Goal: Task Accomplishment & Management: Complete application form

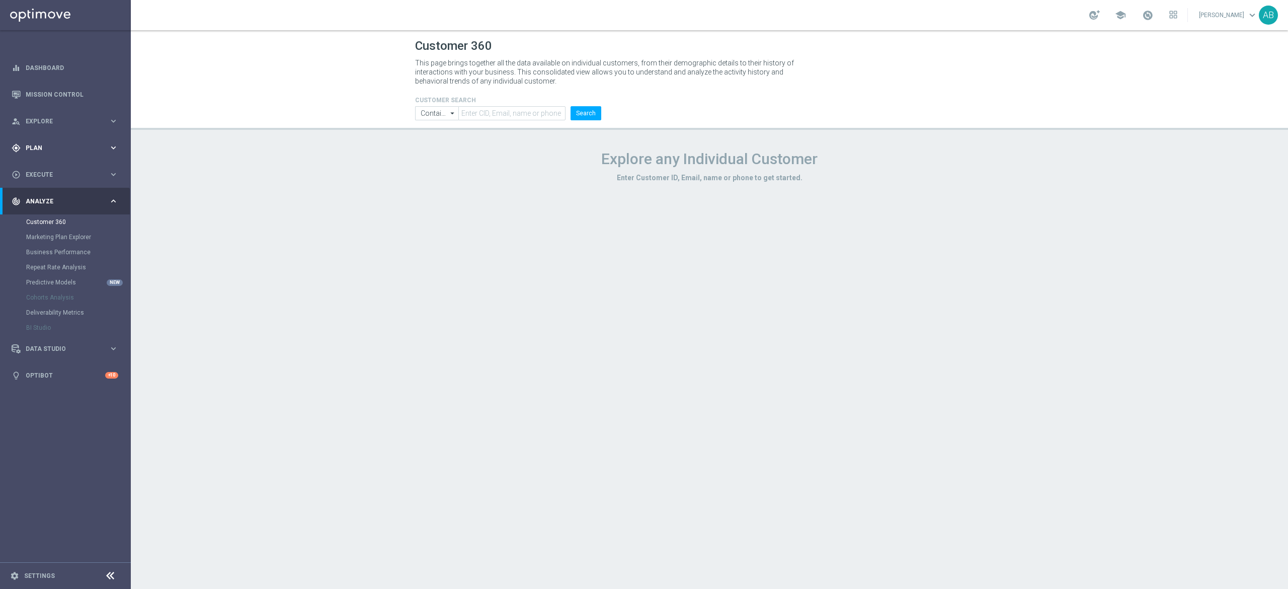
click at [38, 150] on span "Plan" at bounding box center [67, 148] width 83 height 6
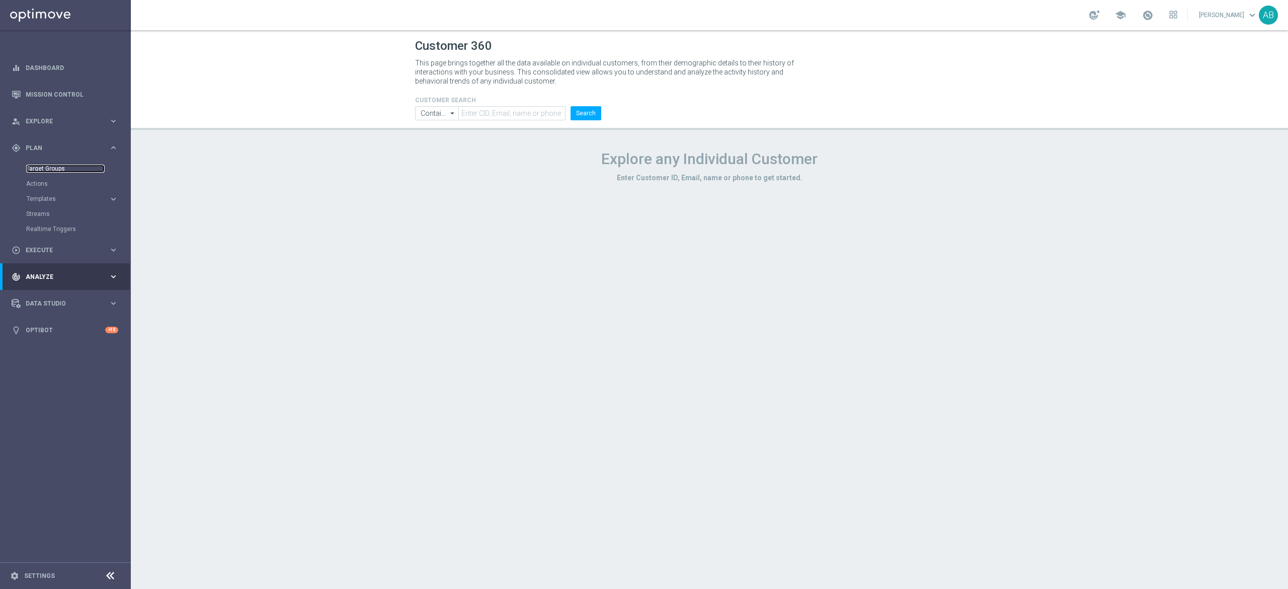
click at [60, 168] on link "Target Groups" at bounding box center [65, 169] width 78 height 8
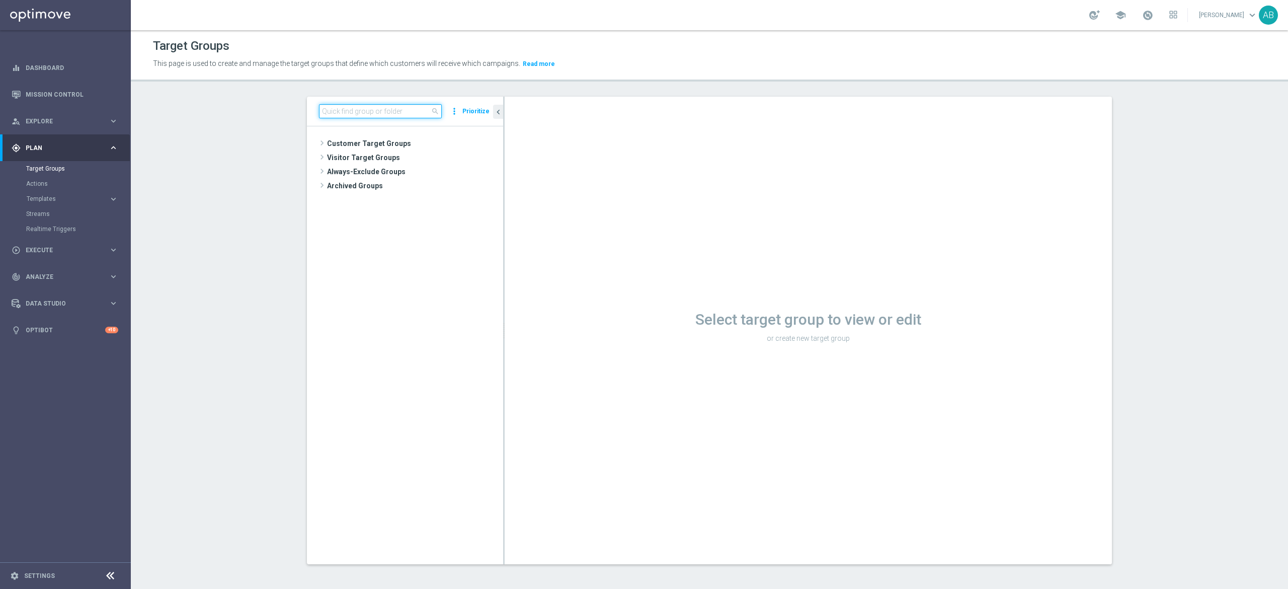
click at [397, 116] on input at bounding box center [380, 111] width 123 height 14
paste input "E_ALL_TARGET_OFFER_BADANIE BIG NEGATIVE_260825"
type input "E_ALL_TARGET_OFFER_BADANIE BIG NEGATIVE_260825"
click at [417, 167] on div "insert_drive_file E_ALL_TARGET_OFFER_BADANIE BIG NEGATIVE_260825" at bounding box center [413, 172] width 133 height 14
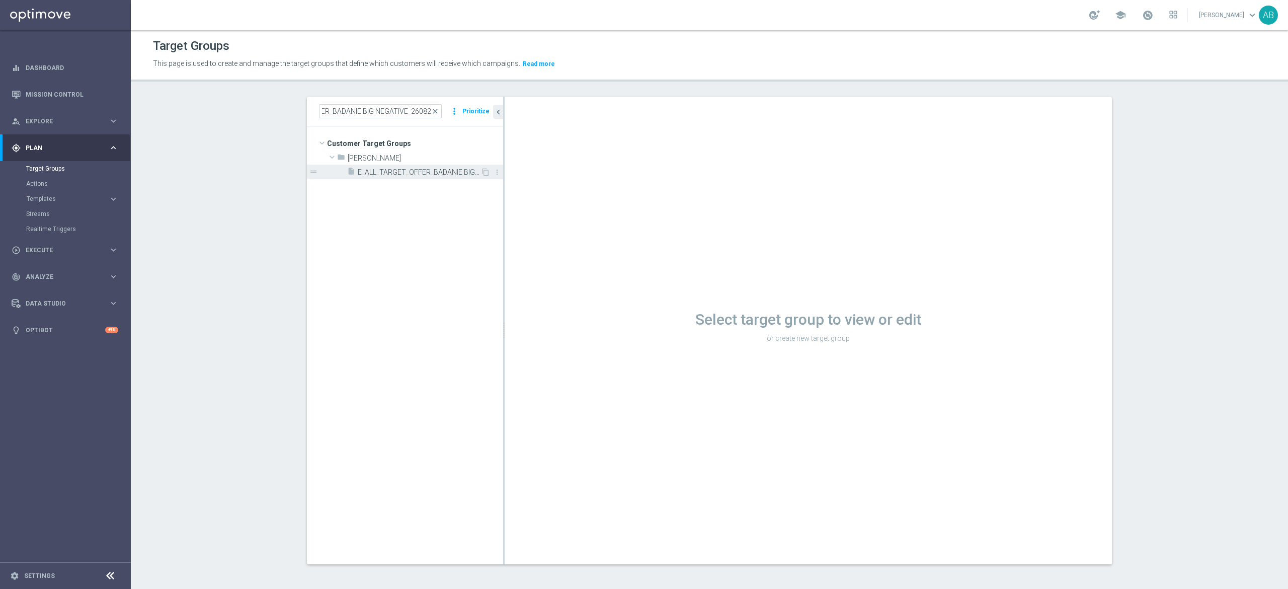
scroll to position [0, 0]
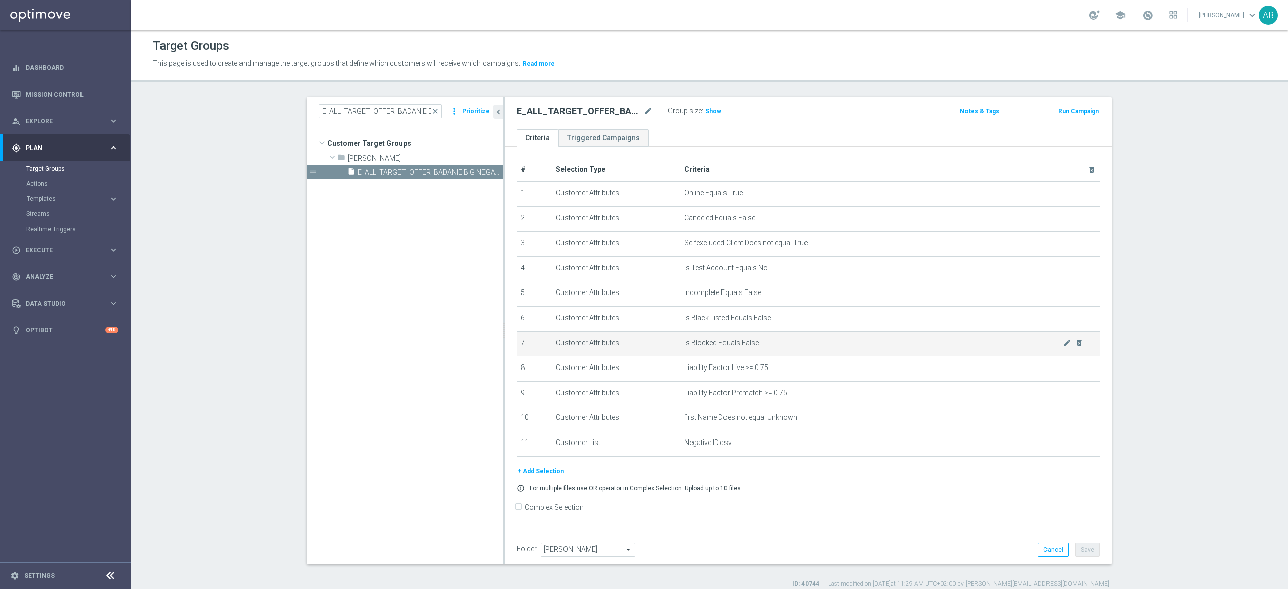
scroll to position [2, 0]
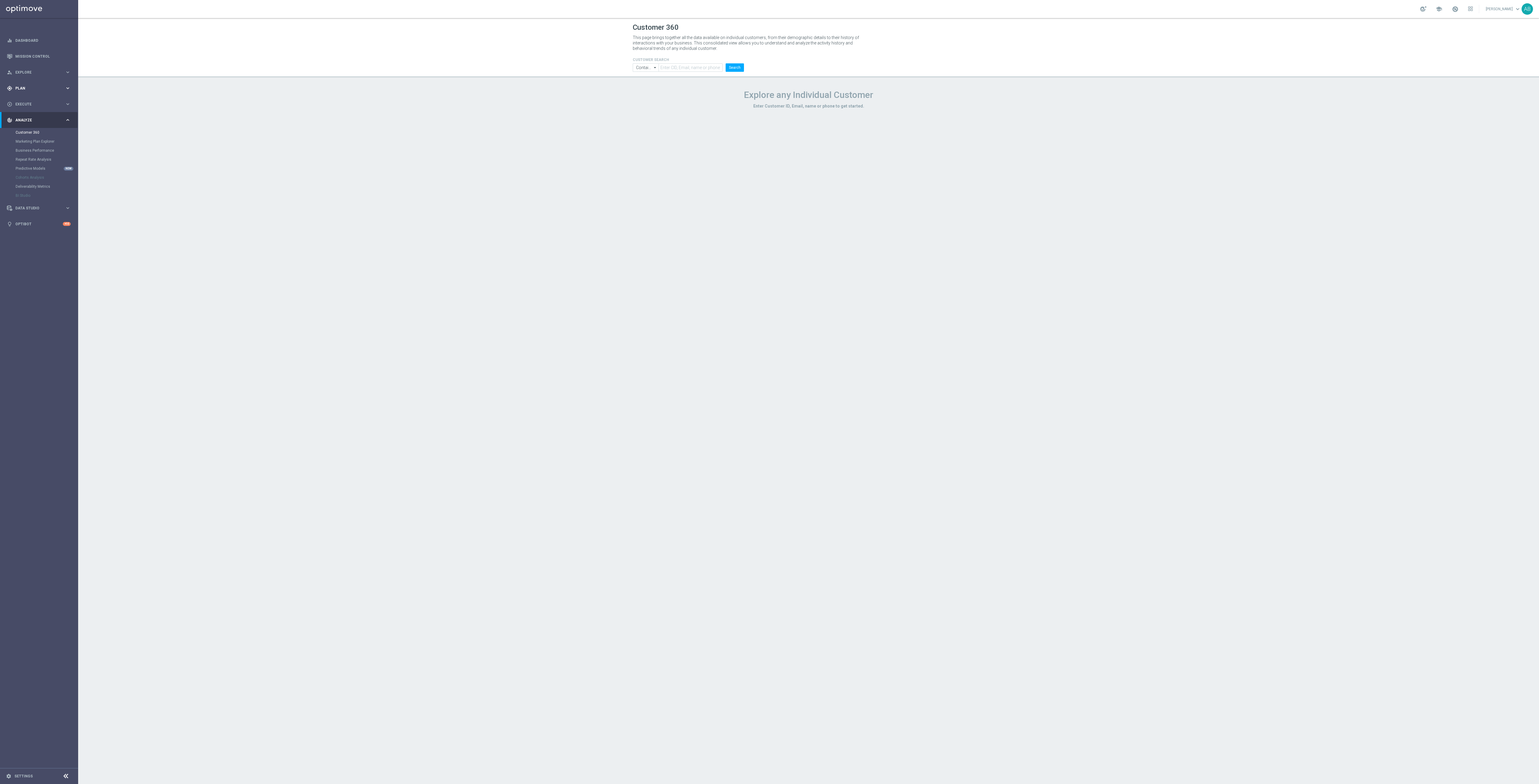
click at [35, 87] on span "Plan" at bounding box center [40, 88] width 50 height 4
click at [34, 99] on link "Target Groups" at bounding box center [39, 101] width 47 height 5
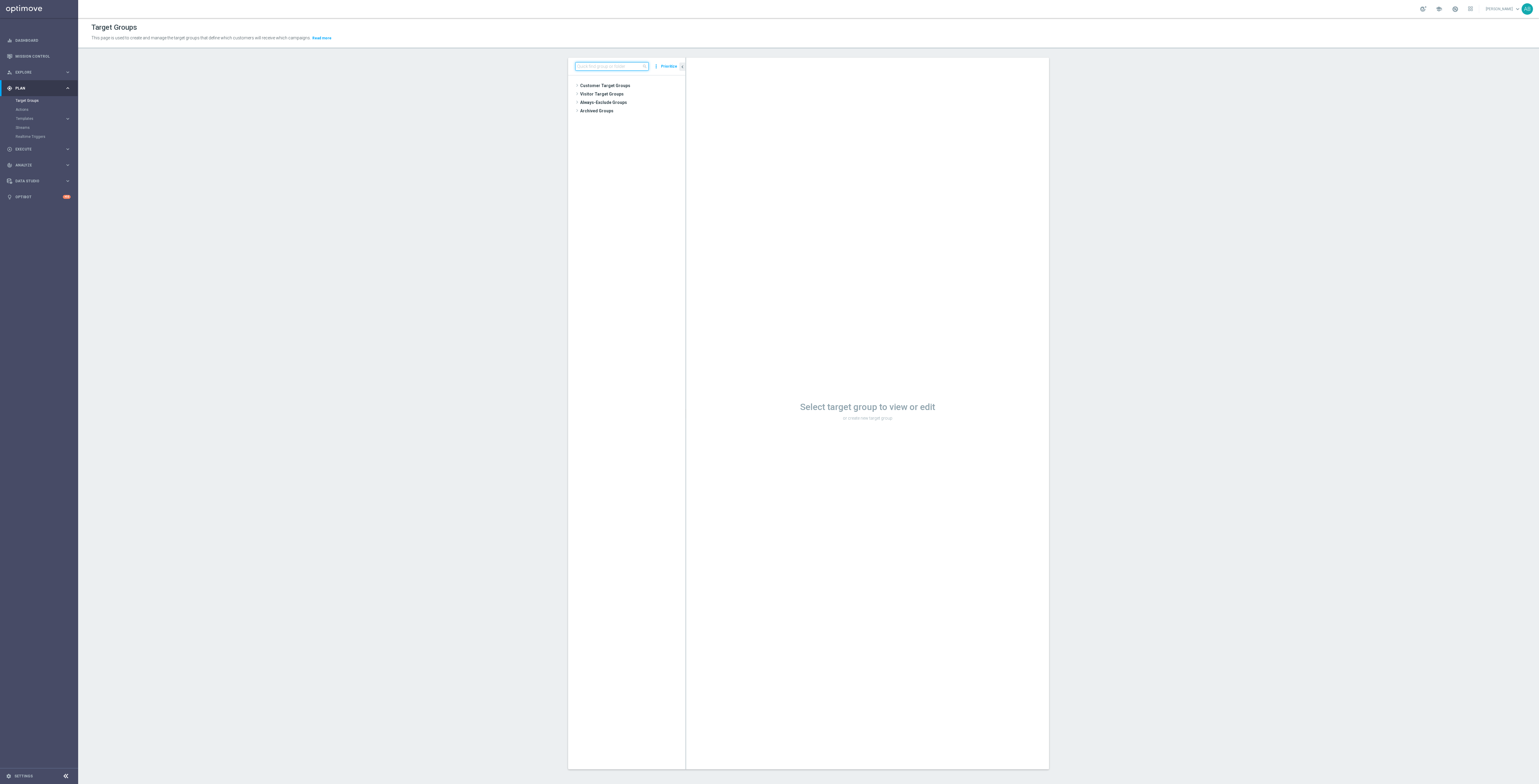
click at [624, 63] on input at bounding box center [612, 66] width 73 height 8
paste input "E_ALL_TARGET_OFFER_ORG 1DEPO GLOB REM_040925"
type input "E_ALL_TARGET_OFFER_ORG 1DEPO GLOB REM_040925"
click at [615, 106] on div "insert_drive_file E_ALL_TARGET_OFFER_ORG 1DEPO GLOB REM_040925" at bounding box center [631, 103] width 79 height 8
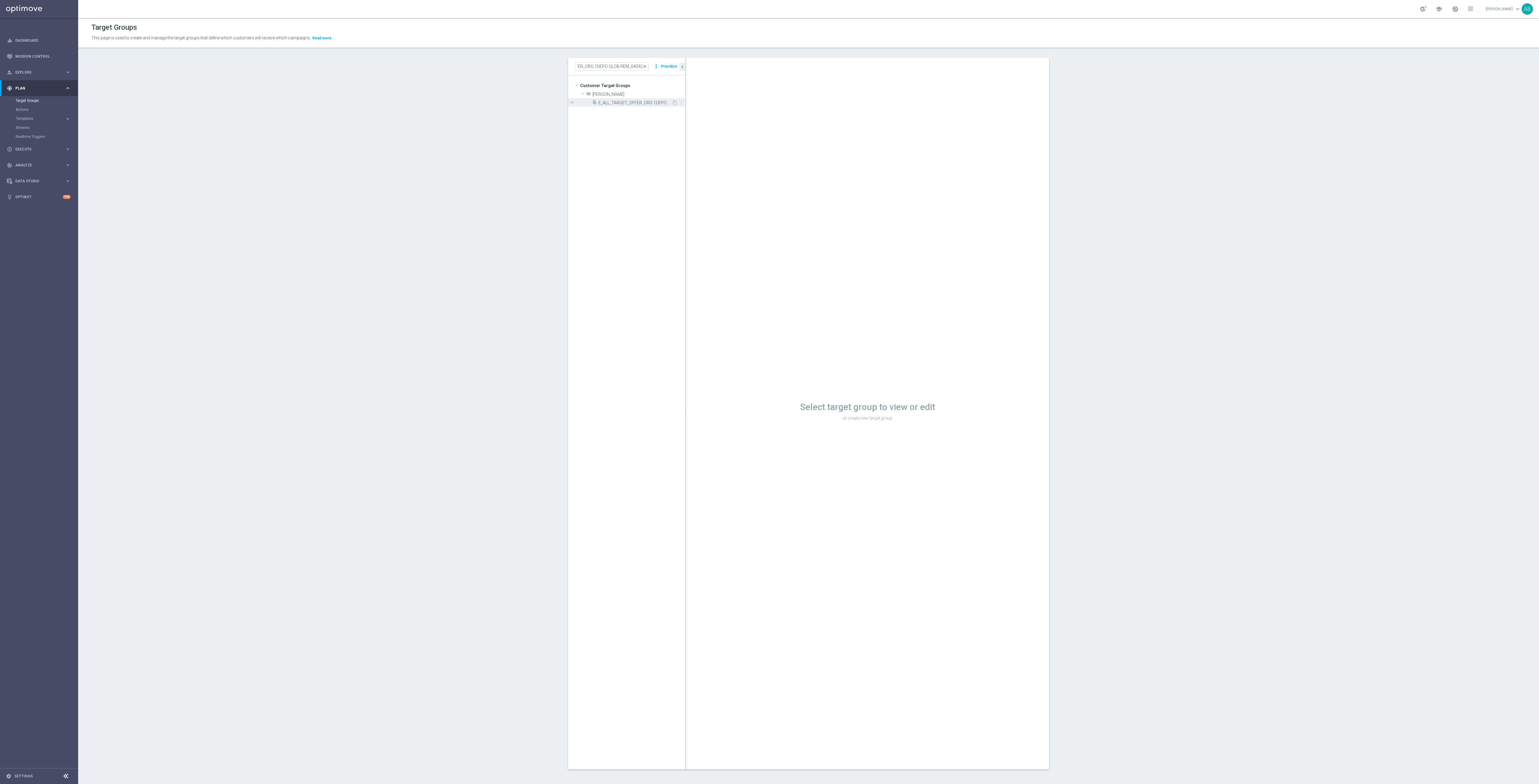
scroll to position [0, 0]
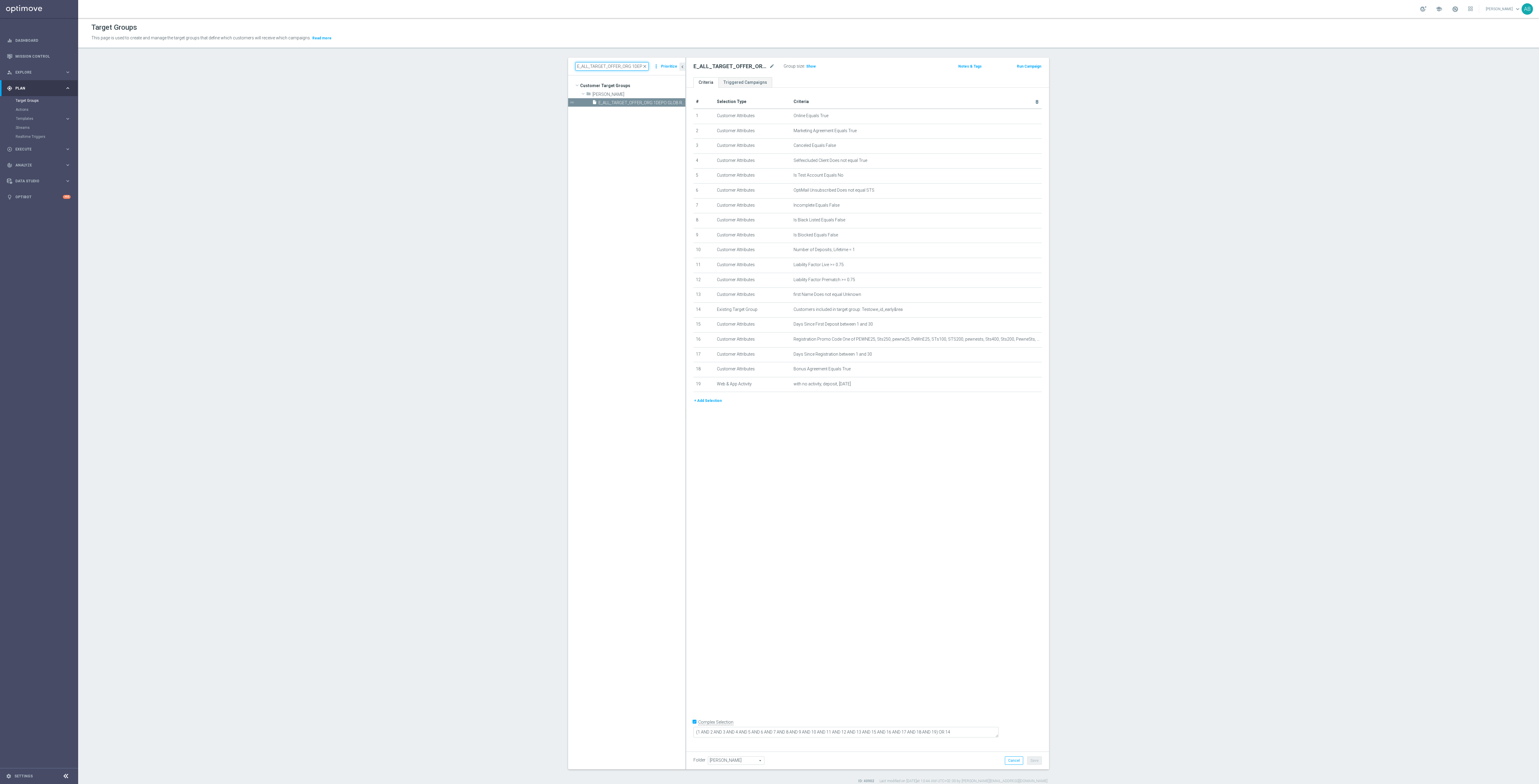
click at [575, 66] on input "E_ALL_TARGET_OFFER_ORG 1DEPO GLOB REM_040925" at bounding box center [612, 66] width 73 height 8
paste input "E_ALL_TARGET_OFFER_ORG 2DEPO GLOB REM_040925"
click at [637, 104] on span "E_ALL_TARGET_OFFER_ORG 2DEPO GLOB REM_040925" at bounding box center [635, 103] width 73 height 5
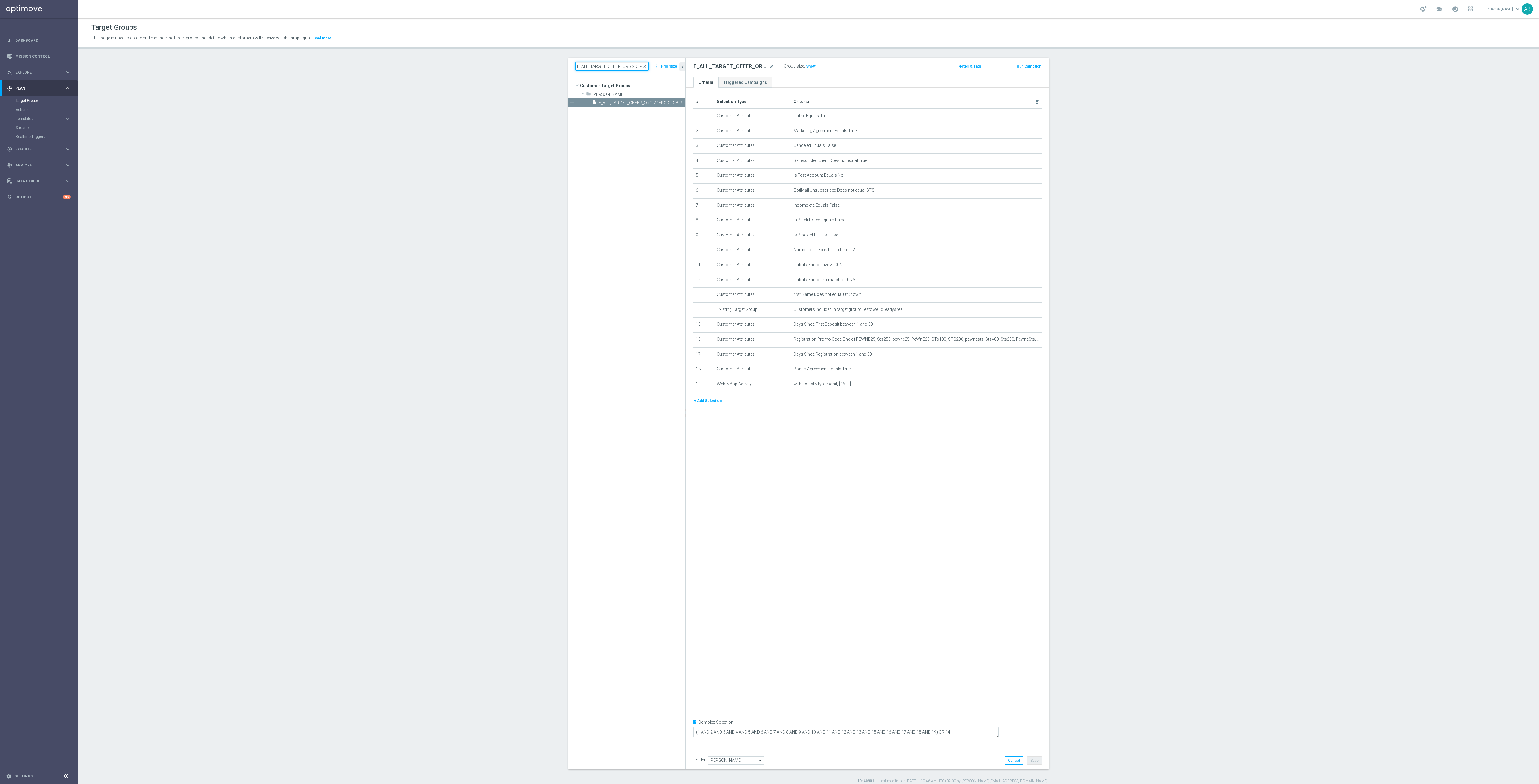
click at [611, 67] on input "E_ALL_TARGET_OFFER_ORG 2DEPO GLOB REM_040925" at bounding box center [612, 66] width 73 height 8
paste input "NONORG 1"
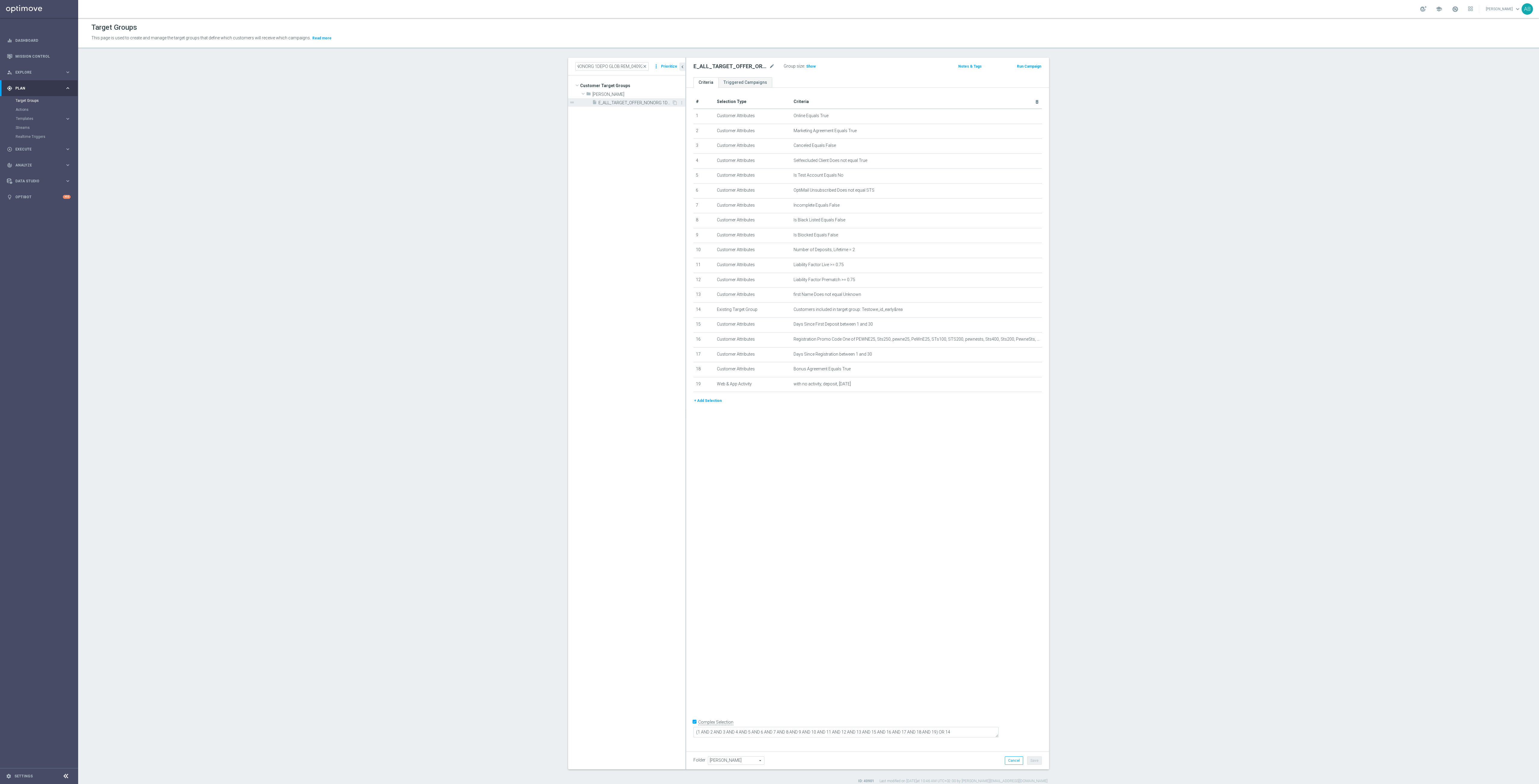
click at [617, 100] on div "insert_drive_file E_ALL_TARGET_OFFER_NONORG 1DEPO GLOB REM_040925" at bounding box center [631, 103] width 79 height 8
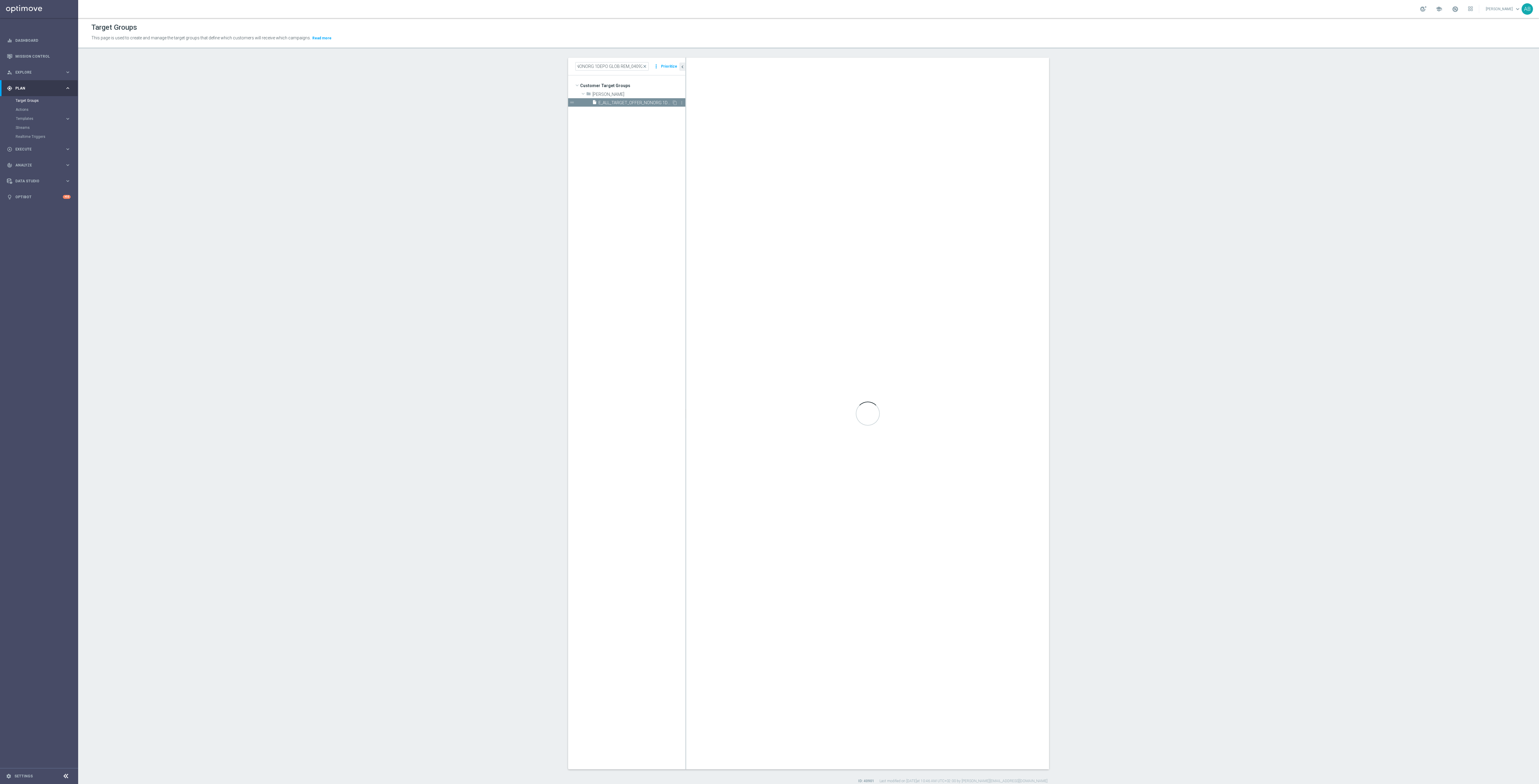
scroll to position [0, 0]
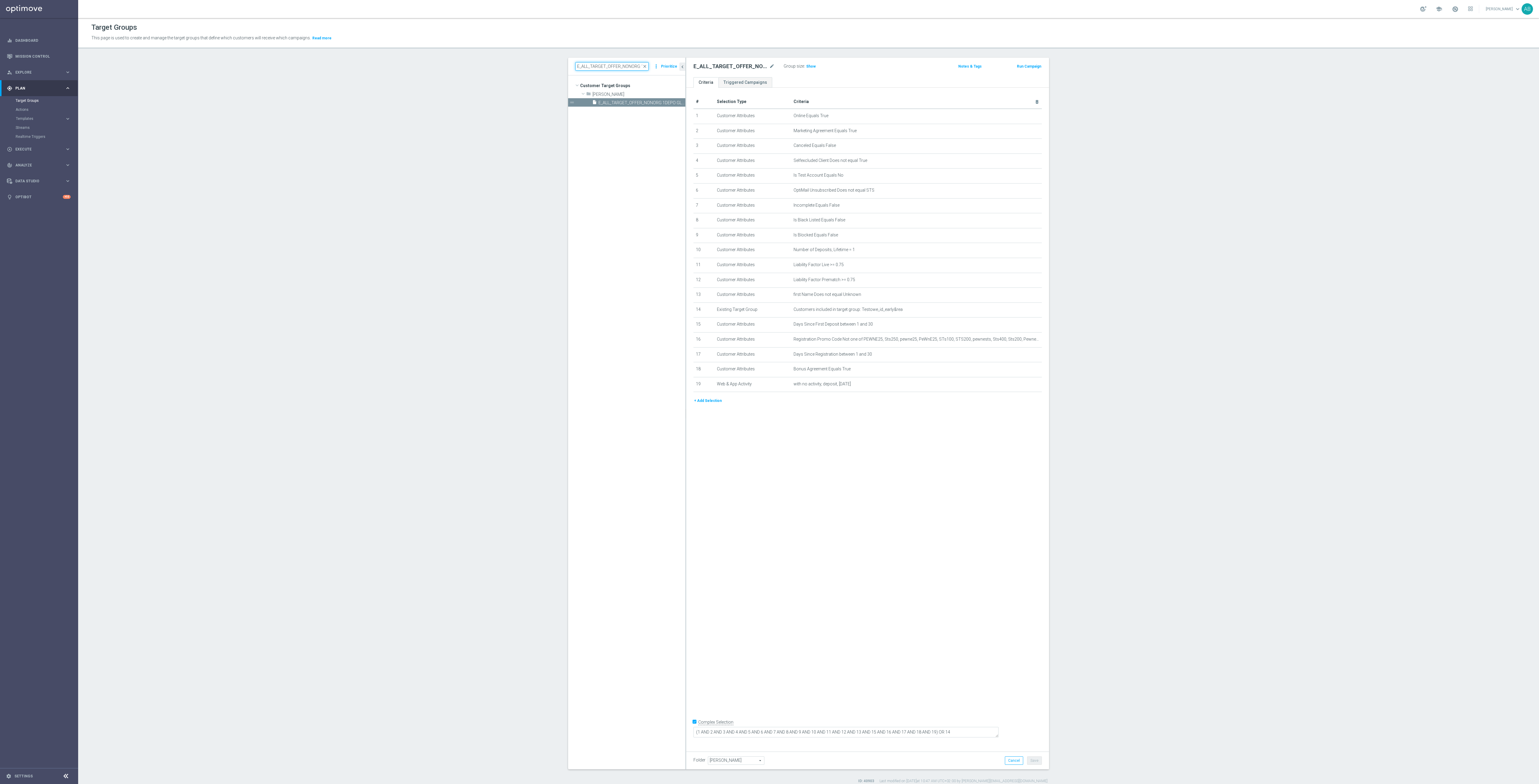
click at [618, 68] on input "E_ALL_TARGET_OFFER_NONORG 1DEPO GLOB REM_040925" at bounding box center [612, 66] width 73 height 8
paste input "2"
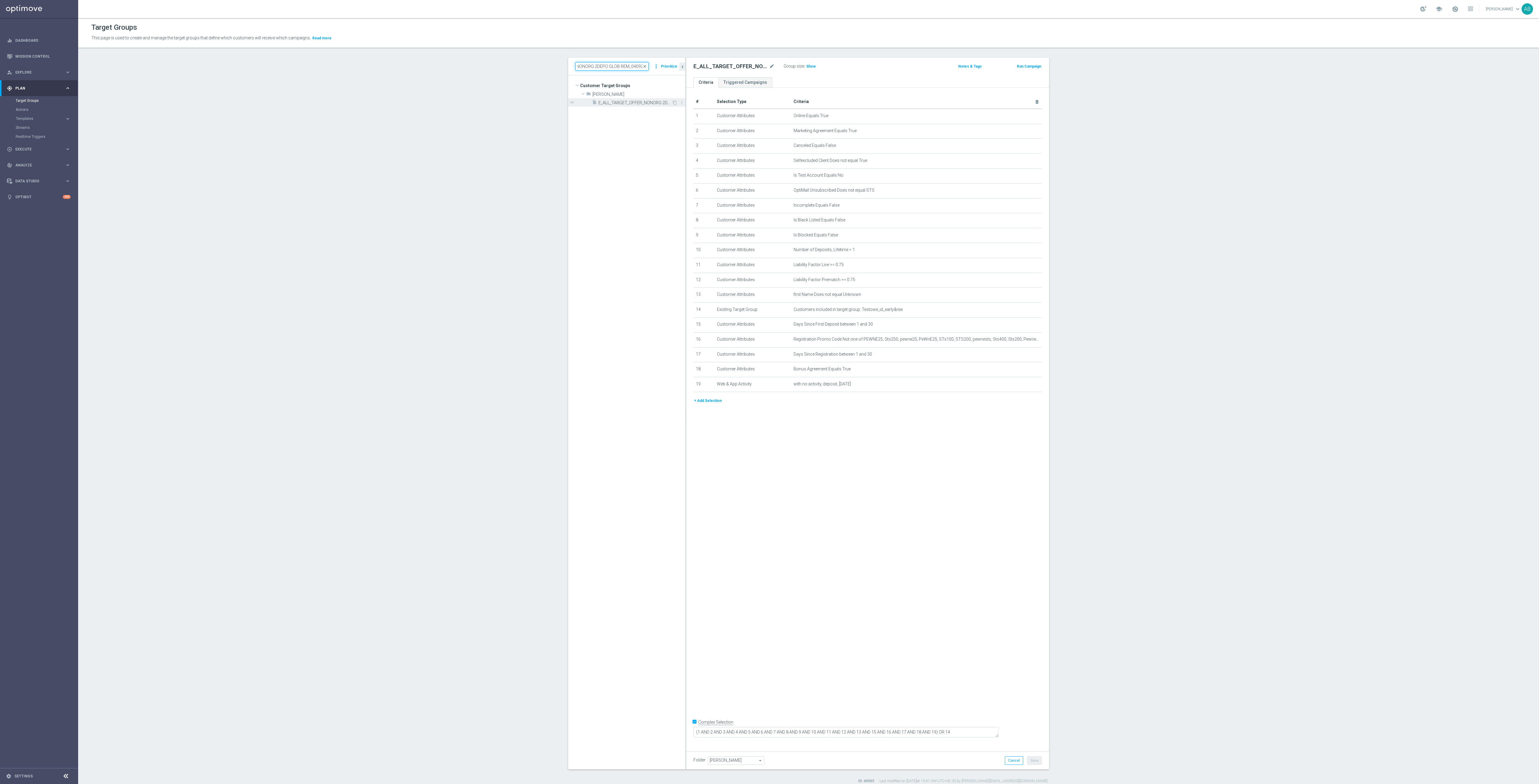
type input "E_ALL_TARGET_OFFER_NONORG 2DEPO GLOB REM_040925"
click at [625, 106] on span "E_ALL_TARGET_OFFER_NONORG 2DEPO GLOB REM_040925" at bounding box center [635, 103] width 73 height 5
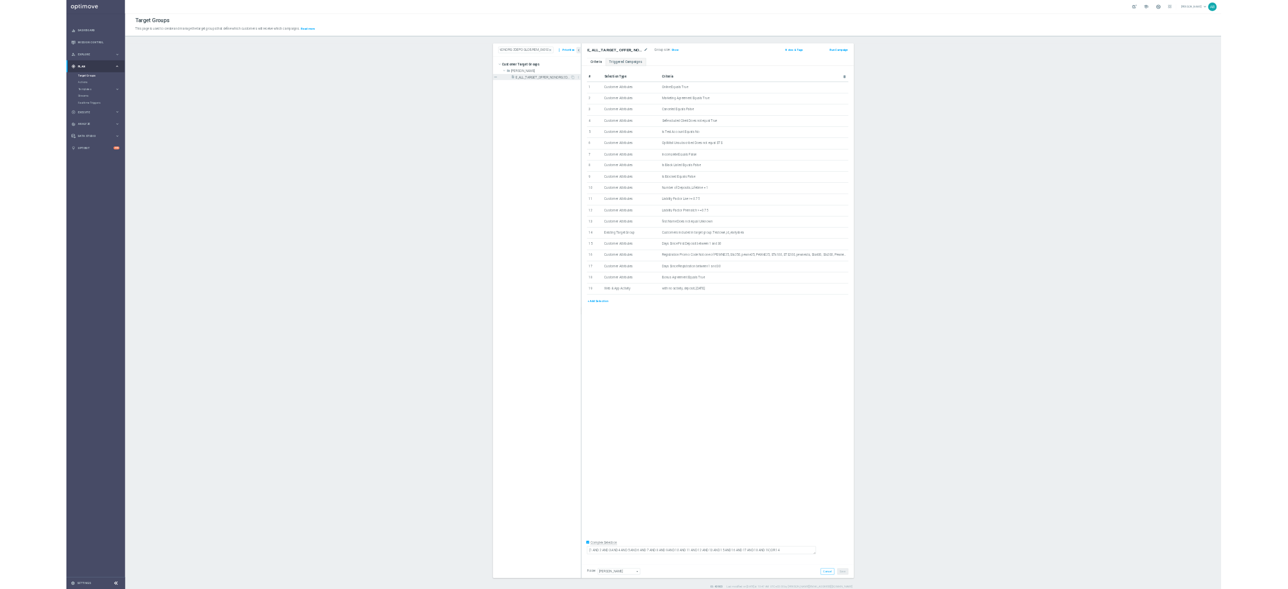
scroll to position [0, 0]
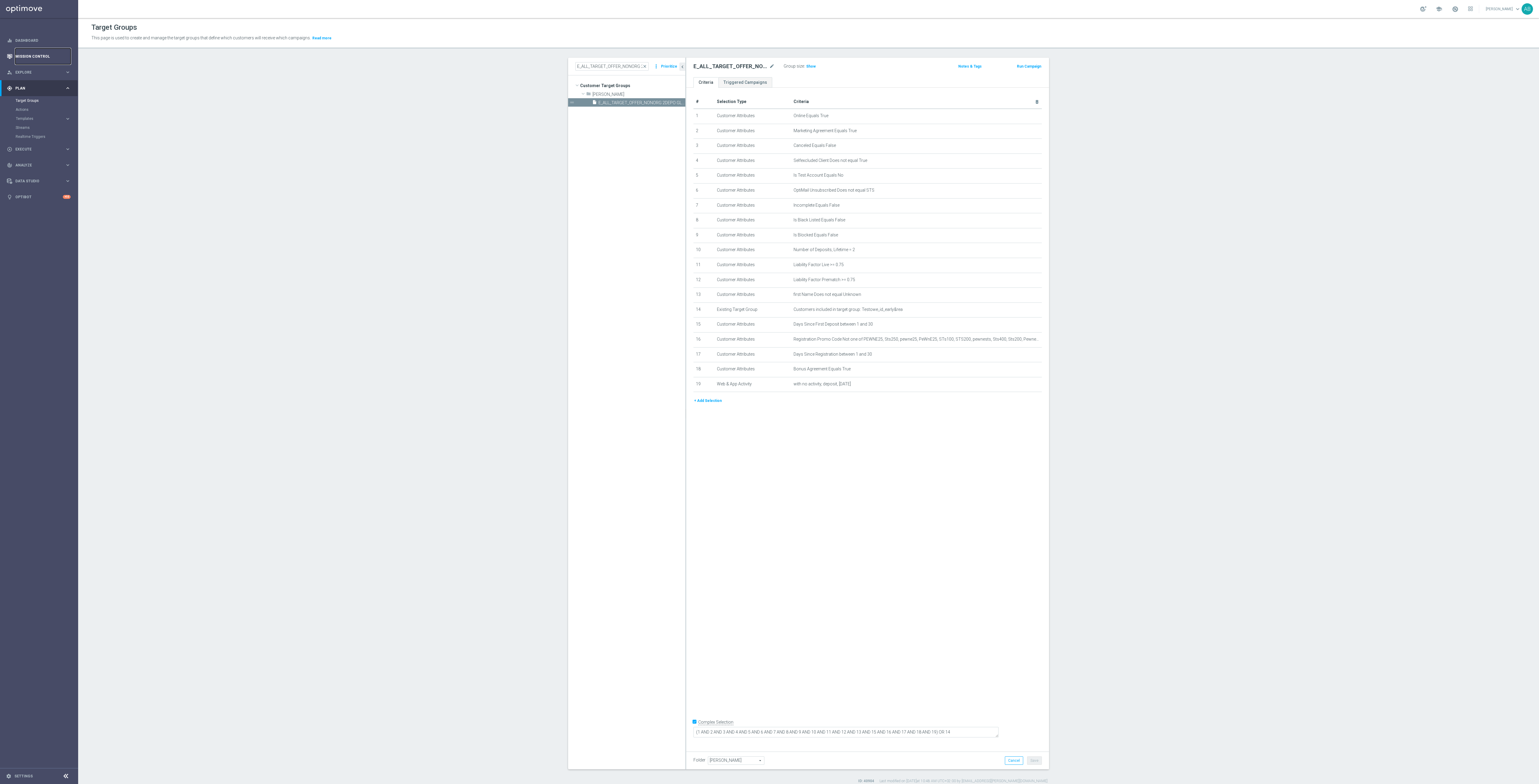
click at [44, 59] on link "Mission Control" at bounding box center [43, 56] width 56 height 16
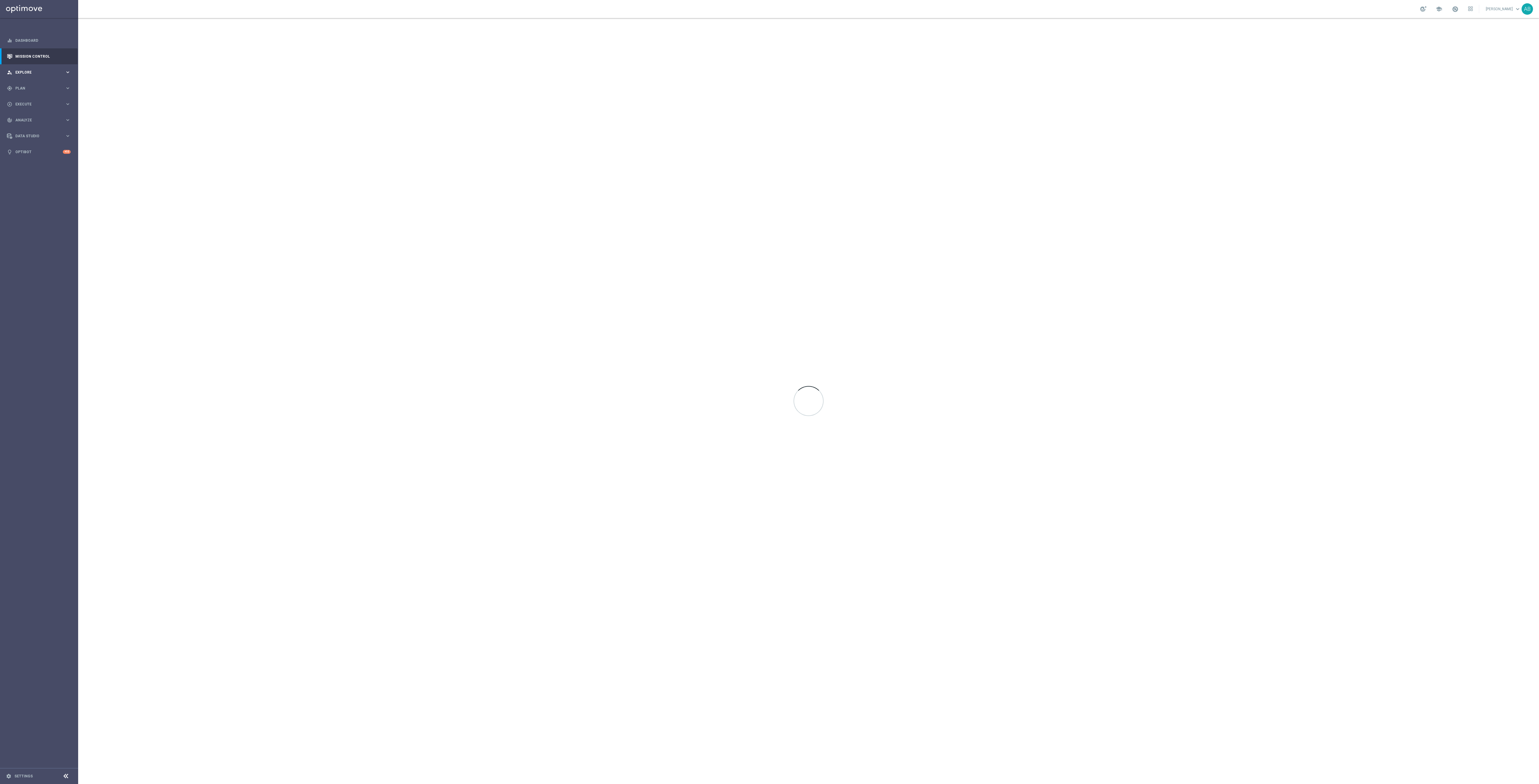
click at [35, 69] on div "person_search Explore keyboard_arrow_right" at bounding box center [39, 72] width 78 height 16
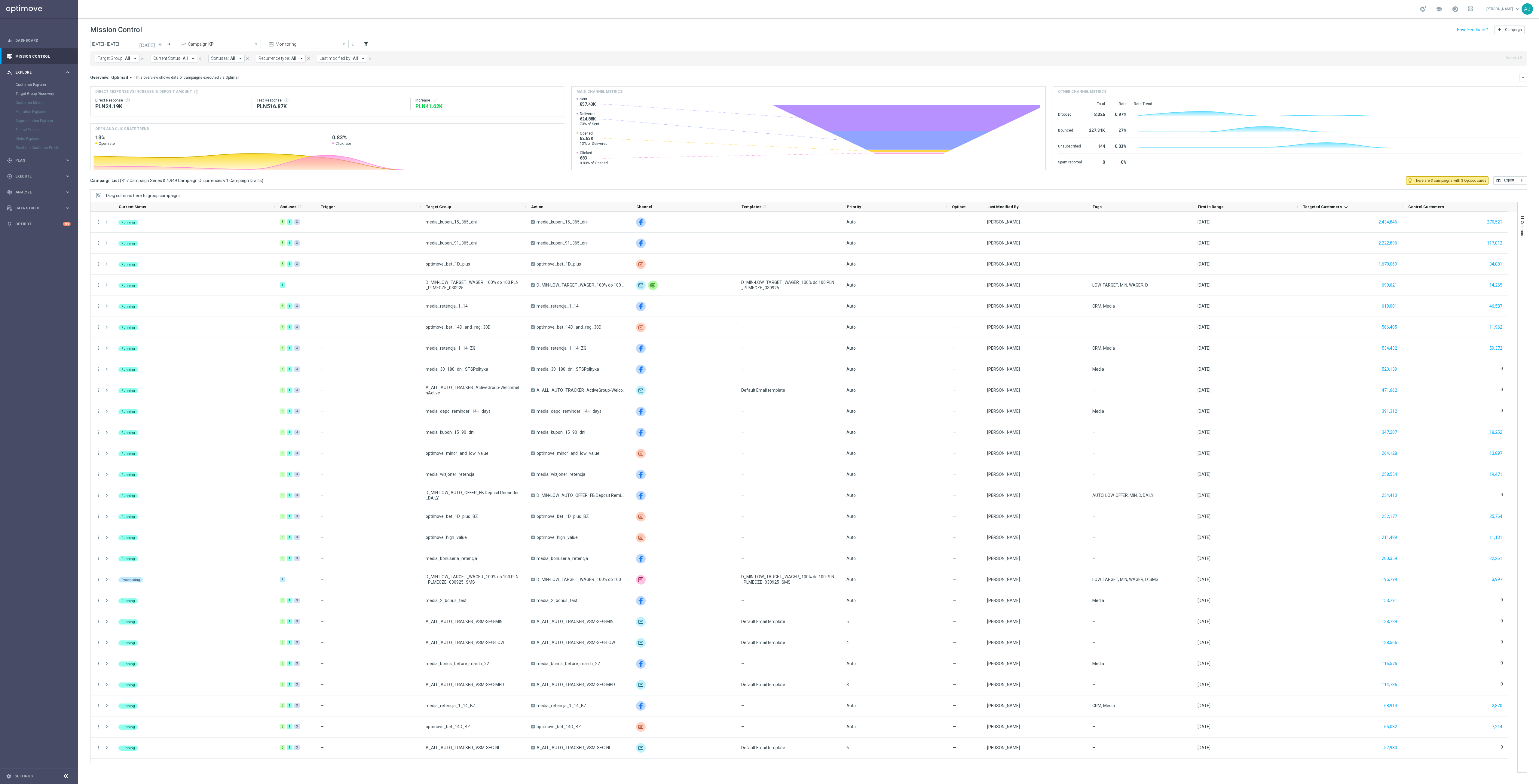
click at [29, 74] on div "person_search Explore" at bounding box center [36, 72] width 58 height 5
click at [30, 86] on link "Customer Explorer" at bounding box center [39, 85] width 47 height 5
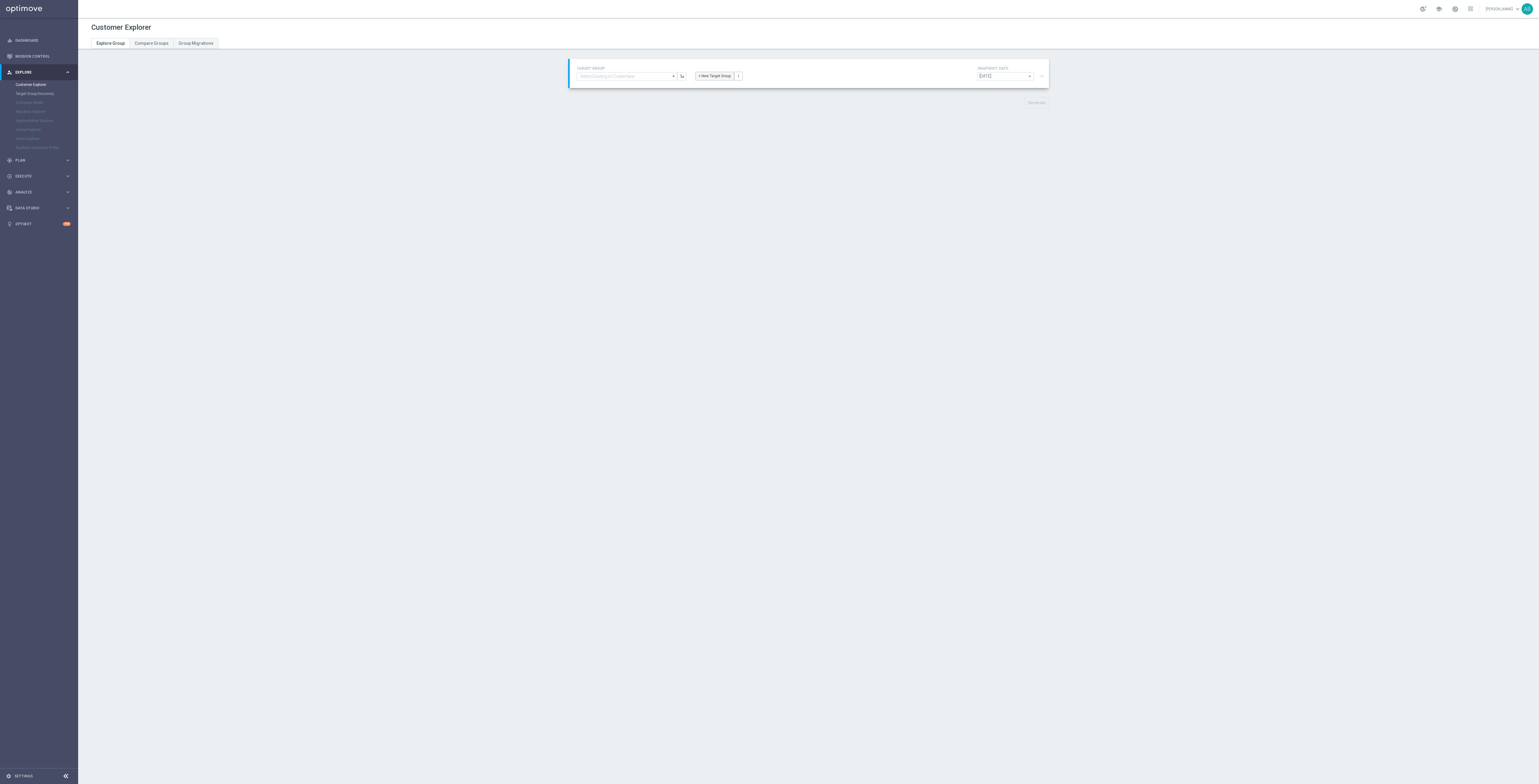
click at [713, 76] on button "+ New Target Group" at bounding box center [715, 76] width 39 height 8
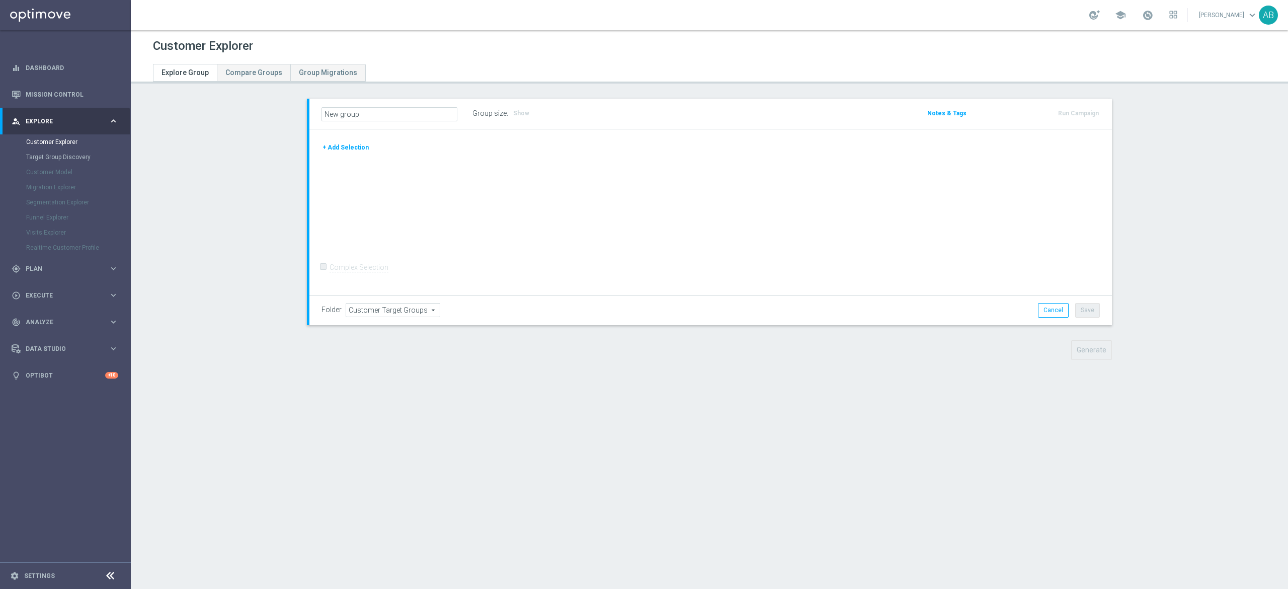
click at [325, 150] on button "+ Add Selection" at bounding box center [345, 147] width 48 height 11
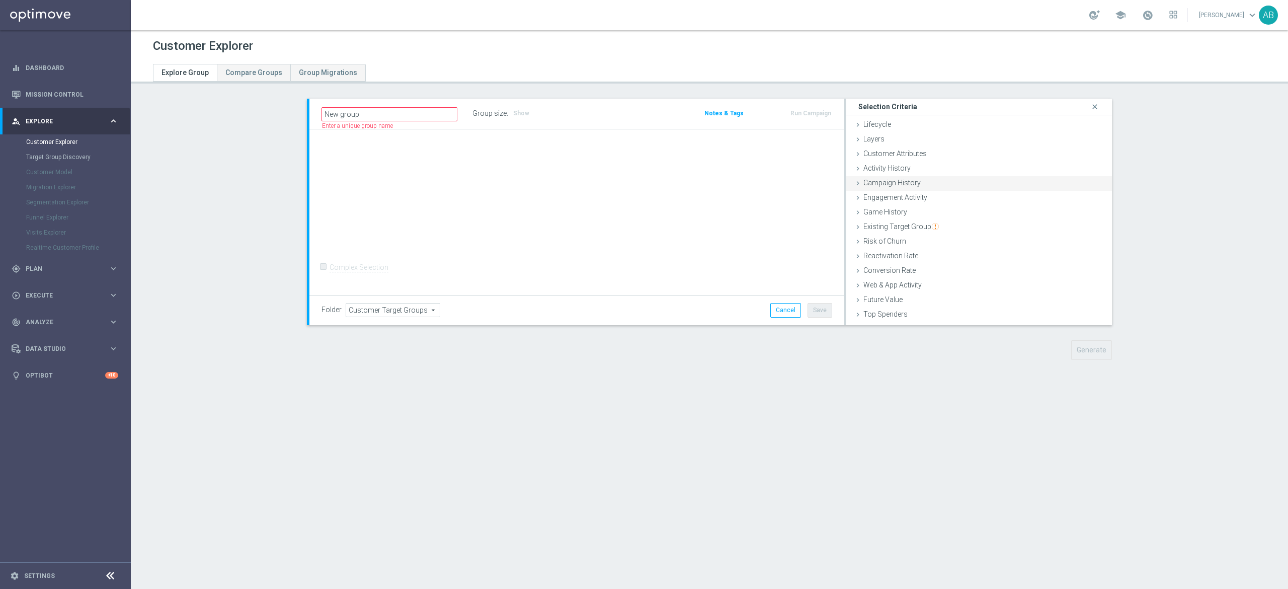
click at [895, 183] on span "Campaign History" at bounding box center [891, 183] width 57 height 8
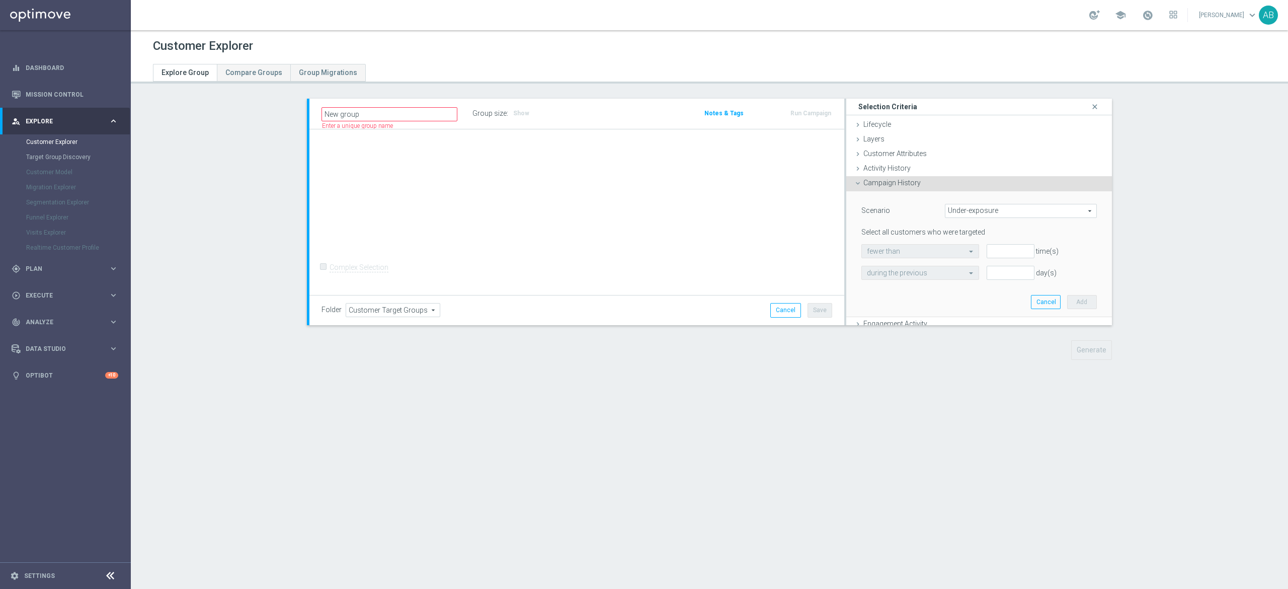
click at [997, 213] on span "Under-exposure" at bounding box center [1020, 210] width 151 height 13
click at [973, 277] on span "Custom" at bounding box center [1020, 278] width 141 height 8
type input "Custom"
click at [989, 246] on span "responded to" at bounding box center [1032, 251] width 130 height 13
click at [967, 273] on label "been targeted with" at bounding box center [1032, 278] width 130 height 13
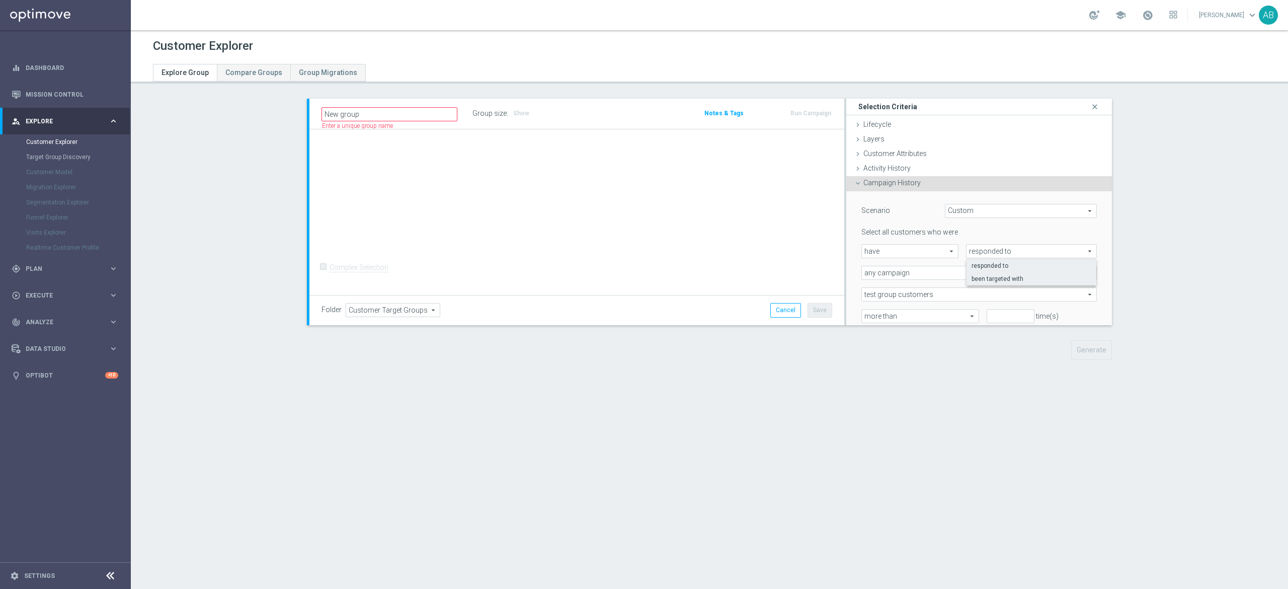
type input "been targeted with"
click at [924, 277] on span "any campaign" at bounding box center [979, 272] width 234 height 13
click at [902, 311] on span "one or more actions" at bounding box center [979, 313] width 224 height 8
type input "one or more actions"
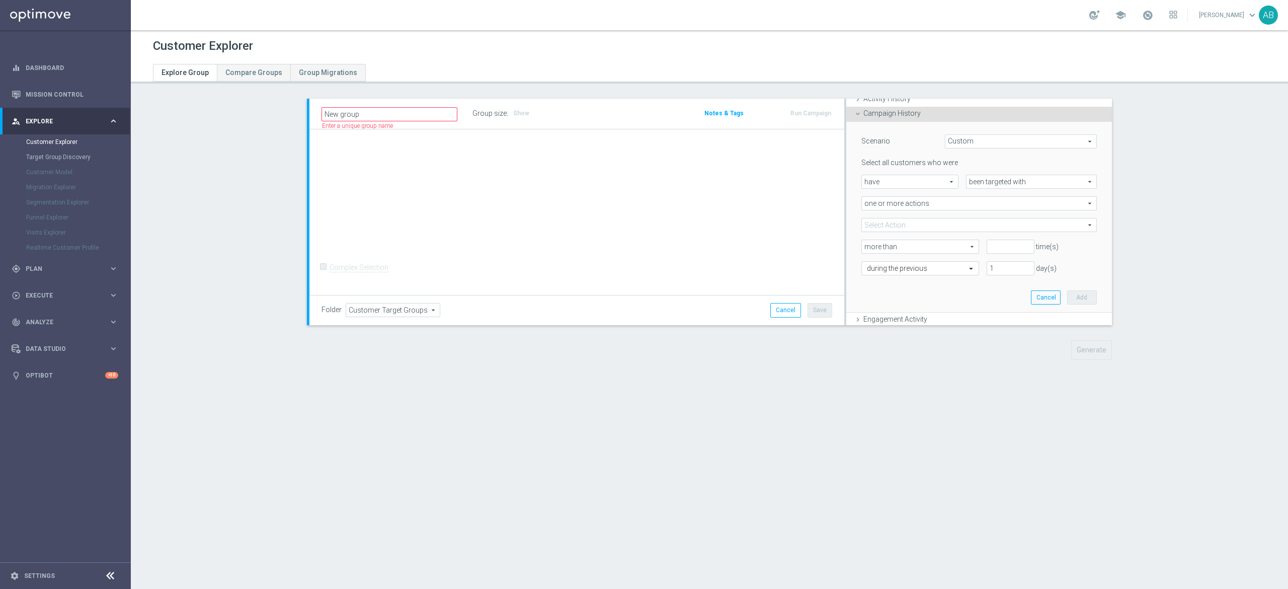
scroll to position [101, 0]
click at [924, 192] on span at bounding box center [979, 193] width 234 height 13
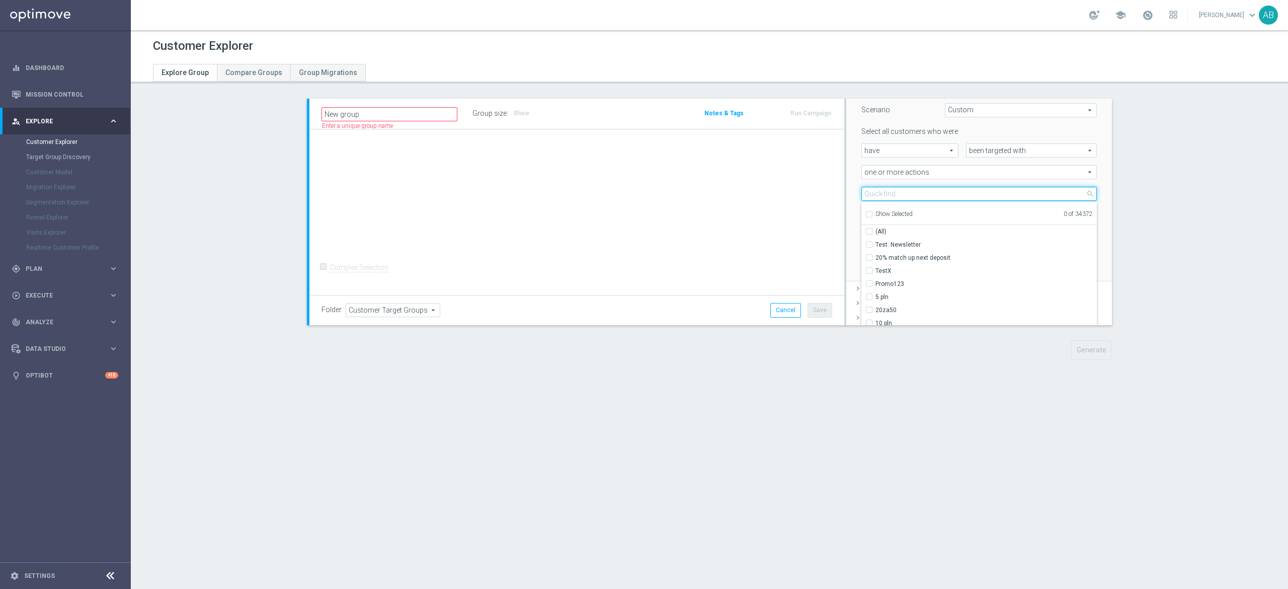
click at [912, 197] on input "search" at bounding box center [978, 194] width 235 height 14
paste input "E_NH-NL_AUTO_PRODUCT_VF DAY7 1PLUS DEPO A_DAILY"
type input "E_NH-NL_AUTO_PRODUCT_VF DAY7 1PLUS DEPO A_DAILY"
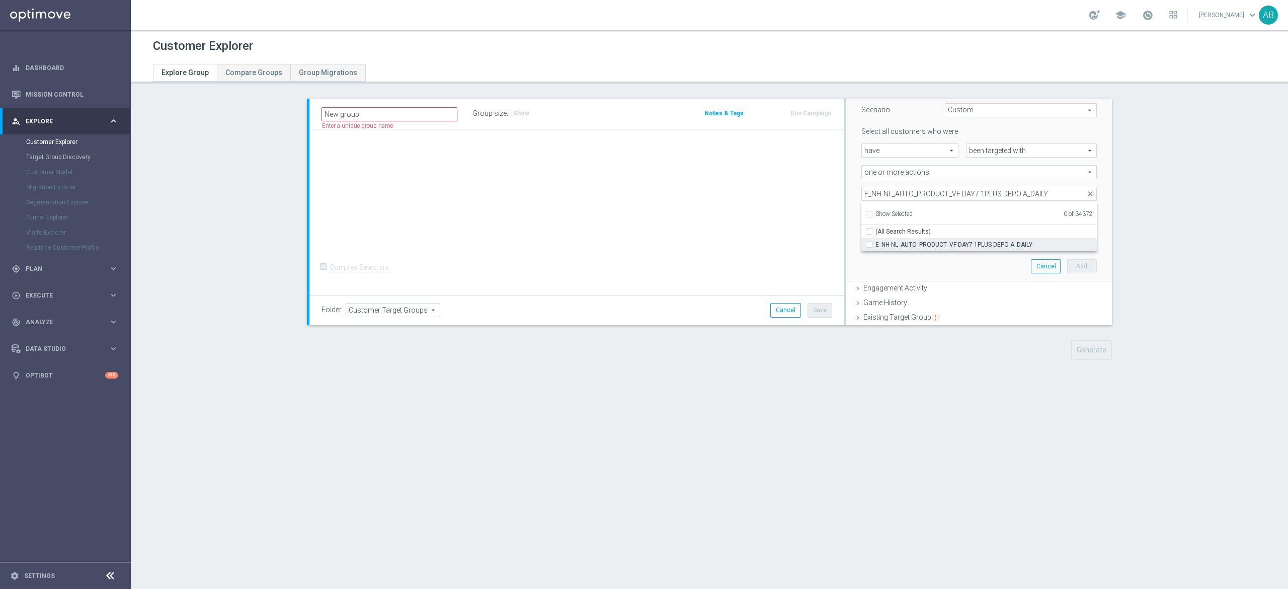
click at [869, 243] on input "E_NH-NL_AUTO_PRODUCT_VF DAY7 1PLUS DEPO A_DAILY" at bounding box center [872, 244] width 7 height 7
checkbox input "true"
type input "E_NH-NL_AUTO_PRODUCT_VF DAY7 1PLUS DEPO A_DAILY"
checkbox input "true"
click at [846, 211] on div "Scenario Custom Custom arrow_drop_down search Select all customers who were hav…" at bounding box center [979, 187] width 266 height 192
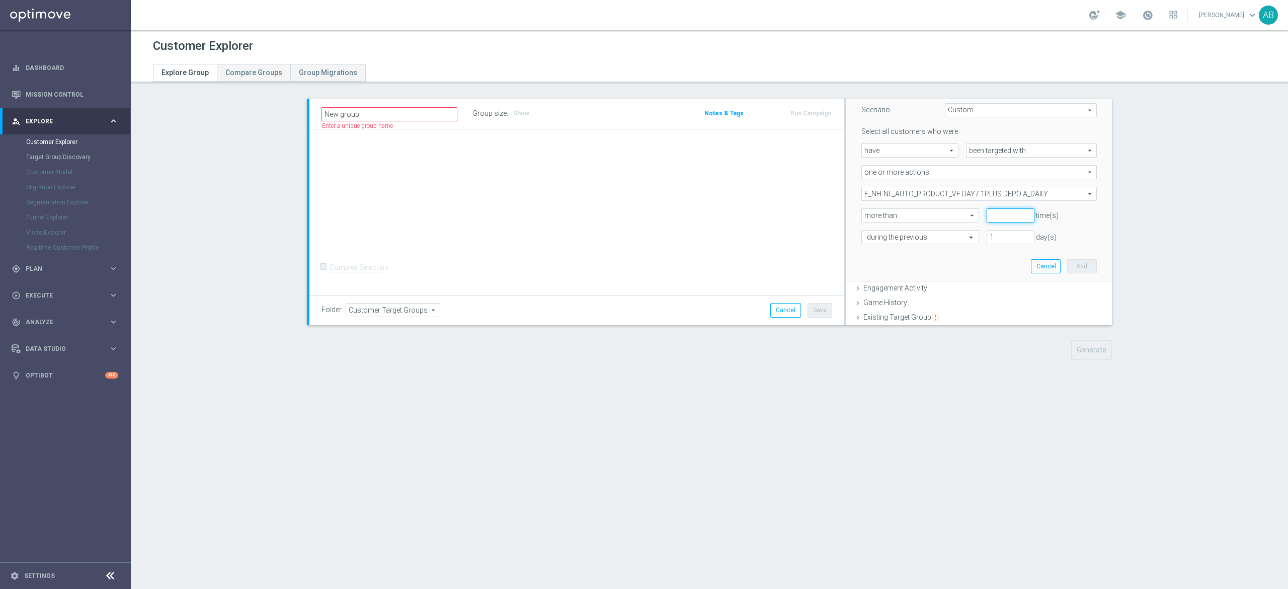
click at [987, 210] on input "number" at bounding box center [1010, 215] width 47 height 14
type input "0"
click at [938, 236] on div at bounding box center [920, 237] width 117 height 9
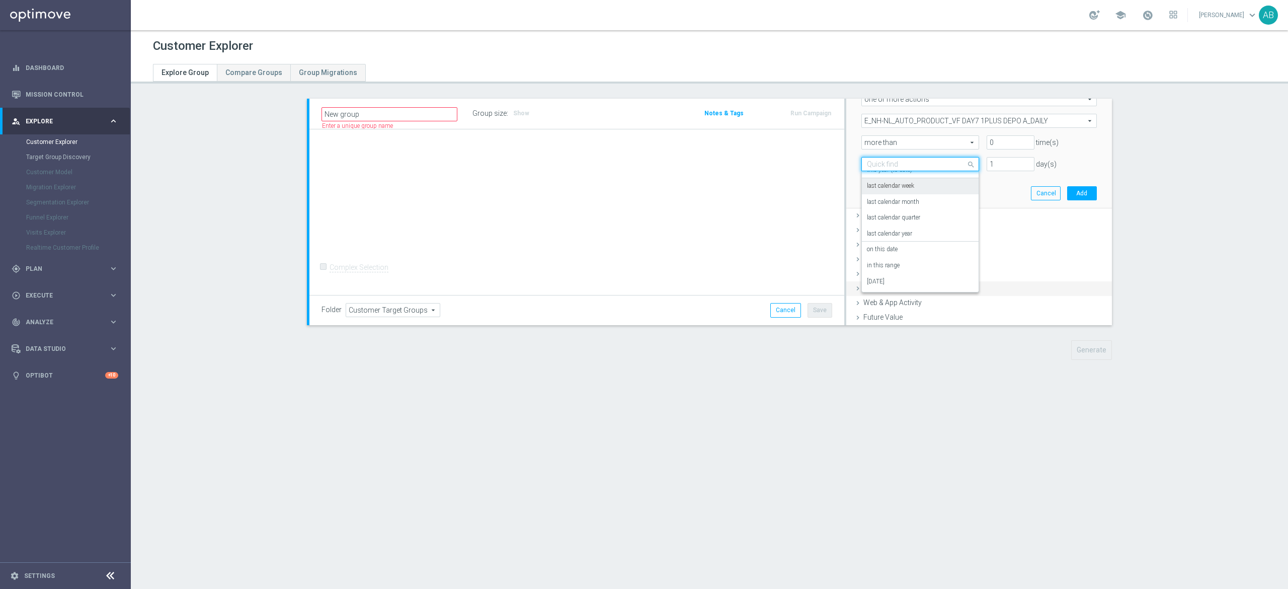
scroll to position [232, 0]
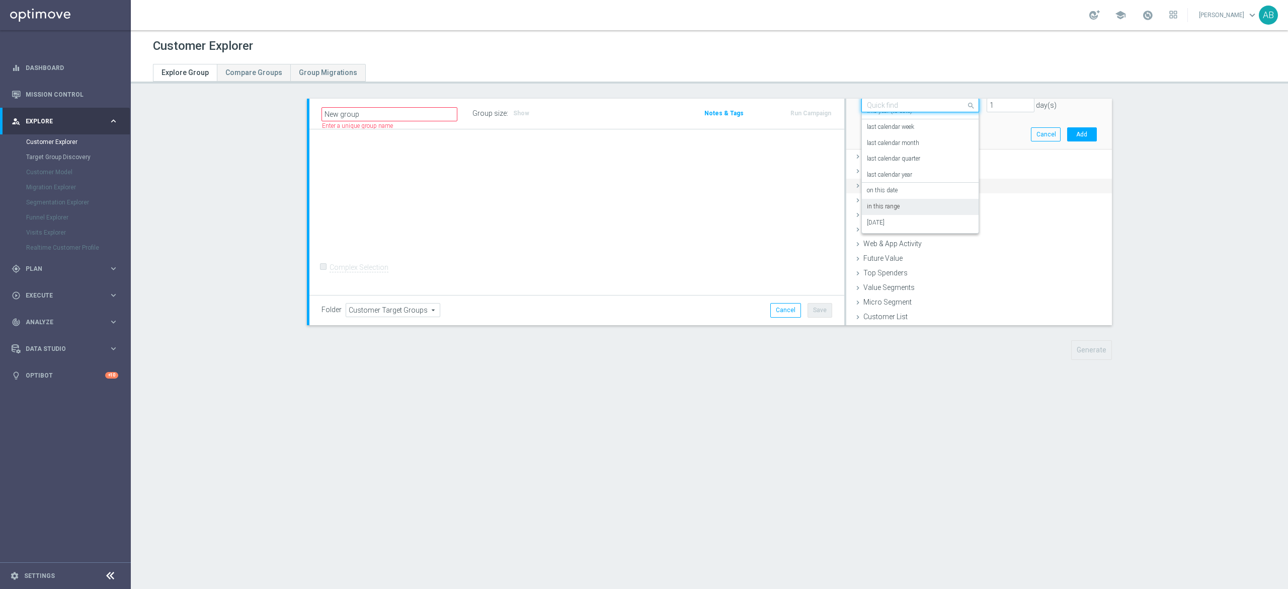
click at [901, 211] on div "in this range" at bounding box center [920, 207] width 107 height 16
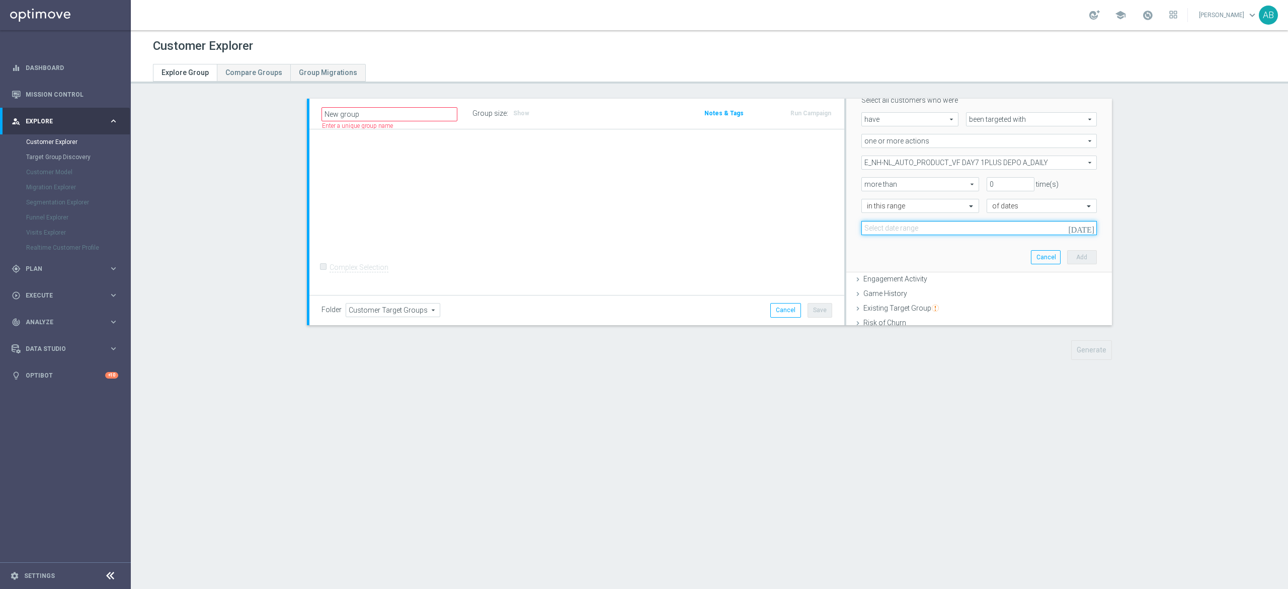
click at [909, 225] on input at bounding box center [978, 228] width 235 height 14
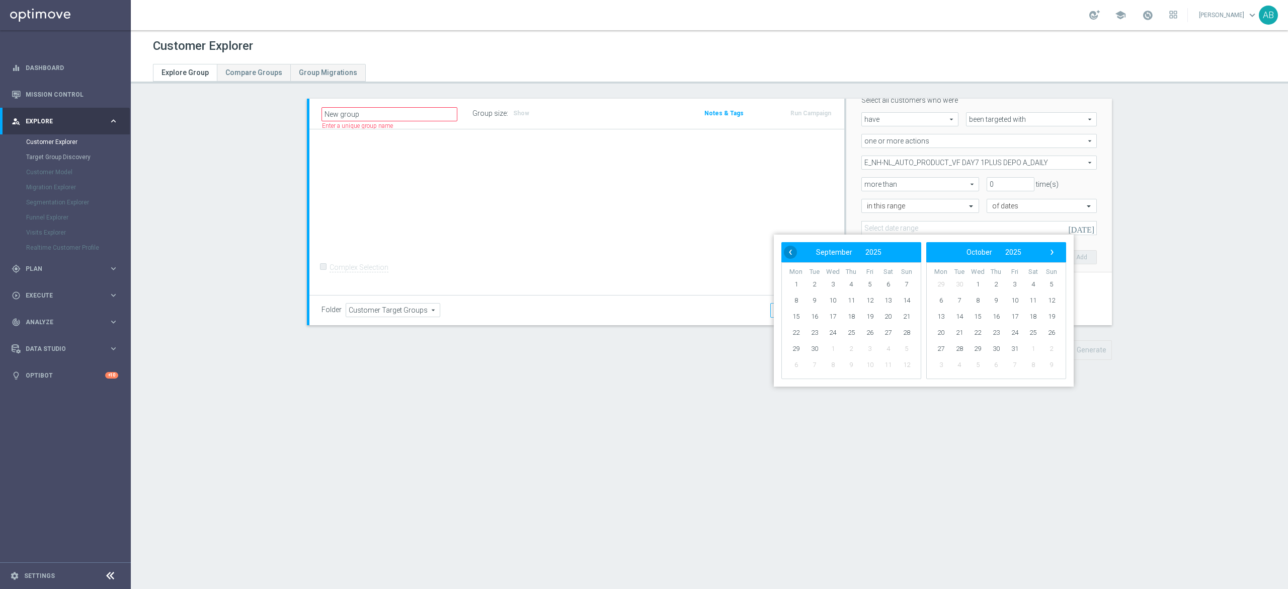
click at [789, 255] on span "‹" at bounding box center [790, 252] width 13 height 13
click at [874, 282] on span "1" at bounding box center [870, 284] width 16 height 16
click at [906, 350] on span "31" at bounding box center [907, 349] width 16 height 16
type input "[DATE] - [DATE]"
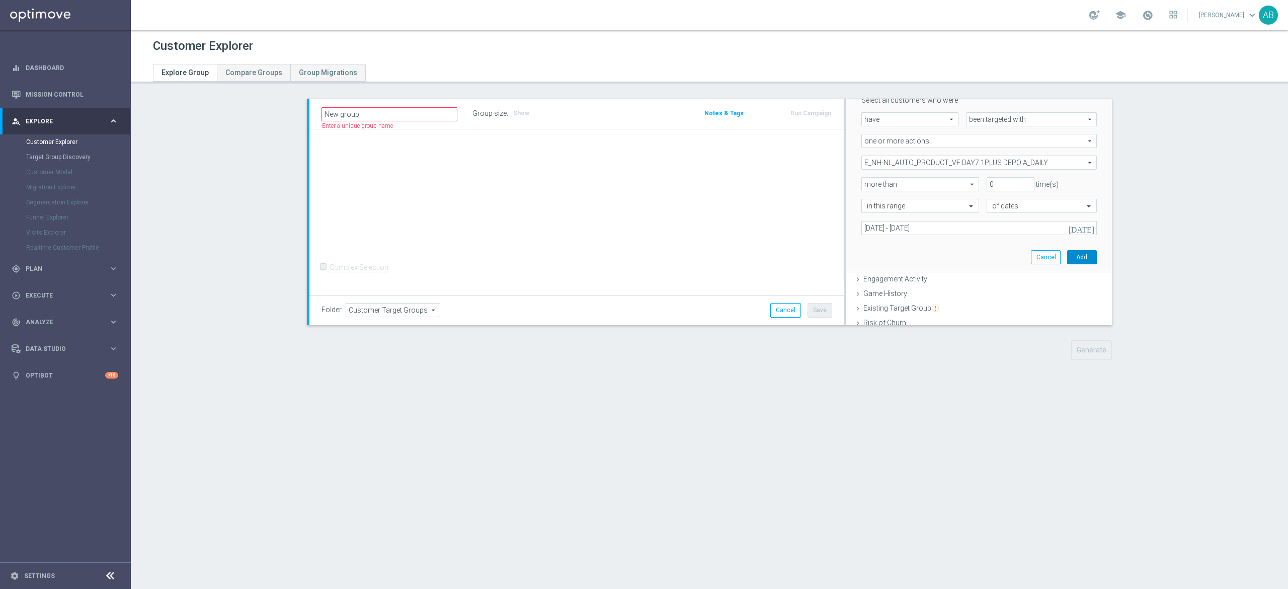
click at [1067, 257] on button "Add" at bounding box center [1082, 257] width 30 height 14
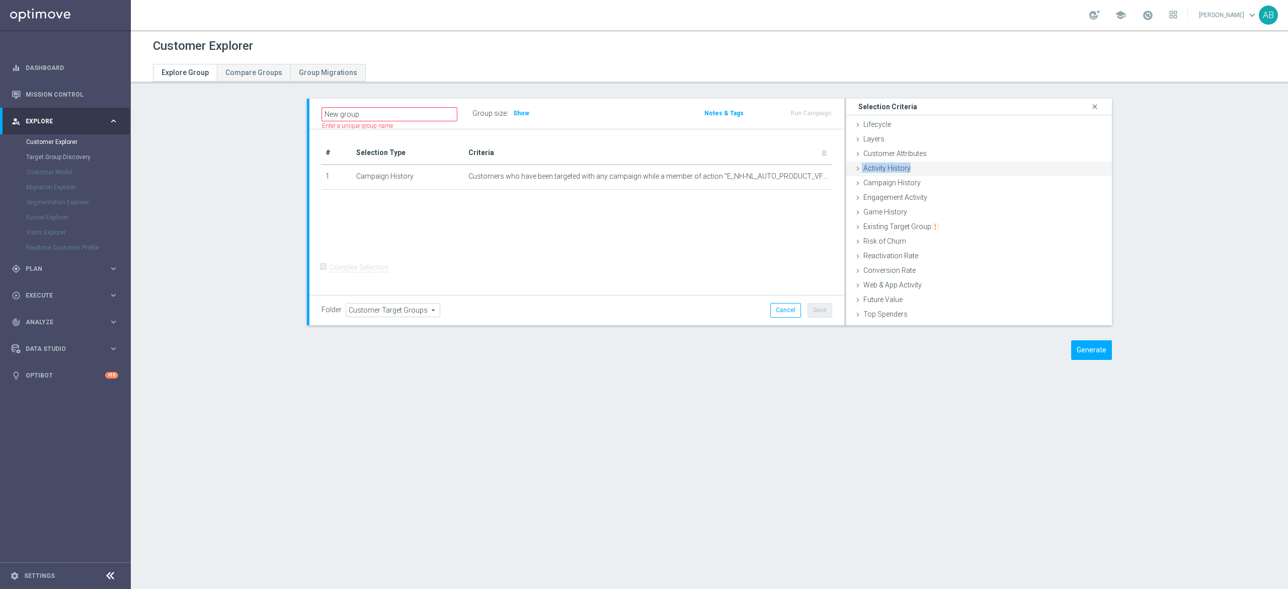
click at [920, 165] on ul "Lifecycle done Cancel Add Layers done Cancel Add Customer Attributes done" at bounding box center [979, 242] width 266 height 249
click at [925, 150] on div "Customer Attributes done" at bounding box center [979, 154] width 266 height 15
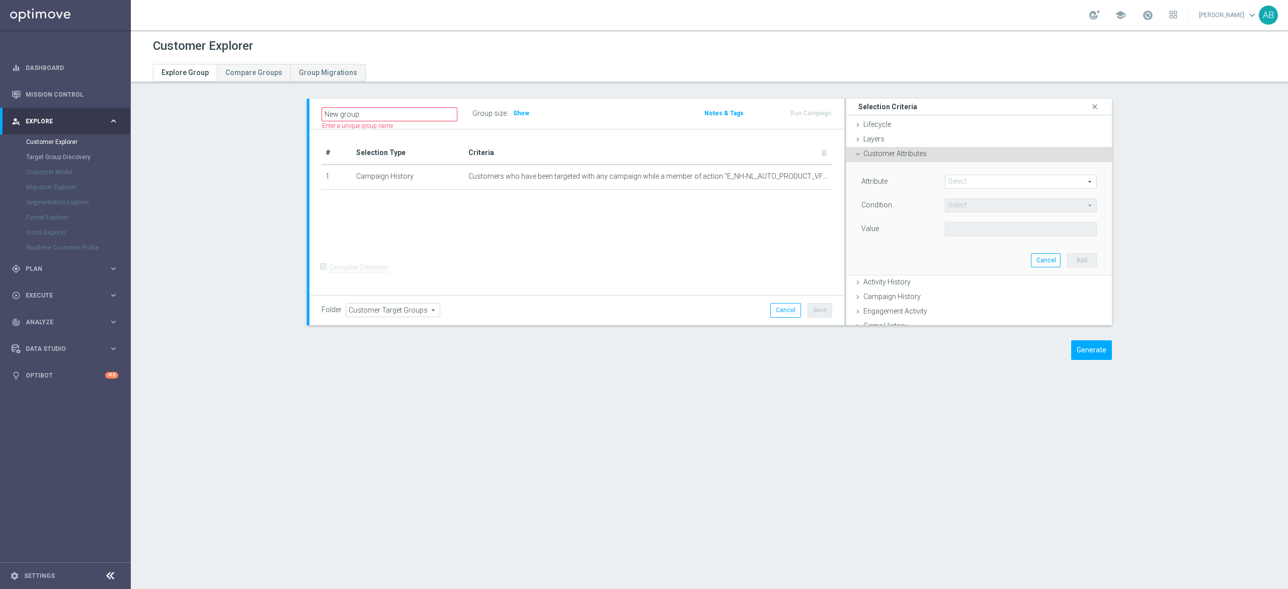
click at [966, 183] on span at bounding box center [1020, 181] width 151 height 13
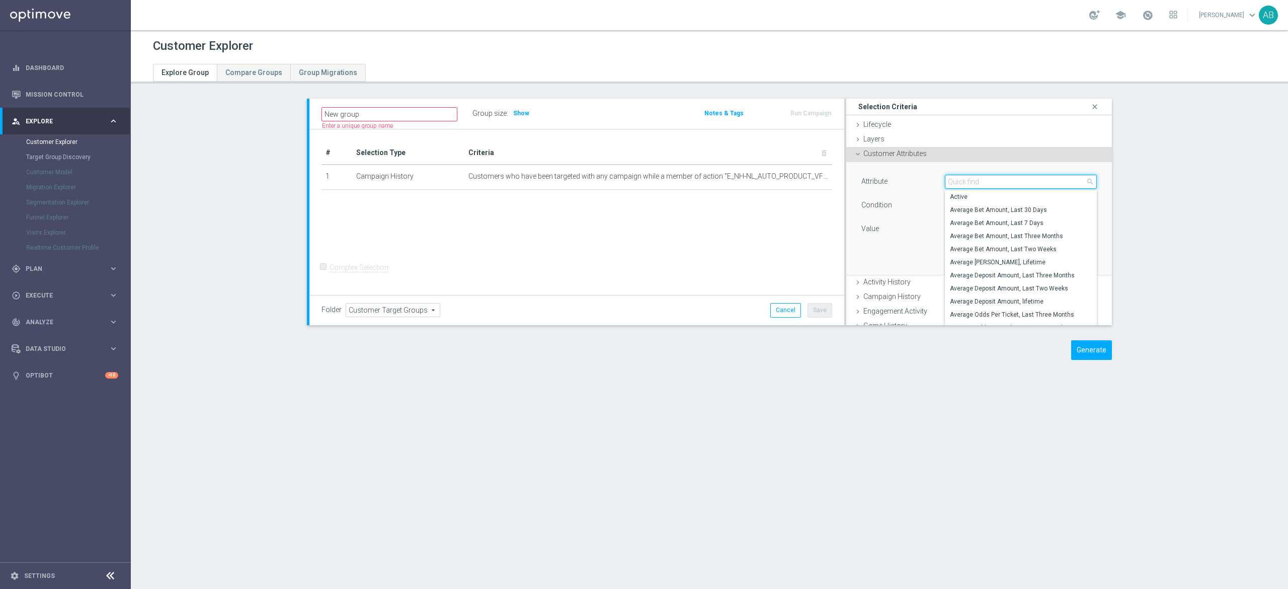
click at [966, 183] on input "search" at bounding box center [1021, 182] width 152 height 14
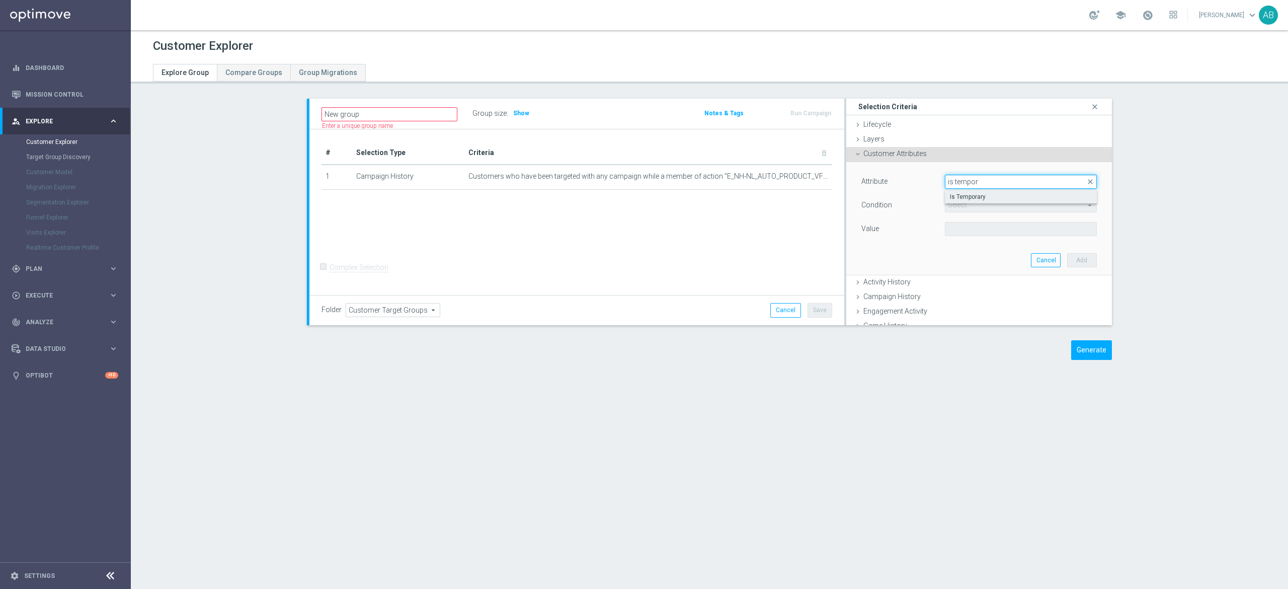
type input "is tempor"
click at [969, 196] on span "Is Temporary" at bounding box center [1021, 197] width 142 height 8
type input "Is Temporary"
type input "Equals"
click at [965, 231] on span at bounding box center [1020, 228] width 151 height 13
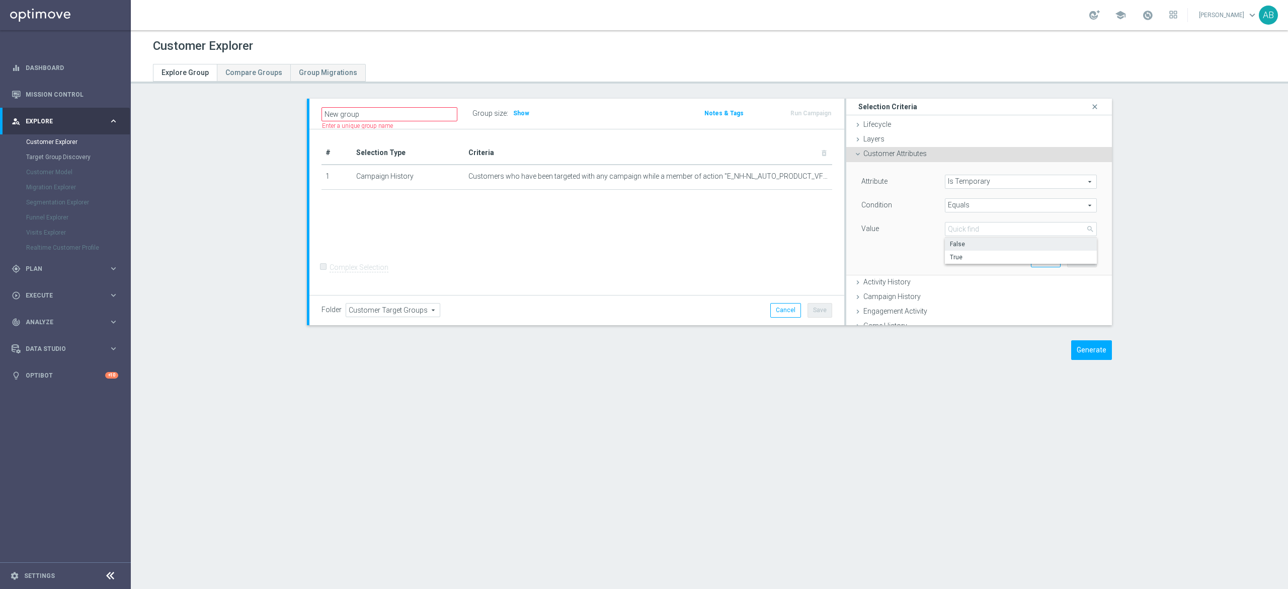
click at [965, 243] on span "False" at bounding box center [1021, 244] width 142 height 8
type input "False"
click at [1067, 261] on button "Add" at bounding box center [1082, 260] width 30 height 14
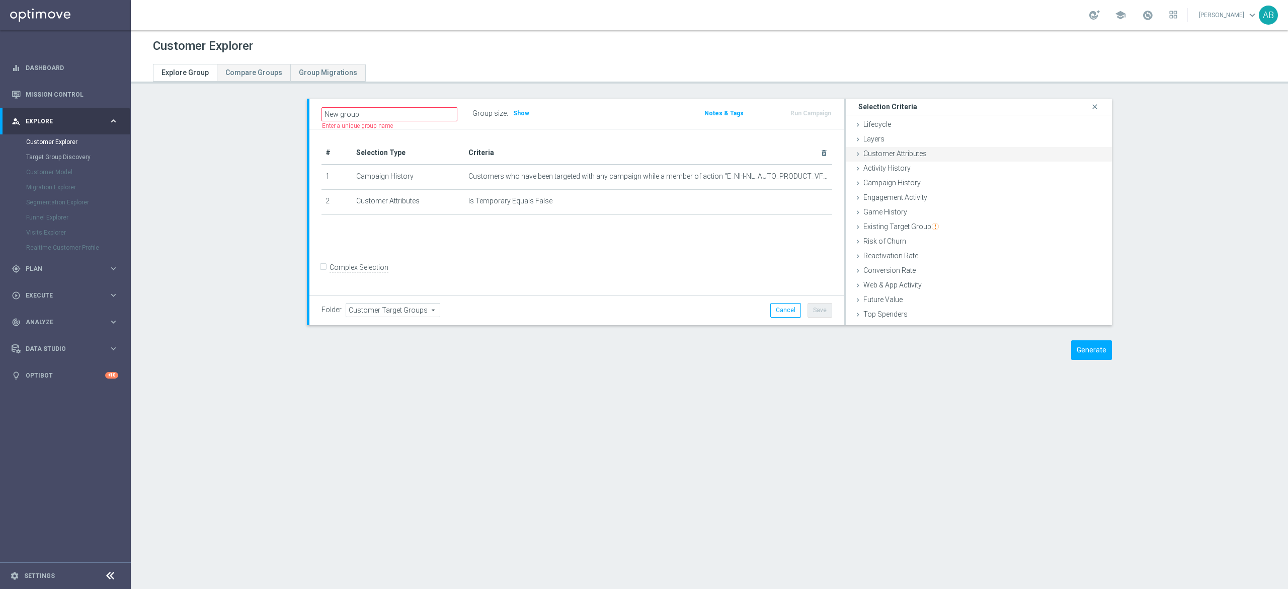
click at [914, 148] on div "Customer Attributes done selection saved" at bounding box center [979, 154] width 266 height 15
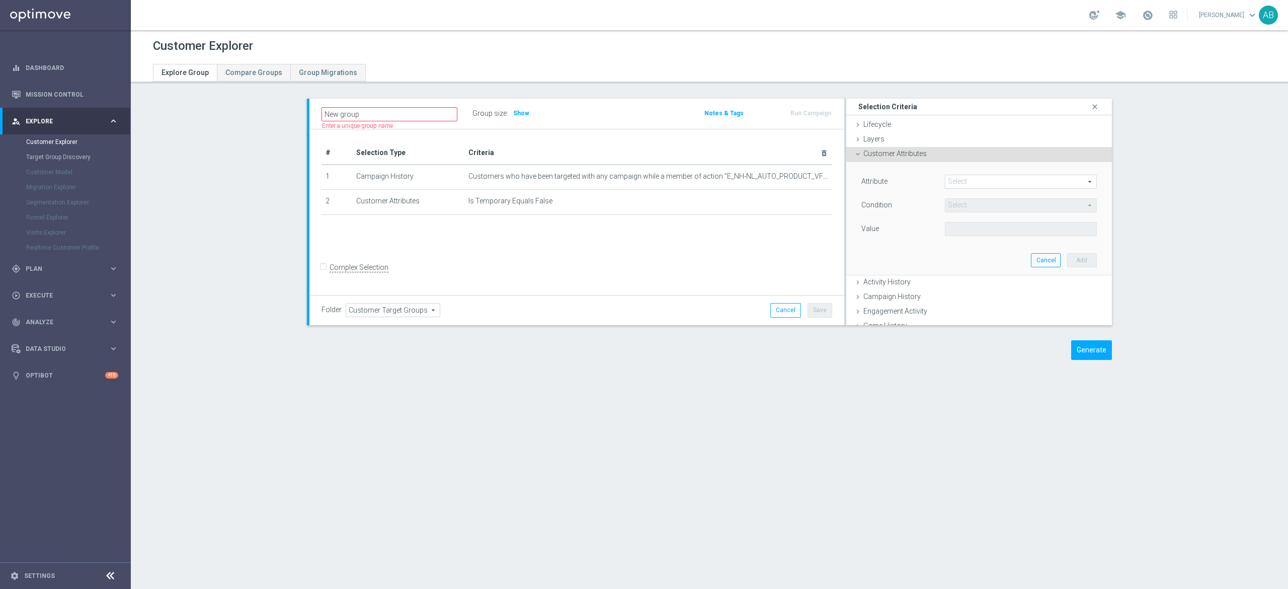
click at [914, 148] on div "Customer Attributes done selection saved" at bounding box center [979, 154] width 266 height 15
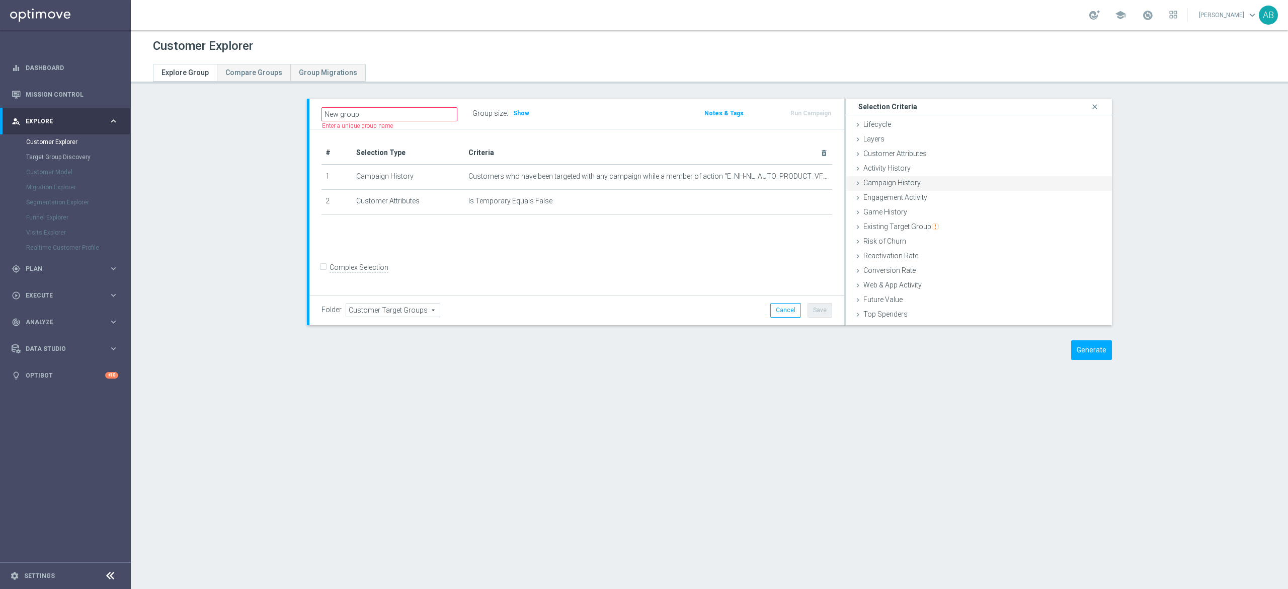
click at [910, 181] on span "Campaign History" at bounding box center [891, 183] width 57 height 8
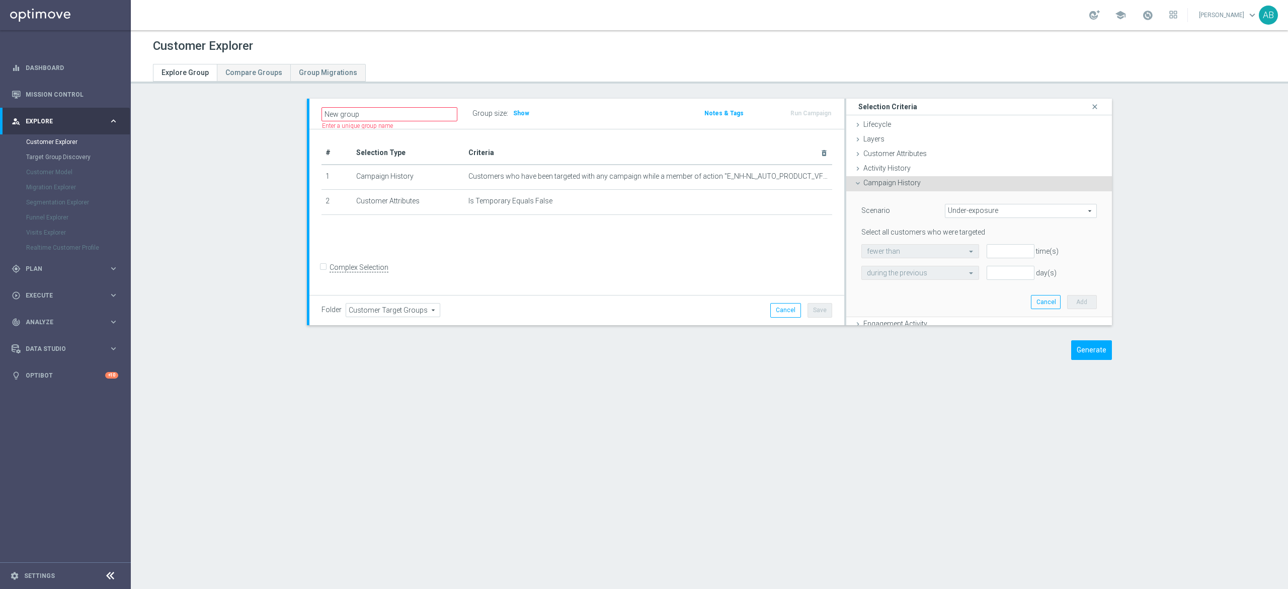
click at [980, 211] on span "Under-exposure" at bounding box center [1020, 210] width 151 height 13
click at [974, 274] on span "Custom" at bounding box center [1020, 278] width 141 height 8
type input "Custom"
click at [975, 251] on span "responded to" at bounding box center [1032, 251] width 130 height 13
click at [983, 278] on span "been targeted with" at bounding box center [1032, 279] width 120 height 8
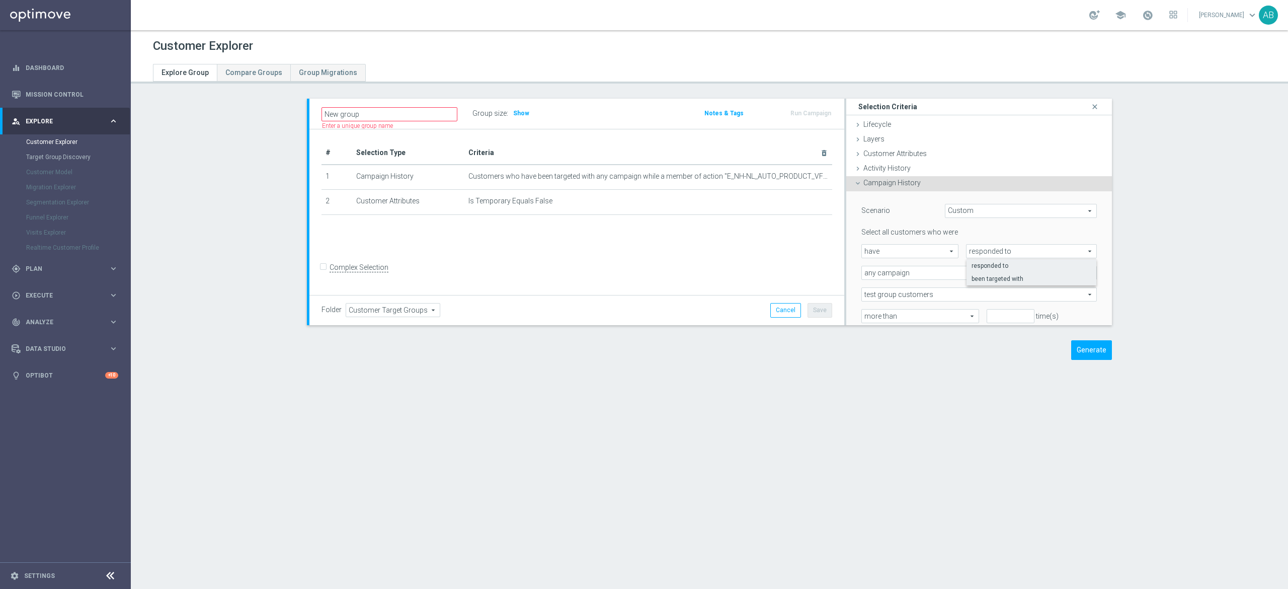
type input "been targeted with"
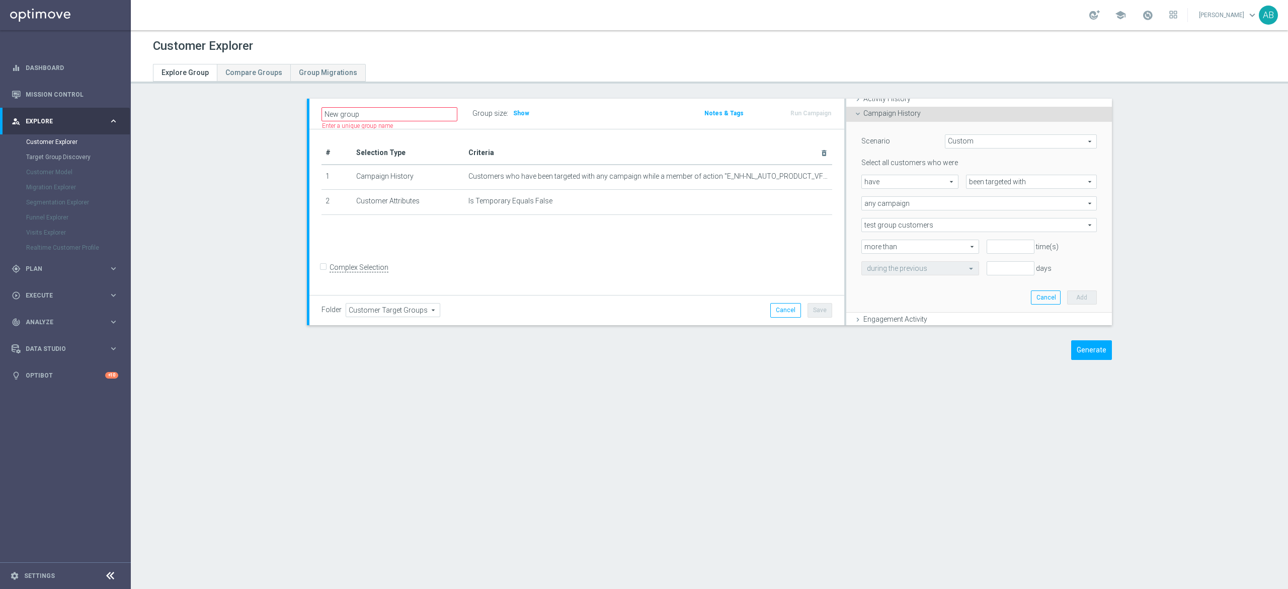
scroll to position [101, 0]
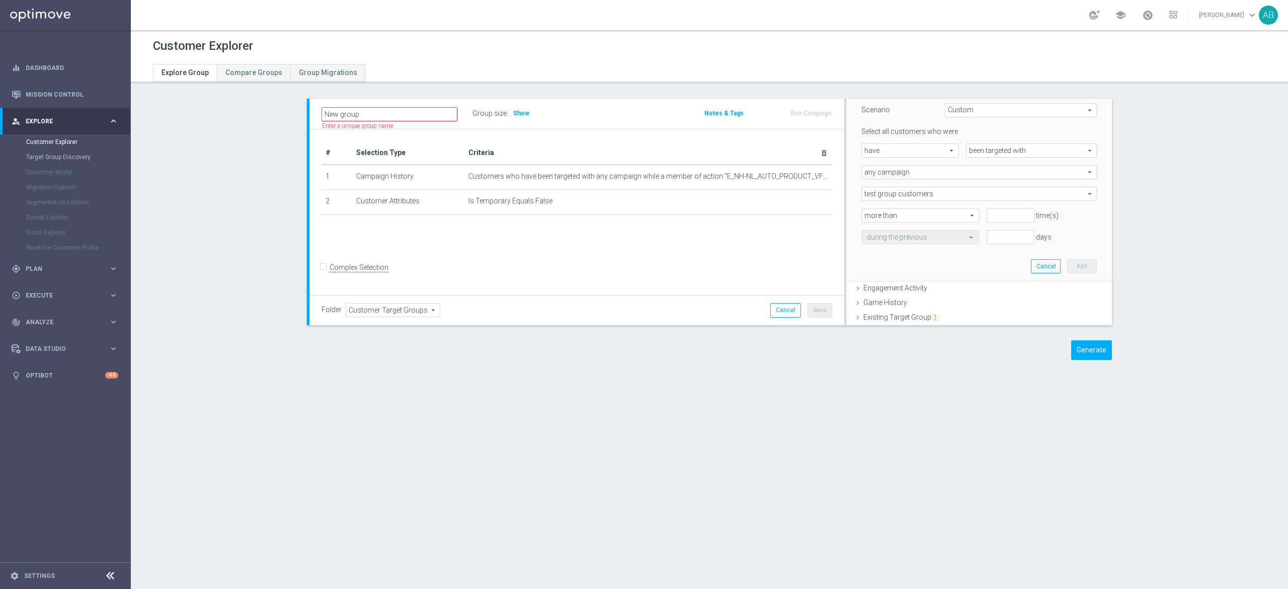
click at [926, 152] on span "have" at bounding box center [910, 150] width 96 height 13
click at [912, 181] on span "have not" at bounding box center [910, 178] width 86 height 8
type input "have not"
click at [988, 148] on span "been targeted with" at bounding box center [1032, 150] width 130 height 13
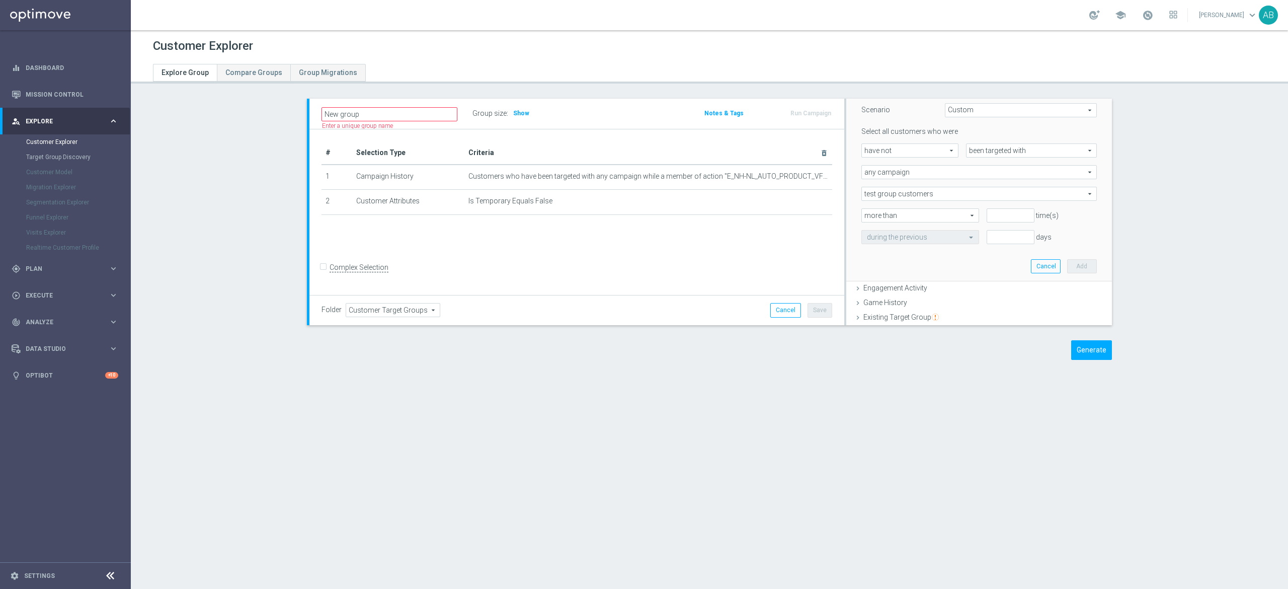
click at [920, 171] on span "any campaign" at bounding box center [979, 172] width 234 height 13
click at [914, 211] on span "one or more actions" at bounding box center [979, 213] width 224 height 8
type input "one or more actions"
click at [881, 193] on span at bounding box center [979, 193] width 234 height 13
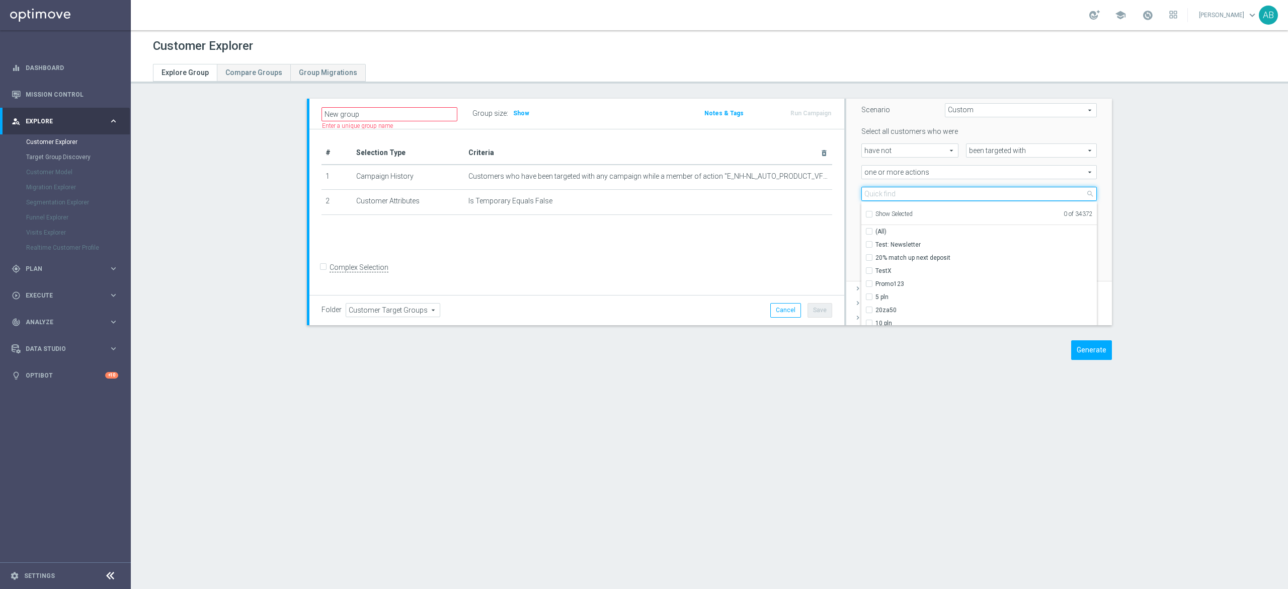
click at [881, 193] on input "search" at bounding box center [978, 194] width 235 height 14
paste input "E_NH-NL_AUTO_PRODUCT_VF DAY7 1PLUS DEPO B_DAILY"
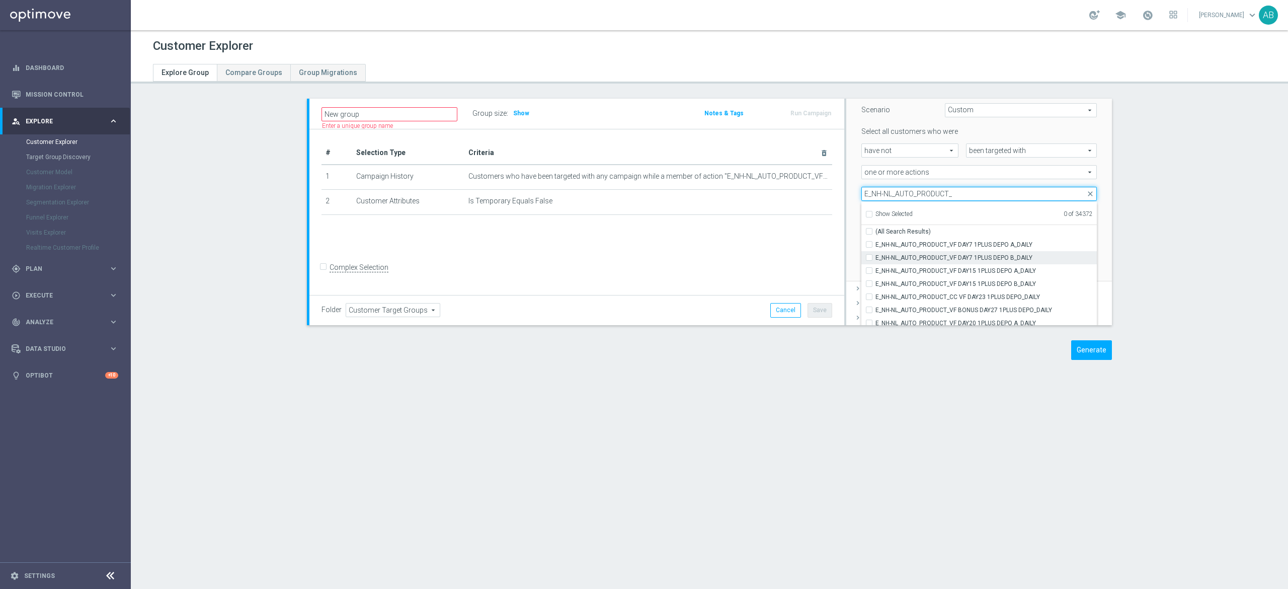
type input "E_NH-NL_AUTO_PRODUCT_"
click at [875, 259] on label "E_NH-NL_AUTO_PRODUCT_VF DAY7 1PLUS DEPO B_DAILY" at bounding box center [985, 257] width 221 height 13
click at [869, 259] on input "E_NH-NL_AUTO_PRODUCT_VF DAY7 1PLUS DEPO B_DAILY" at bounding box center [872, 257] width 7 height 7
checkbox input "true"
type input "E_NH-NL_AUTO_PRODUCT_VF DAY7 1PLUS DEPO B_DAILY"
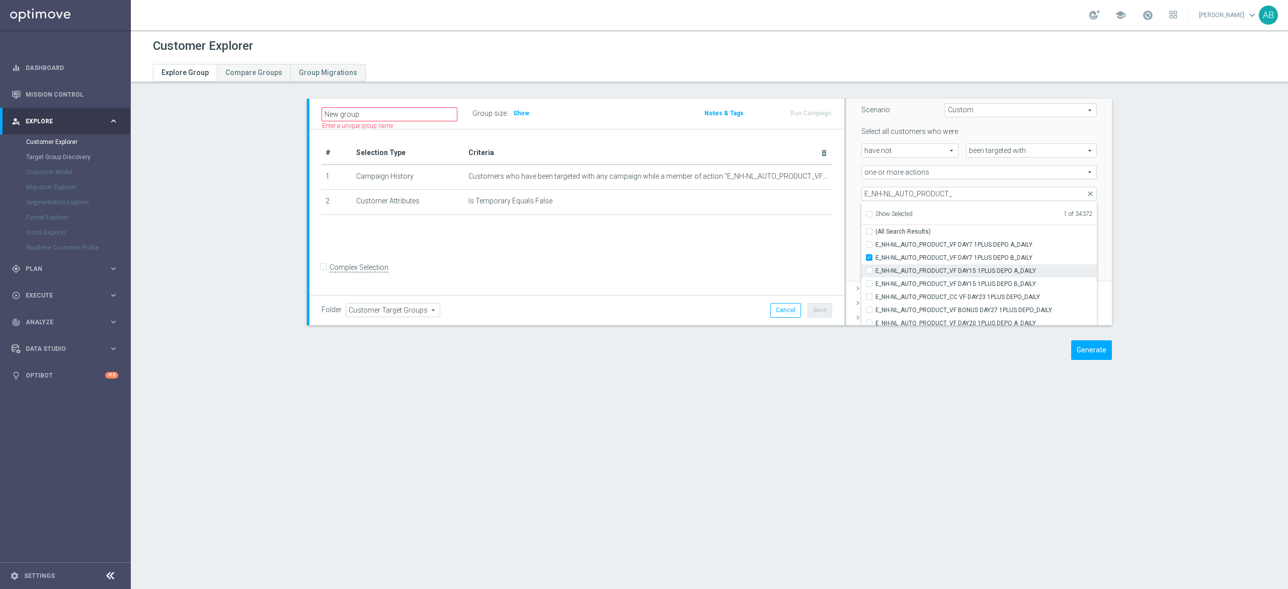
click at [869, 273] on input "E_NH-NL_AUTO_PRODUCT_VF DAY15 1PLUS DEPO A_DAILY" at bounding box center [872, 270] width 7 height 7
checkbox input "true"
type input "Selected 2 of 34372"
click at [861, 291] on div "E_NH-NL_AUTO_PRODUCT_CC VF DAY23 1PLUS DEPO_DAILY" at bounding box center [978, 296] width 235 height 13
click at [875, 285] on label "E_NH-NL_AUTO_PRODUCT_VF DAY15 1PLUS DEPO B_DAILY" at bounding box center [985, 283] width 221 height 13
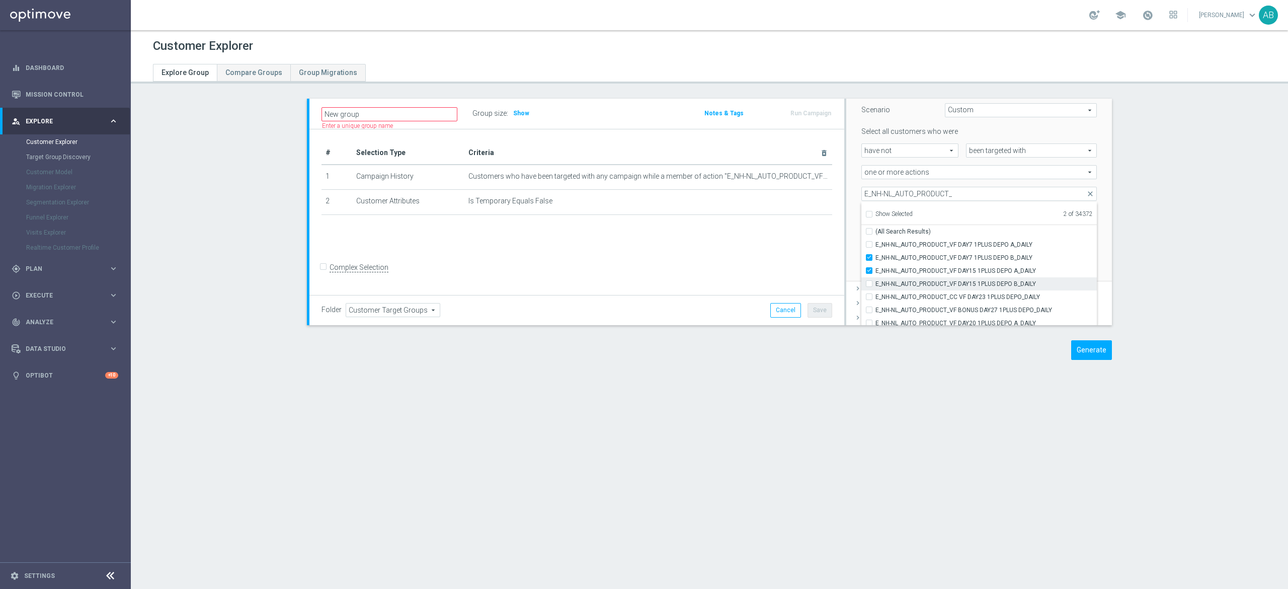
click at [869, 285] on input "E_NH-NL_AUTO_PRODUCT_VF DAY15 1PLUS DEPO B_DAILY" at bounding box center [872, 283] width 7 height 7
checkbox input "true"
type input "Selected 3 of 34372"
click at [861, 301] on div "E_NH-NL_AUTO_PRODUCT_CC VF DAY23 1PLUS DEPO_DAILY" at bounding box center [978, 296] width 235 height 13
click at [869, 296] on input "E_NH-NL_AUTO_PRODUCT_CC VF DAY23 1PLUS DEPO_DAILY" at bounding box center [872, 296] width 7 height 7
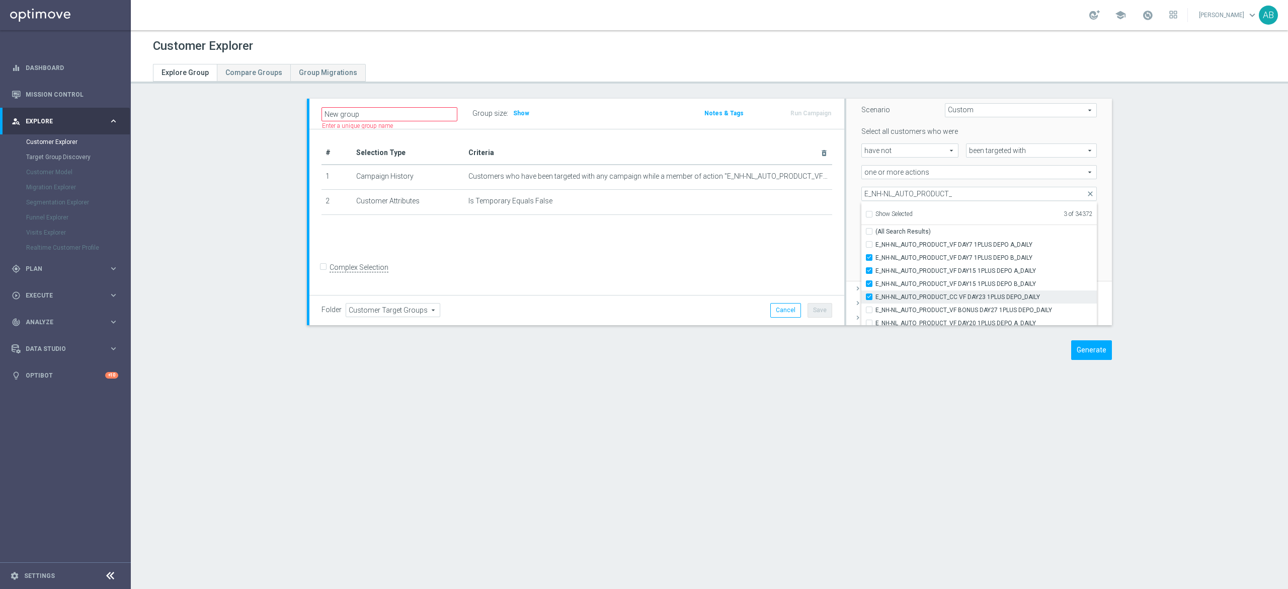
checkbox input "true"
type input "Selected 4 of 34372"
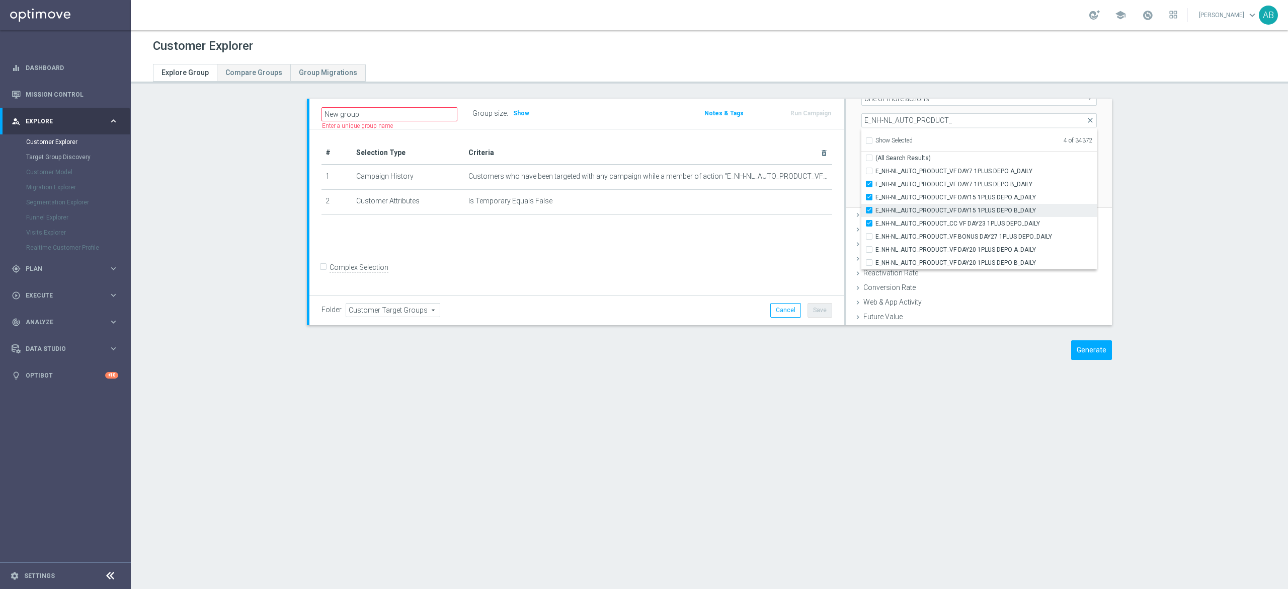
scroll to position [201, 0]
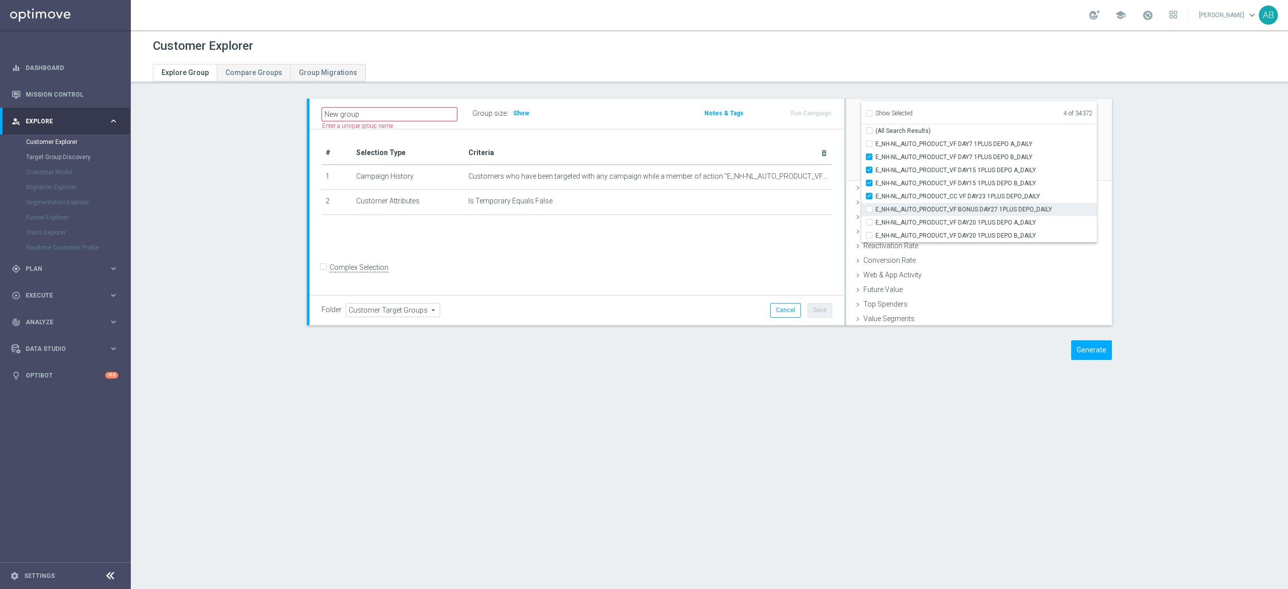
click at [875, 209] on label "E_NH-NL_AUTO_PRODUCT_VF BONUS DAY27 1PLUS DEPO_DAILY" at bounding box center [985, 209] width 221 height 13
click at [869, 209] on input "E_NH-NL_AUTO_PRODUCT_VF BONUS DAY27 1PLUS DEPO_DAILY" at bounding box center [872, 209] width 7 height 7
checkbox input "true"
type input "Selected 5 of 34372"
click at [869, 221] on input "E_NH-NL_AUTO_PRODUCT_VF DAY20 1PLUS DEPO A_DAILY" at bounding box center [872, 222] width 7 height 7
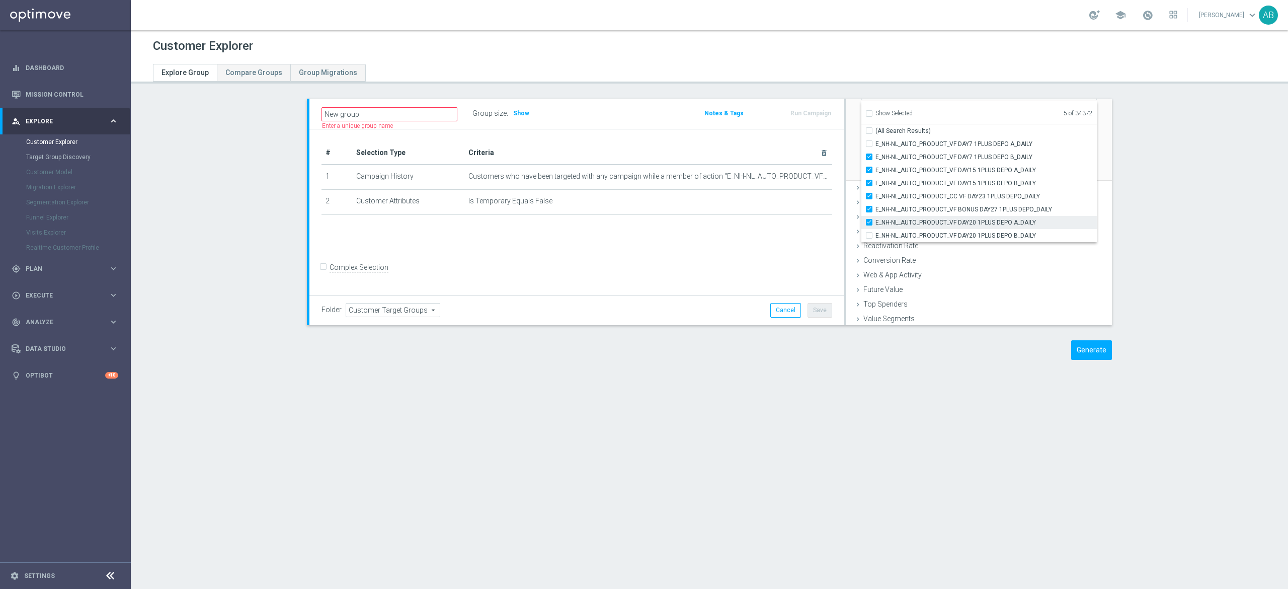
checkbox input "true"
type input "Selected 6 of 34372"
click at [862, 231] on div "E_NH-NL_AUTO_PRODUCT_VF DAY20 1PLUS DEPO B_DAILY" at bounding box center [978, 235] width 235 height 13
click at [869, 234] on input "E_NH-NL_AUTO_PRODUCT_VF DAY20 1PLUS DEPO B_DAILY" at bounding box center [872, 235] width 7 height 7
checkbox input "true"
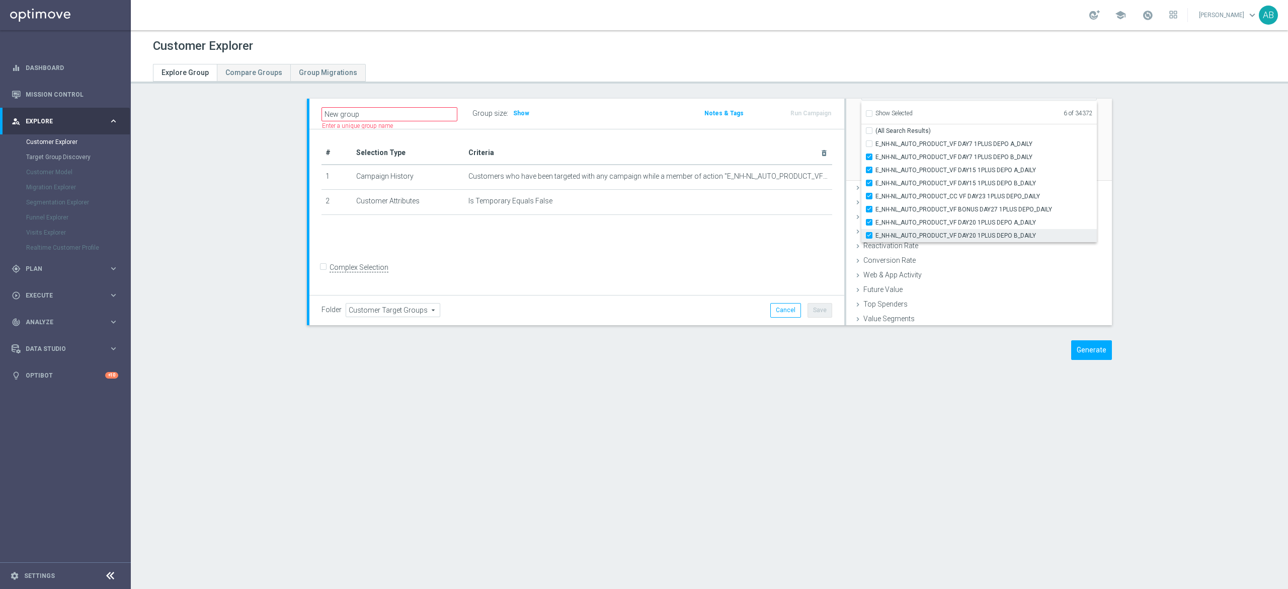
type input "Selected 7 of 34372"
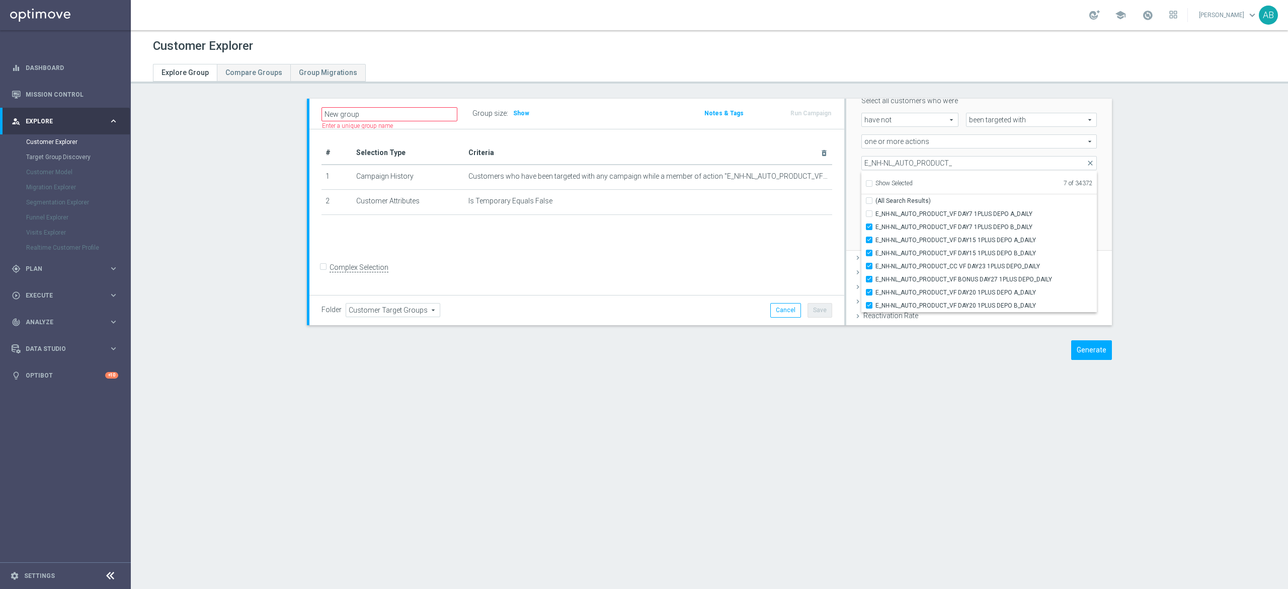
scroll to position [101, 0]
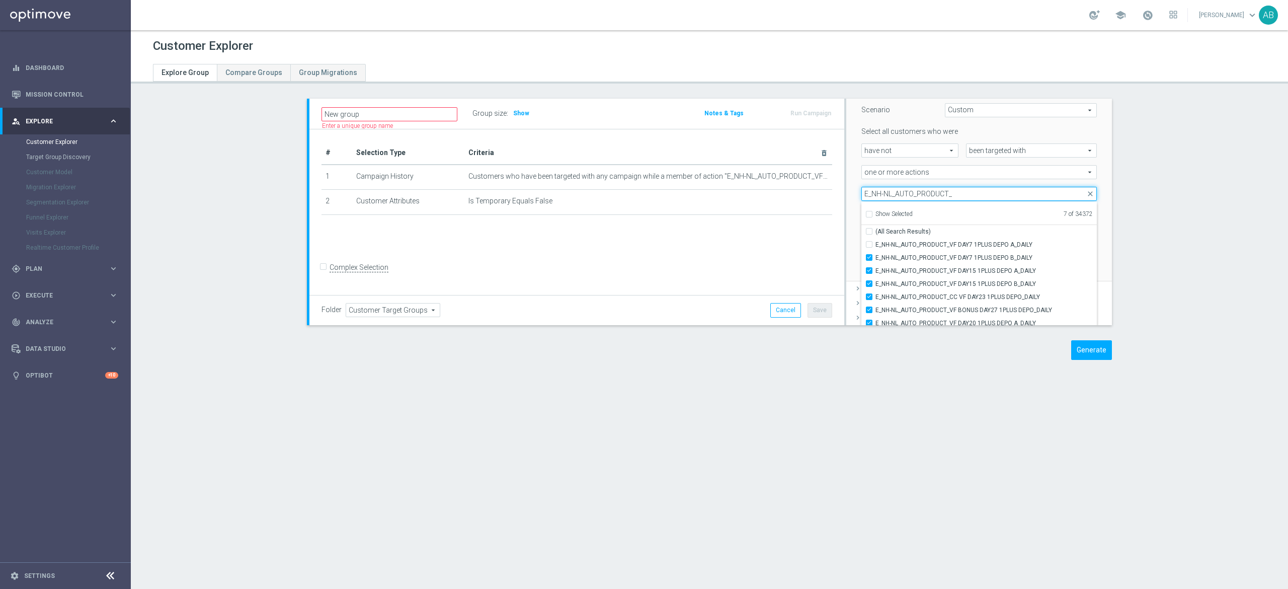
click at [941, 195] on input "E_NH-NL_AUTO_PRODUCT_" at bounding box center [978, 194] width 235 height 14
paste input "MIN-LOW_AUTO_PRODUCT_VF DAY7 1PLUS DEPO A_DAILY"
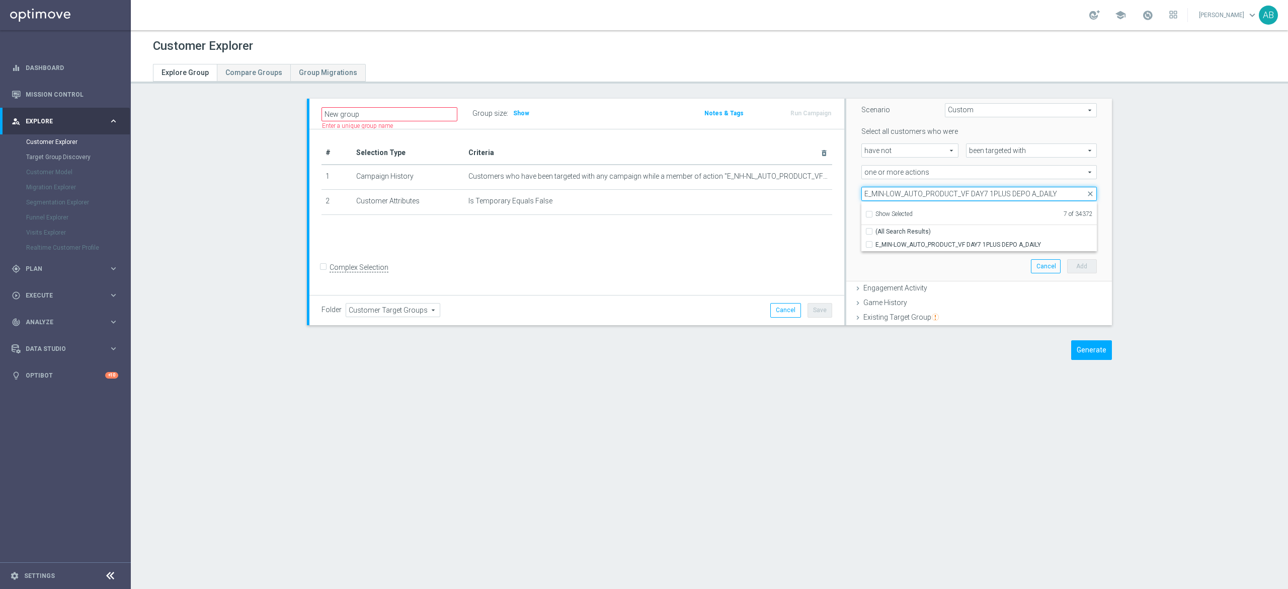
drag, startPoint x: 952, startPoint y: 195, endPoint x: 1045, endPoint y: 194, distance: 93.1
click at [1045, 194] on input "E_MIN-LOW_AUTO_PRODUCT_VF DAY7 1PLUS DEPO A_DAILY" at bounding box center [978, 194] width 235 height 14
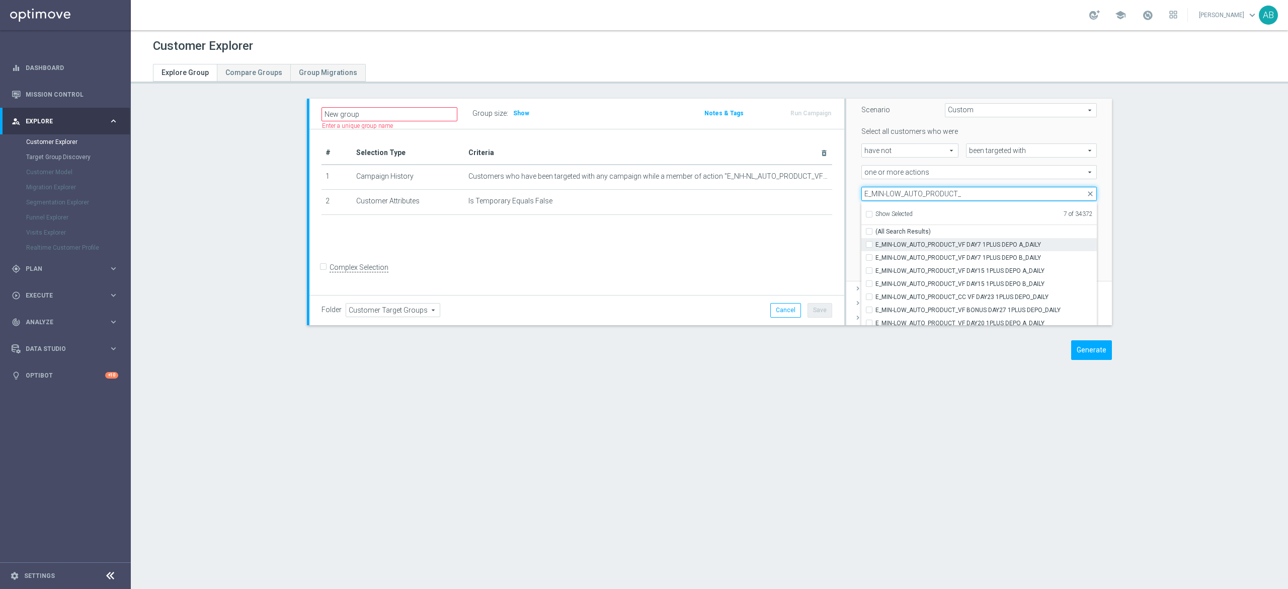
type input "E_MIN-LOW_AUTO_PRODUCT_"
click at [863, 249] on div "E_MIN-LOW_AUTO_PRODUCT_VF DAY7 1PLUS DEPO A_DAILY" at bounding box center [978, 244] width 235 height 13
click at [869, 234] on input "(All Search Results)" at bounding box center [872, 231] width 7 height 7
checkbox input "true"
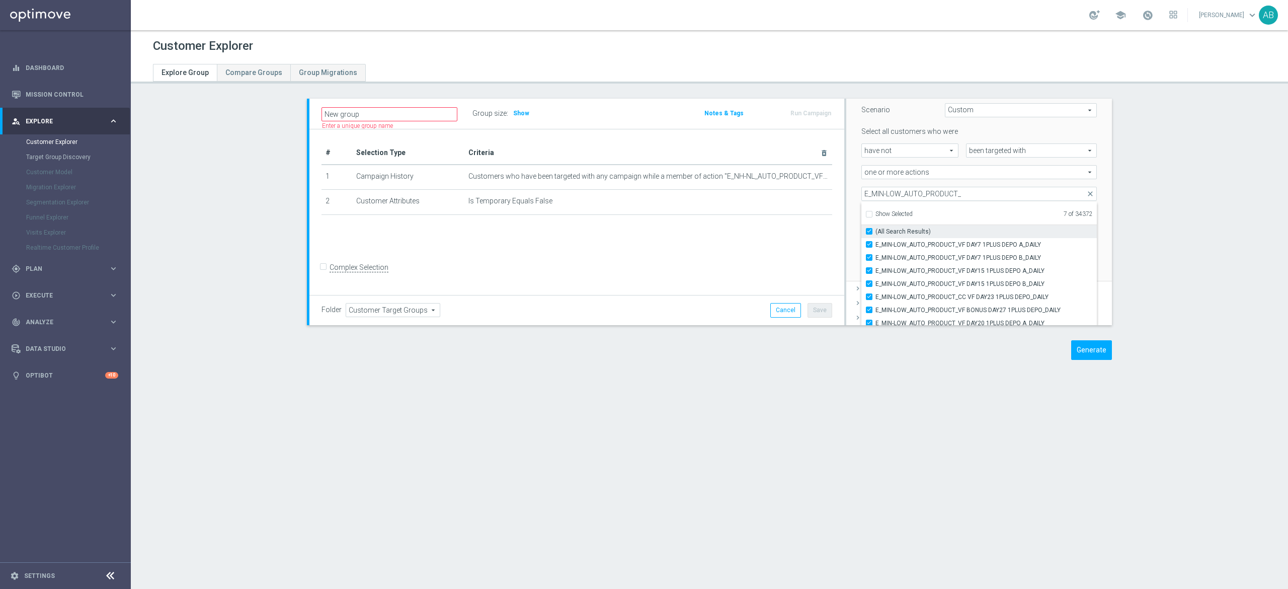
type input "Selected 15 of 34372"
checkbox input "true"
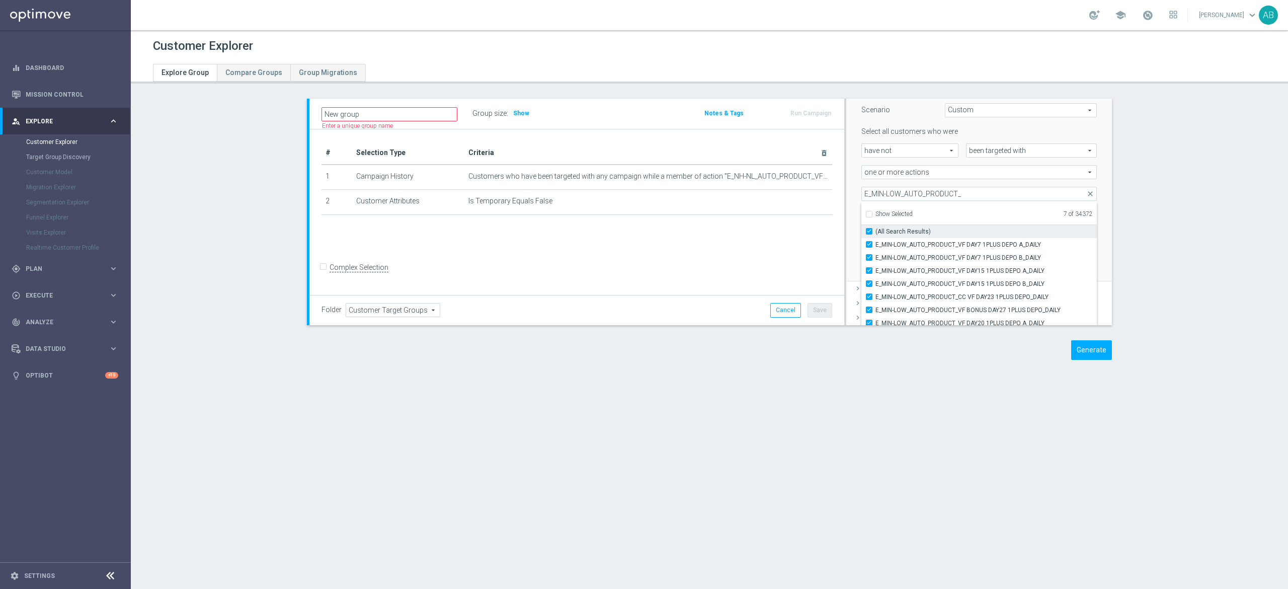
checkbox input "true"
click at [886, 200] on input "E_MIN-LOW_AUTO_PRODUCT_" at bounding box center [978, 194] width 235 height 14
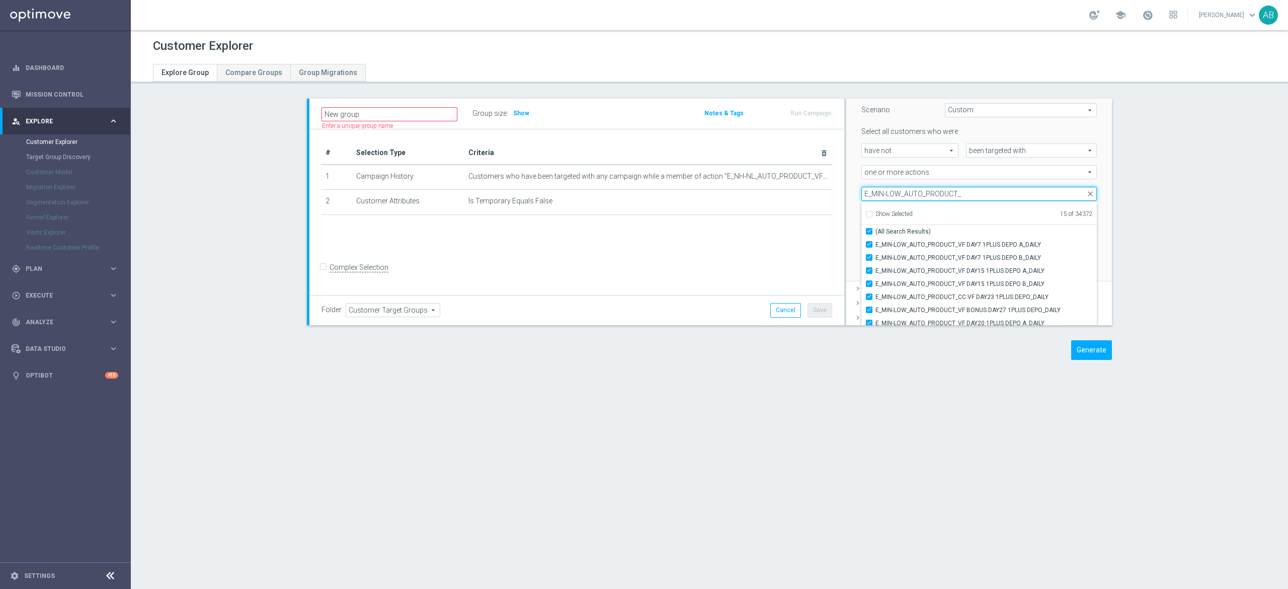
click at [886, 200] on input "E_MIN-LOW_AUTO_PRODUCT_" at bounding box center [978, 194] width 235 height 14
paste input "E_MED-HIGH_AUTO_PRODUCT_VF DAY7 1PLUS DEPO A_DAILY"
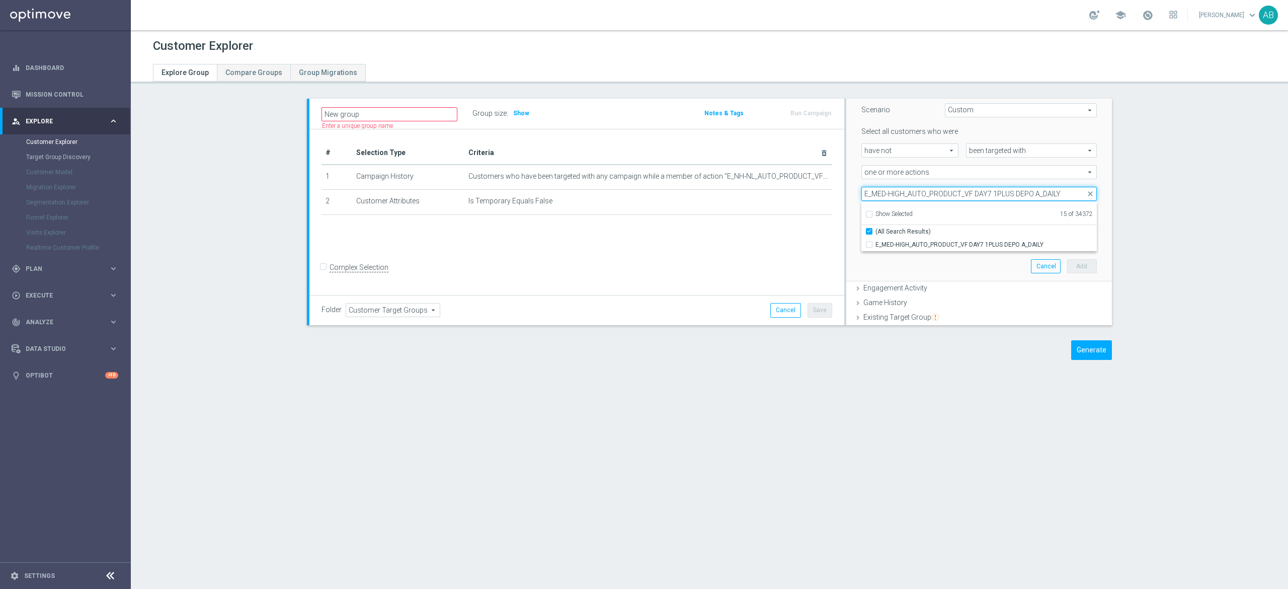
drag, startPoint x: 955, startPoint y: 197, endPoint x: 1057, endPoint y: 187, distance: 102.6
click at [1057, 187] on input "E_MED-HIGH_AUTO_PRODUCT_VF DAY7 1PLUS DEPO A_DAILY" at bounding box center [978, 194] width 235 height 14
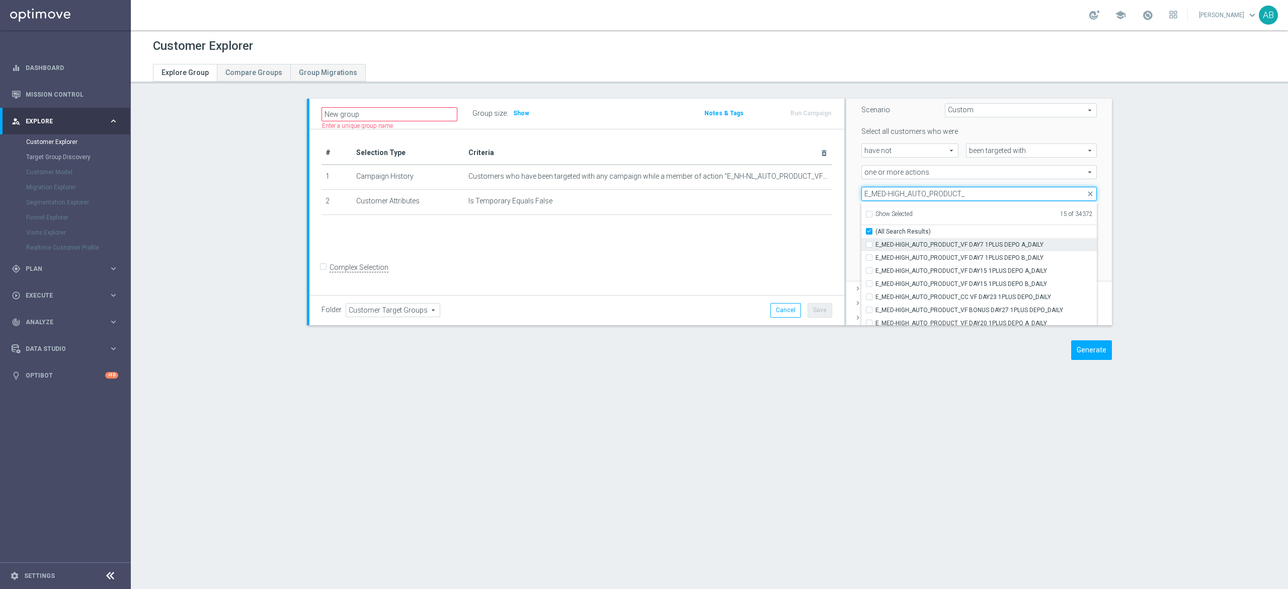
type input "E_MED-HIGH_AUTO_PRODUCT_"
click at [869, 245] on input "E_MED-HIGH_AUTO_PRODUCT_VF DAY7 1PLUS DEPO A_DAILY" at bounding box center [872, 244] width 7 height 7
checkbox input "true"
type input "Selected 16 of 34372"
click at [869, 257] on input "E_MED-HIGH_AUTO_PRODUCT_VF DAY7 1PLUS DEPO B_DAILY" at bounding box center [872, 257] width 7 height 7
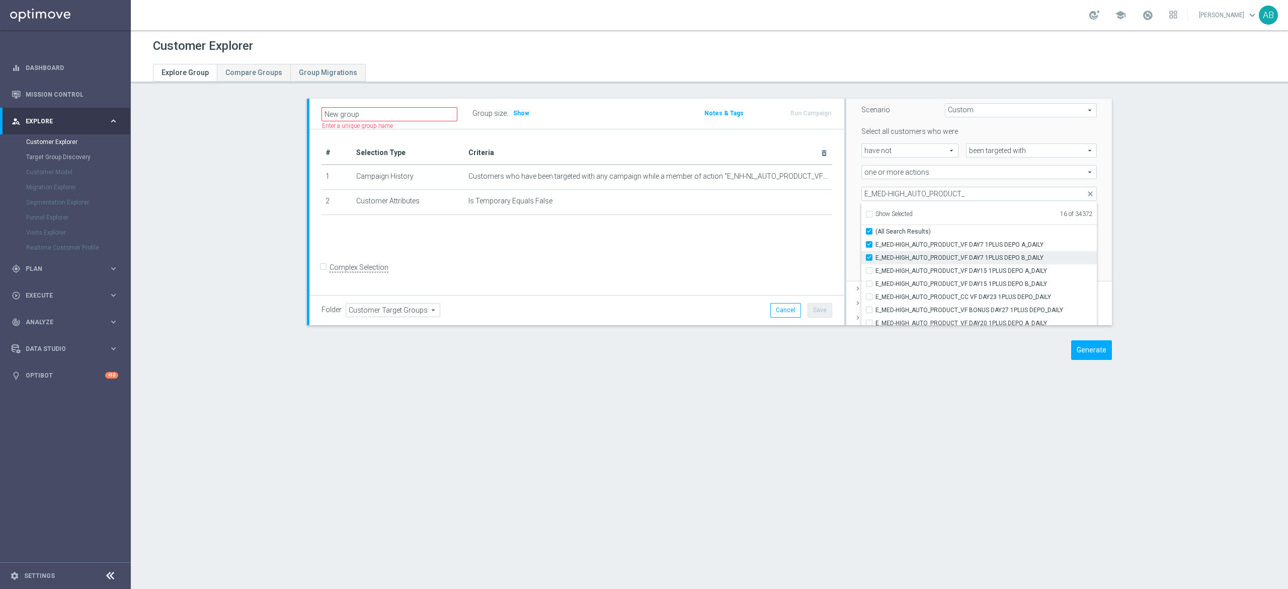
checkbox input "true"
type input "Selected 17 of 34372"
click at [869, 271] on input "E_MED-HIGH_AUTO_PRODUCT_VF DAY15 1PLUS DEPO A_DAILY" at bounding box center [872, 270] width 7 height 7
checkbox input "true"
type input "Selected 18 of 34372"
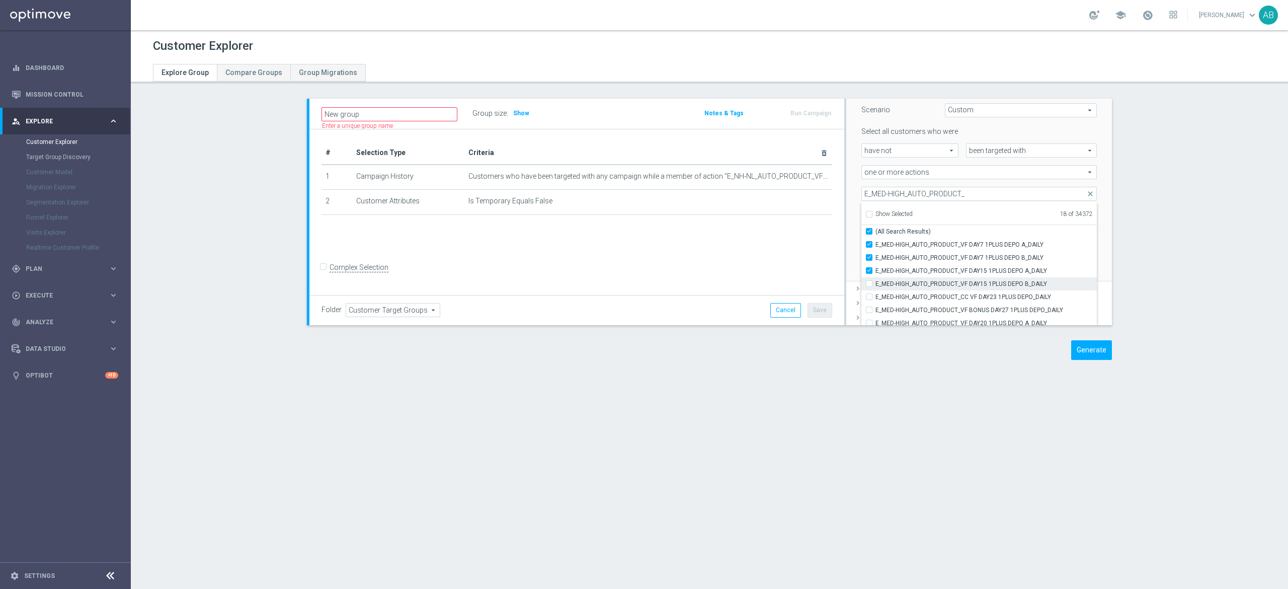
click at [869, 285] on input "E_MED-HIGH_AUTO_PRODUCT_VF DAY15 1PLUS DEPO B_DAILY" at bounding box center [872, 283] width 7 height 7
checkbox input "true"
type input "Selected 19 of 34372"
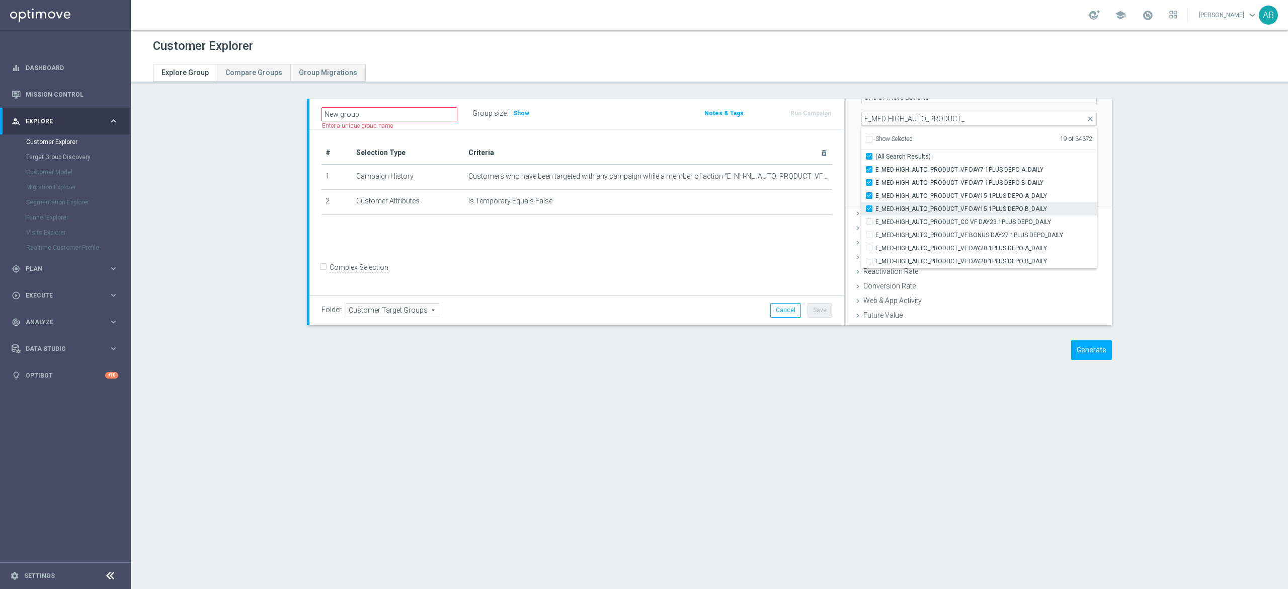
scroll to position [201, 0]
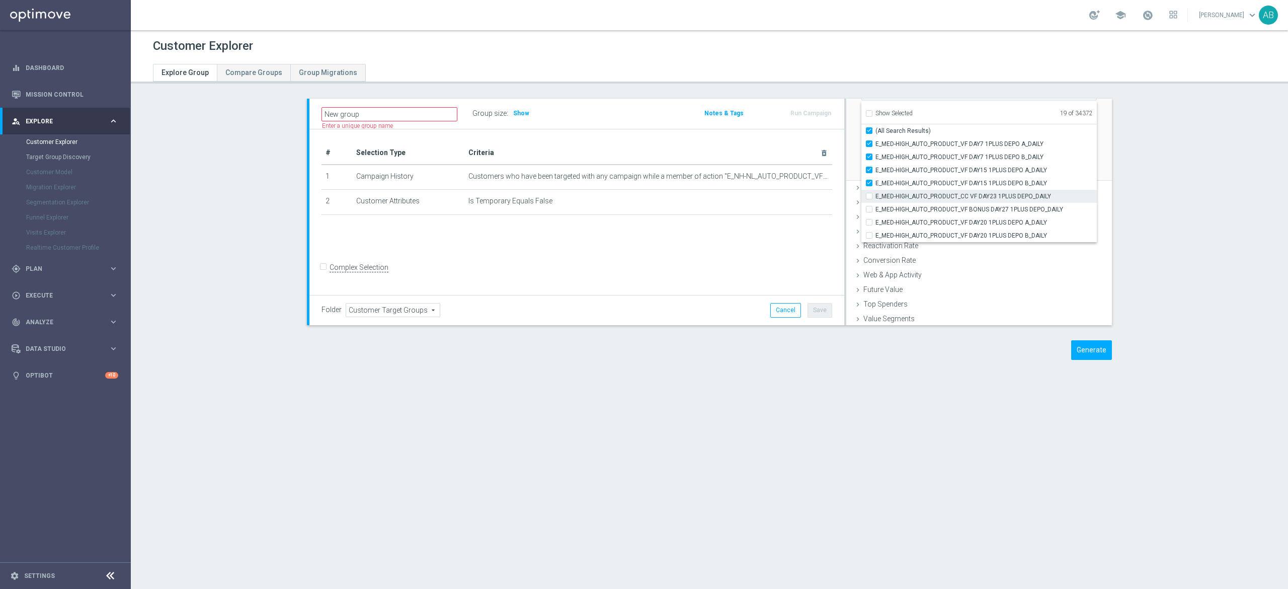
click at [869, 197] on input "E_MED-HIGH_AUTO_PRODUCT_CC VF DAY23 1PLUS DEPO_DAILY" at bounding box center [872, 196] width 7 height 7
checkbox input "true"
type input "Selected 20 of 34372"
click at [869, 211] on input "E_MED-HIGH_AUTO_PRODUCT_VF BONUS DAY27 1PLUS DEPO_DAILY" at bounding box center [872, 209] width 7 height 7
checkbox input "true"
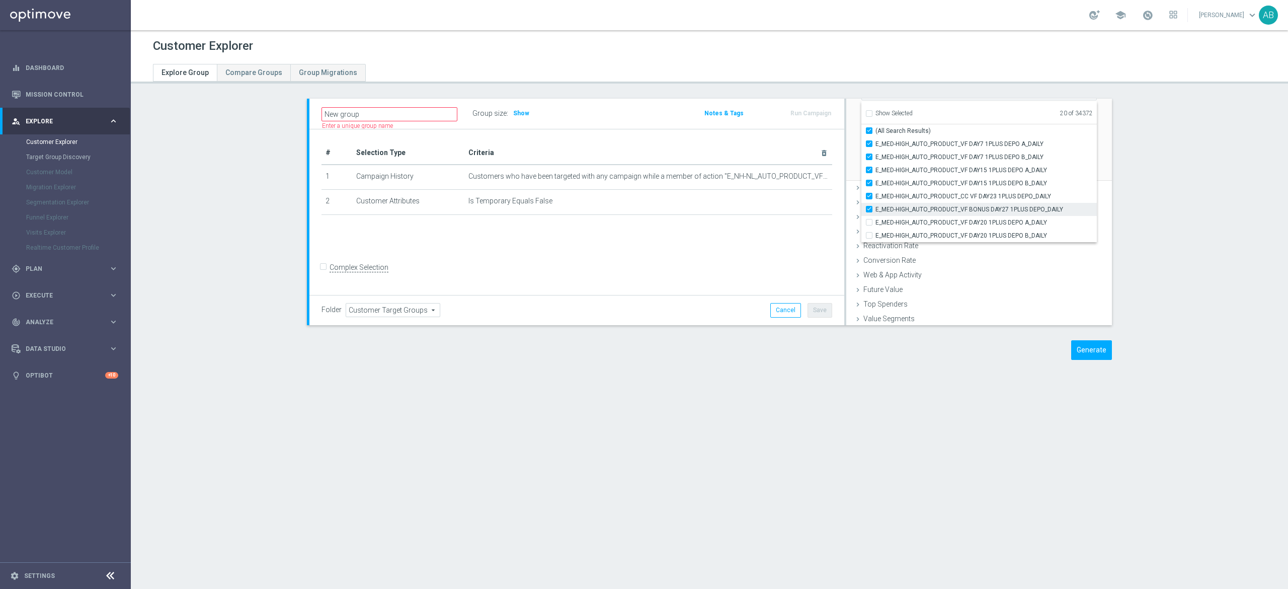
type input "Selected 21 of 34372"
click at [869, 223] on input "E_MED-HIGH_AUTO_PRODUCT_VF DAY20 1PLUS DEPO A_DAILY" at bounding box center [872, 222] width 7 height 7
checkbox input "true"
type input "Selected 22 of 34372"
click at [869, 233] on input "E_MED-HIGH_AUTO_PRODUCT_VF DAY20 1PLUS DEPO B_DAILY" at bounding box center [872, 235] width 7 height 7
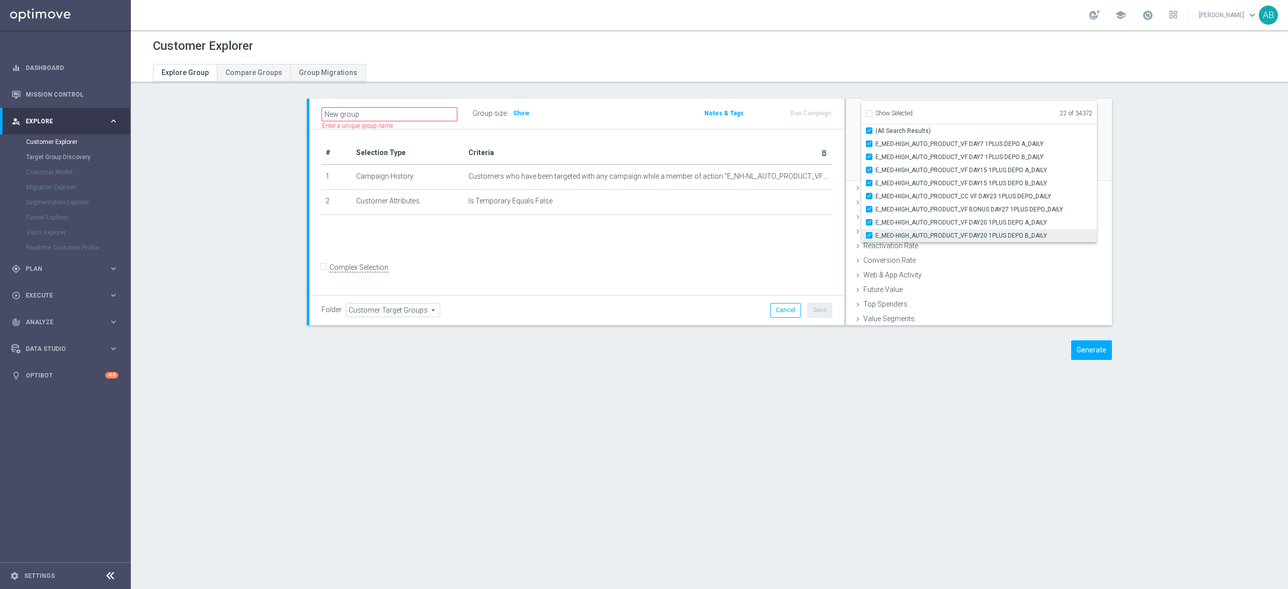
checkbox input "true"
type input "Selected 23 of 34372"
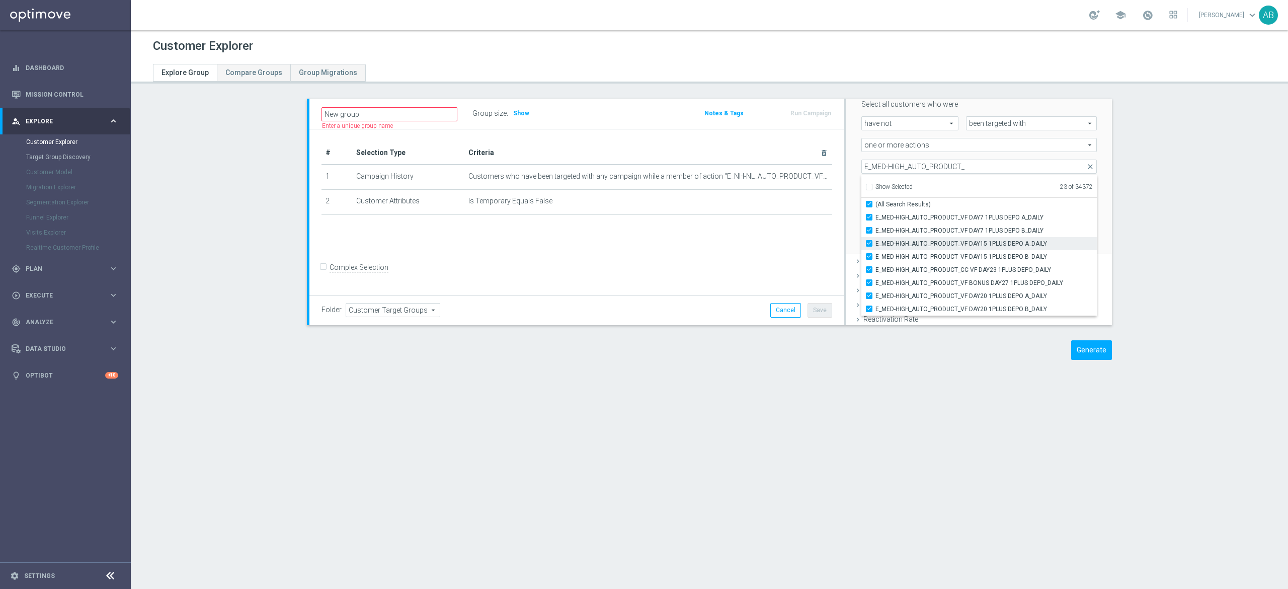
scroll to position [101, 0]
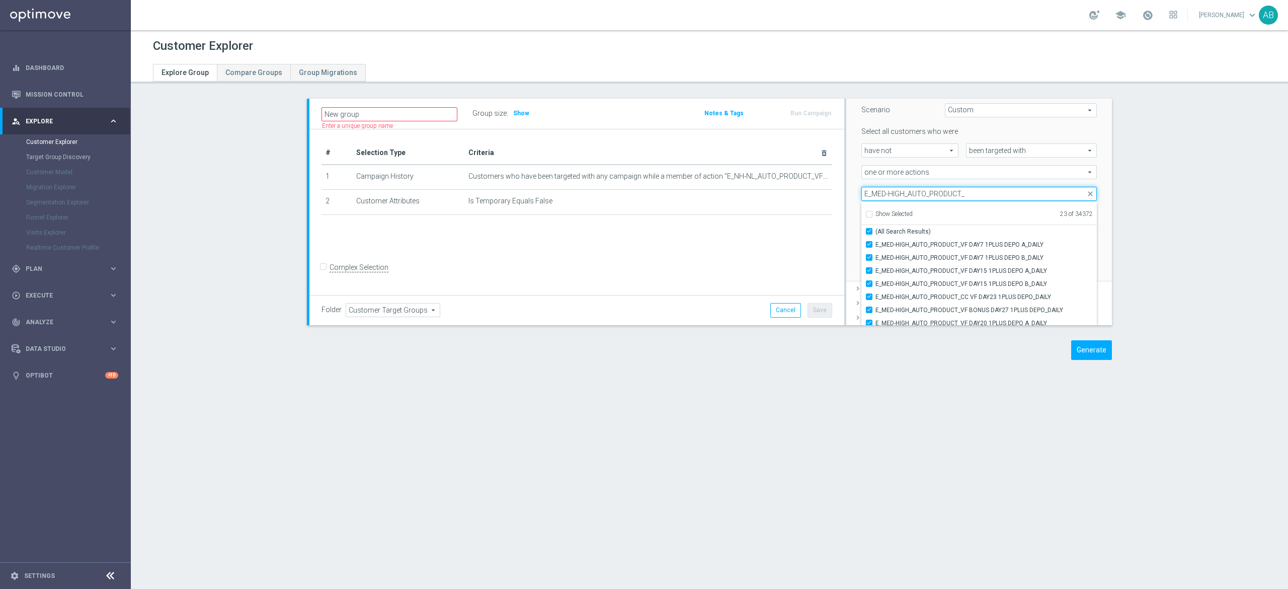
click at [904, 196] on input "E_MED-HIGH_AUTO_PRODUCT_" at bounding box center [978, 194] width 235 height 14
paste input "ALL_AUTO_PRODUCT_VF DAY7 NONDEPO A_DAILY"
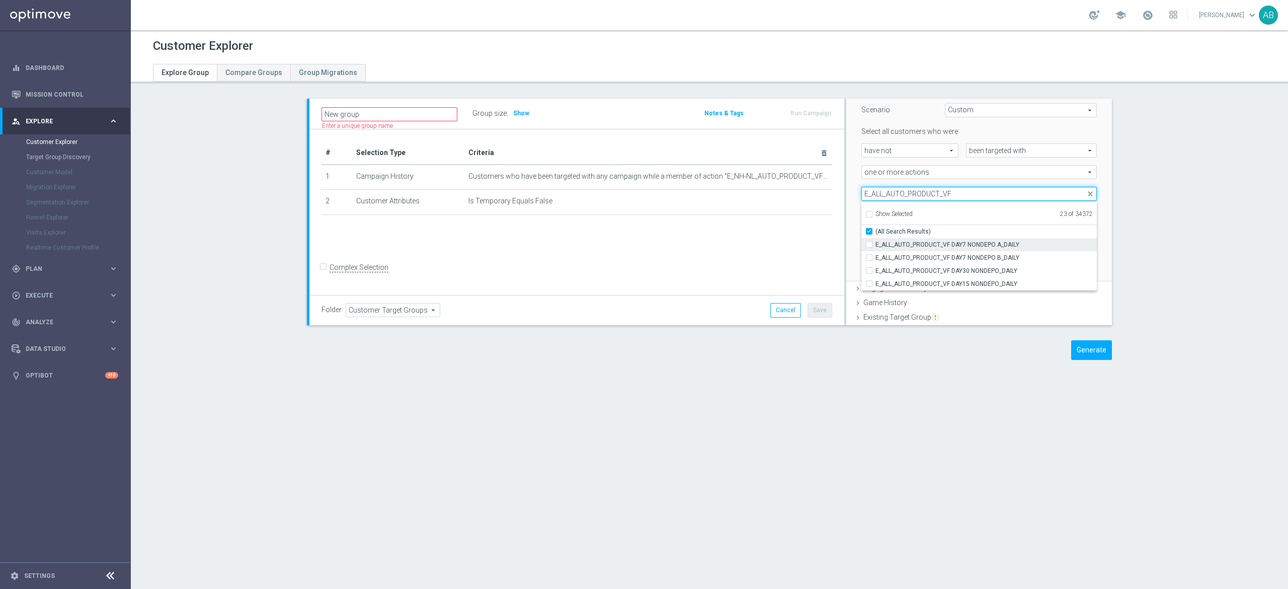
type input "E_ALL_AUTO_PRODUCT_VF"
click at [875, 241] on label "E_ALL_AUTO_PRODUCT_VF DAY7 NONDEPO A_DAILY" at bounding box center [985, 244] width 221 height 13
click at [869, 241] on input "E_ALL_AUTO_PRODUCT_VF DAY7 NONDEPO A_DAILY" at bounding box center [872, 244] width 7 height 7
checkbox input "true"
type input "Selected 24 of 34372"
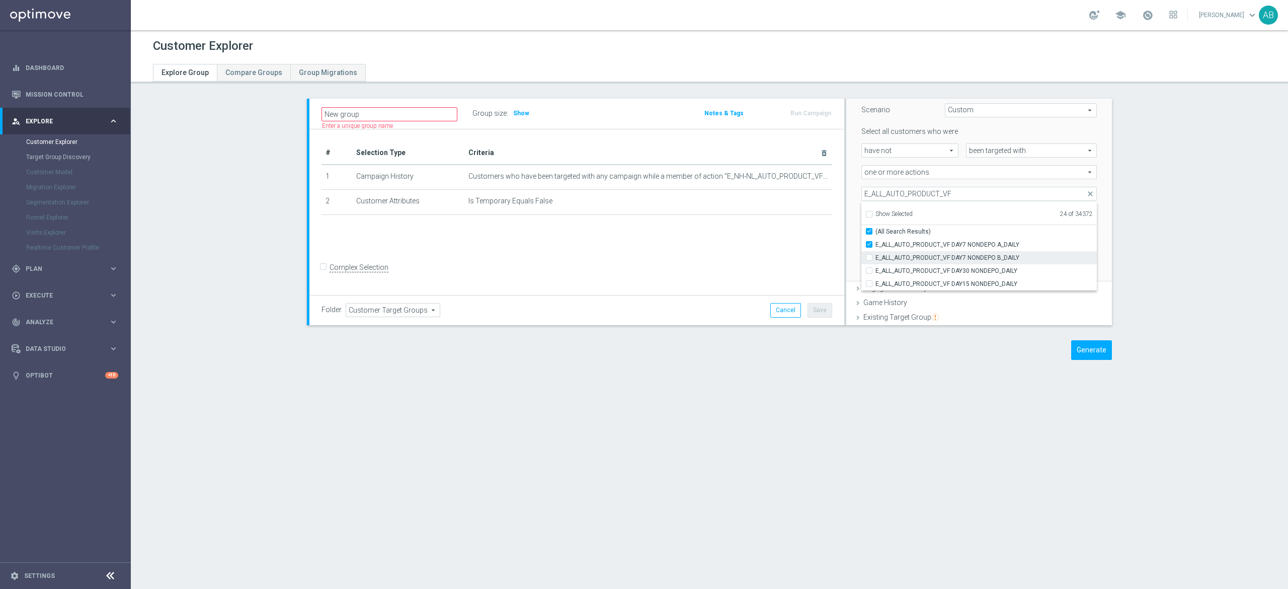
click at [861, 253] on div "E_ALL_AUTO_PRODUCT_VF DAY7 NONDEPO B_DAILY" at bounding box center [978, 257] width 235 height 13
click at [869, 260] on input "E_ALL_AUTO_PRODUCT_VF DAY7 NONDEPO B_DAILY" at bounding box center [872, 257] width 7 height 7
checkbox input "true"
type input "Selected 25 of 34372"
click at [869, 271] on input "E_ALL_AUTO_PRODUCT_VF DAY30 NONDEPO_DAILY" at bounding box center [872, 270] width 7 height 7
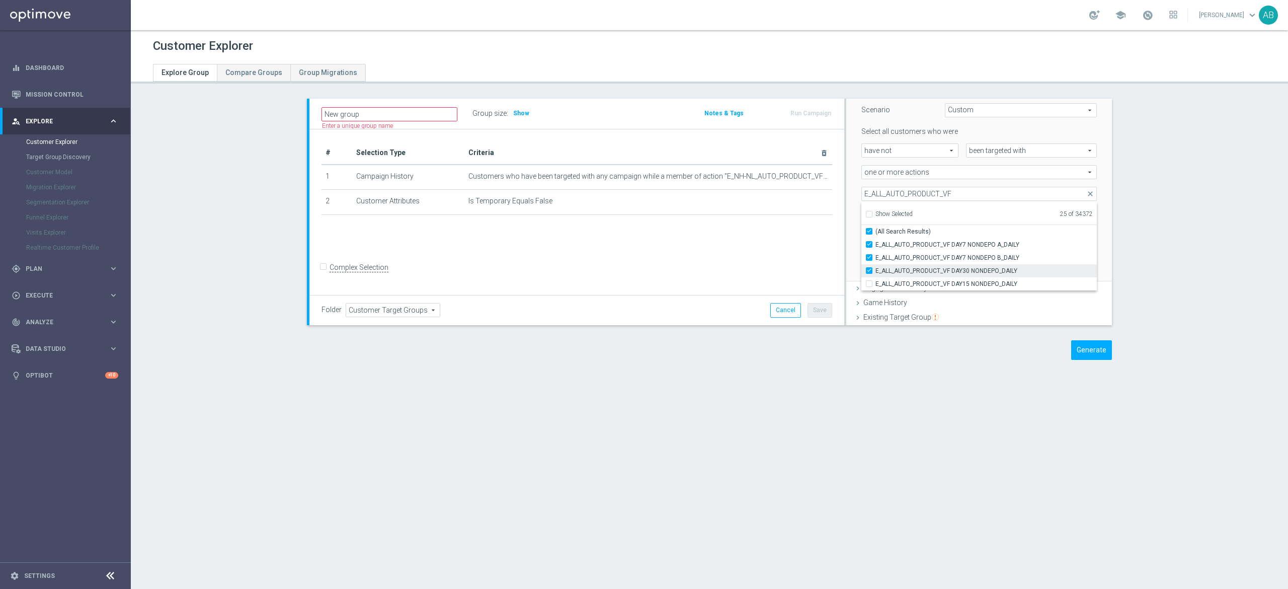
checkbox input "true"
type input "Selected 26 of 34372"
click at [869, 281] on input "E_ALL_AUTO_PRODUCT_VF DAY15 NONDEPO_DAILY" at bounding box center [872, 283] width 7 height 7
checkbox input "true"
type input "Selected 27 of 34372"
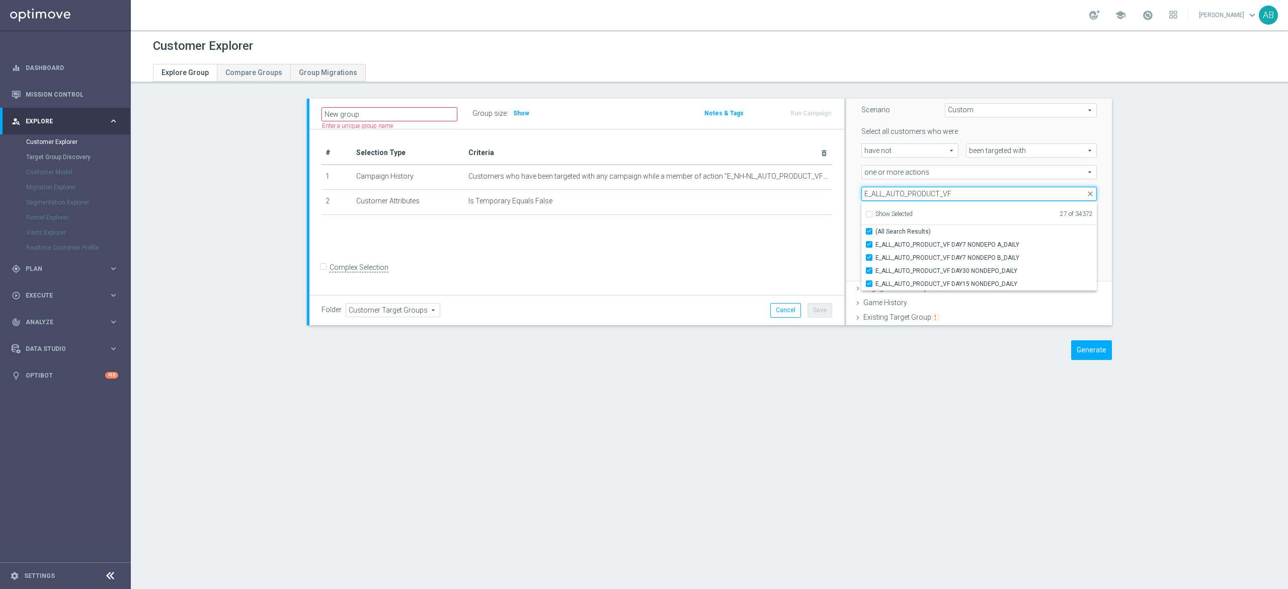
click at [898, 192] on input "E_ALL_AUTO_PRODUCT_VF" at bounding box center [978, 194] width 235 height 14
paste input "NH-NL_AUTO_PRODUCT_VF DAY7 1PLUS DEPO A_DAILY"
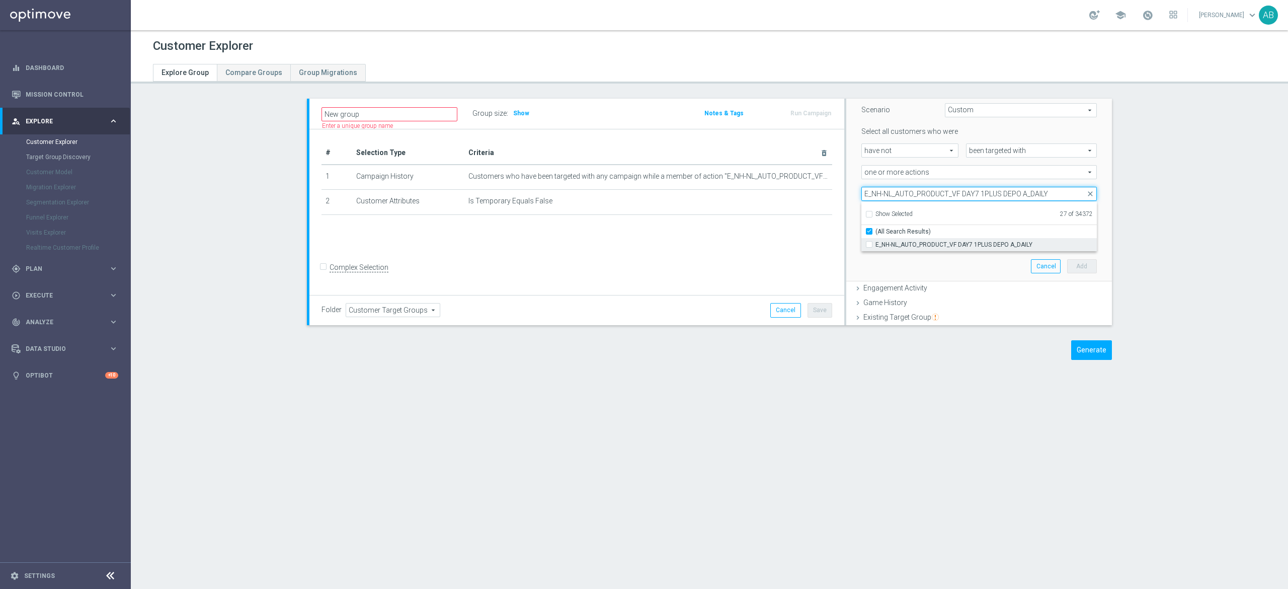
type input "E_NH-NL_AUTO_PRODUCT_VF DAY7 1PLUS DEPO A_DAILY"
click at [875, 245] on label "E_NH-NL_AUTO_PRODUCT_VF DAY7 1PLUS DEPO A_DAILY" at bounding box center [985, 244] width 221 height 13
click at [869, 245] on input "E_NH-NL_AUTO_PRODUCT_VF DAY7 1PLUS DEPO A_DAILY" at bounding box center [872, 244] width 7 height 7
checkbox input "true"
type input "Selected 28 of 34372"
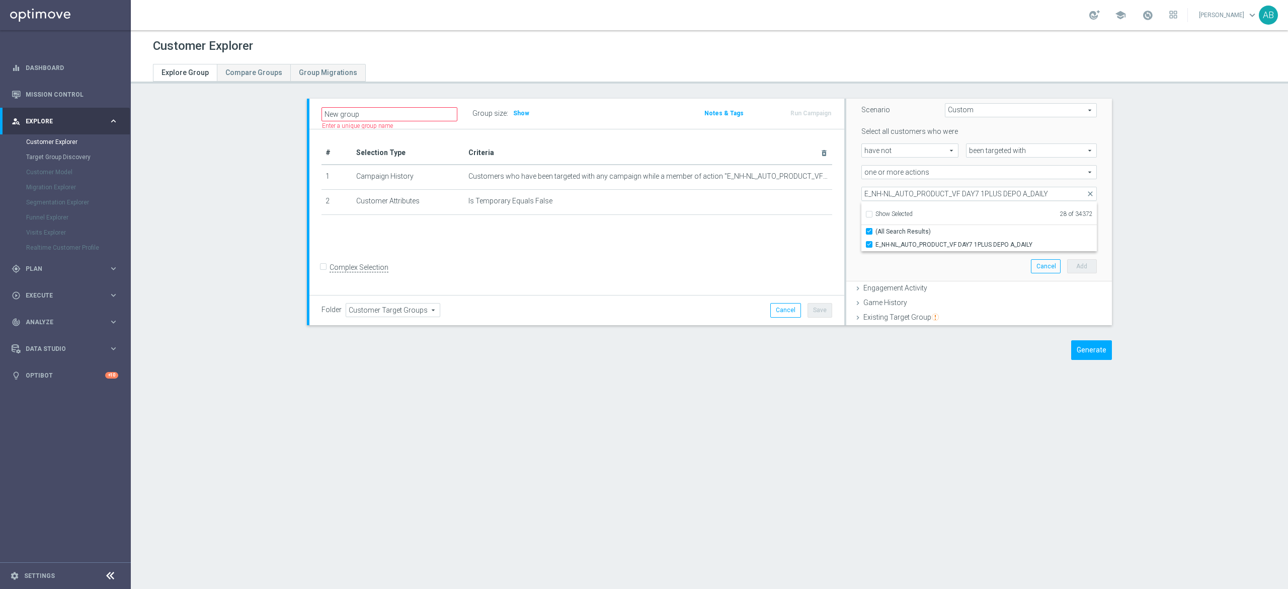
click at [854, 201] on div "Scenario Custom Custom arrow_drop_down search Select all customers who were hav…" at bounding box center [979, 186] width 251 height 191
click at [987, 219] on input "number" at bounding box center [1010, 215] width 47 height 14
type input "0"
click at [930, 235] on input "text" at bounding box center [910, 237] width 87 height 9
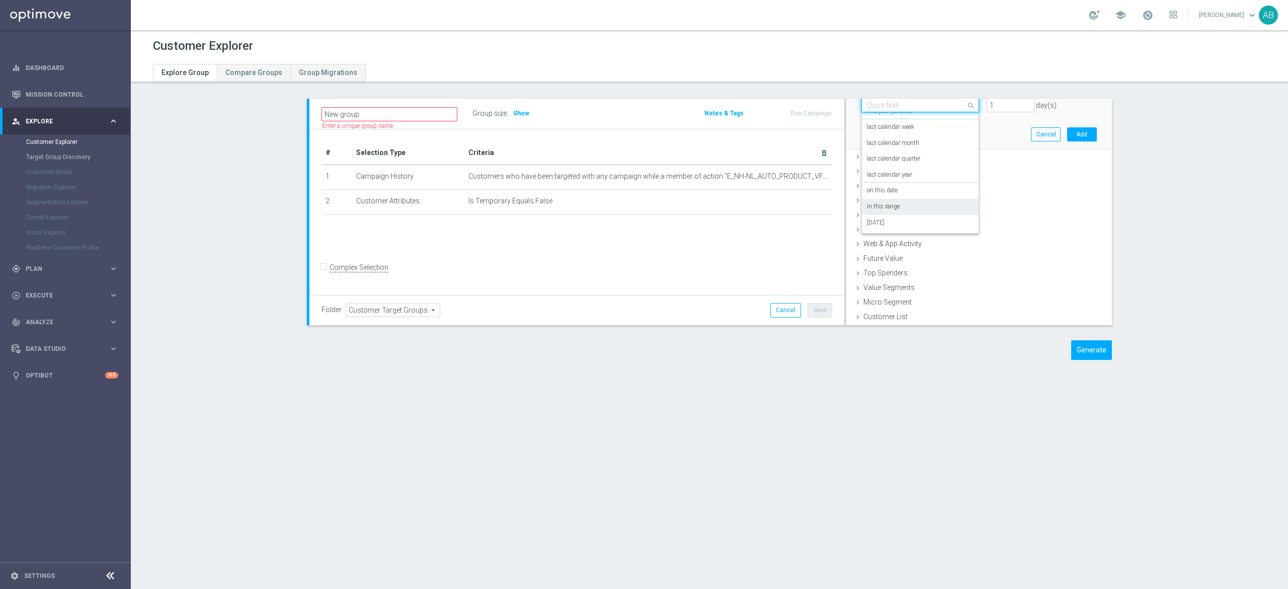
click at [914, 201] on div "in this range" at bounding box center [920, 207] width 107 height 16
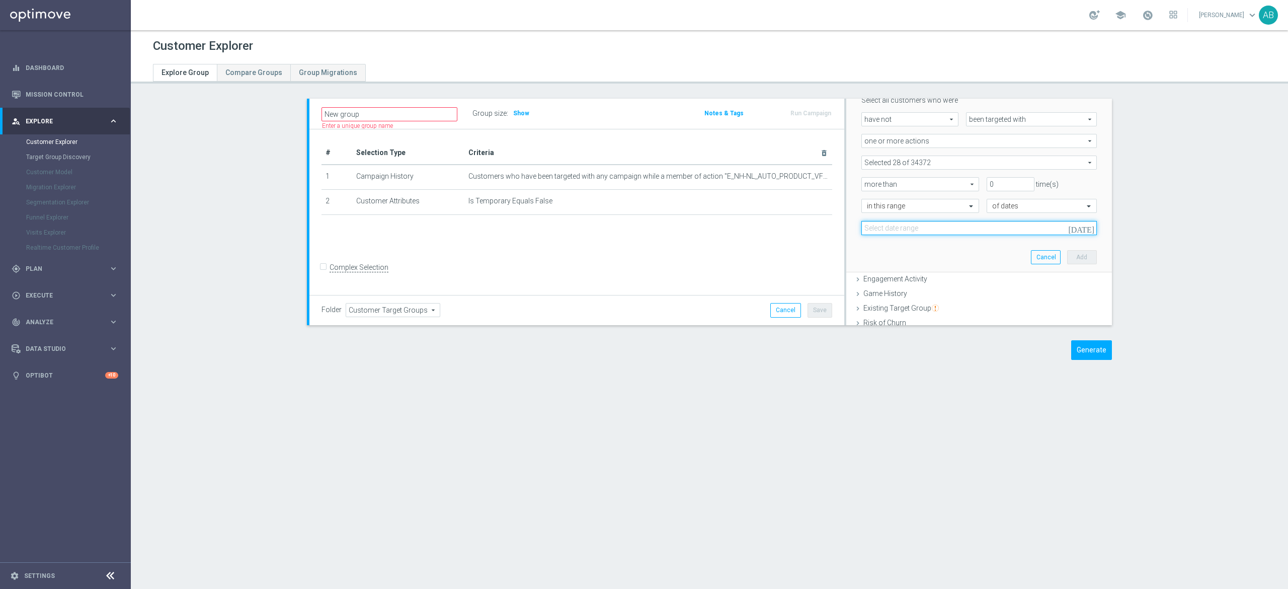
click at [905, 225] on input at bounding box center [978, 228] width 235 height 14
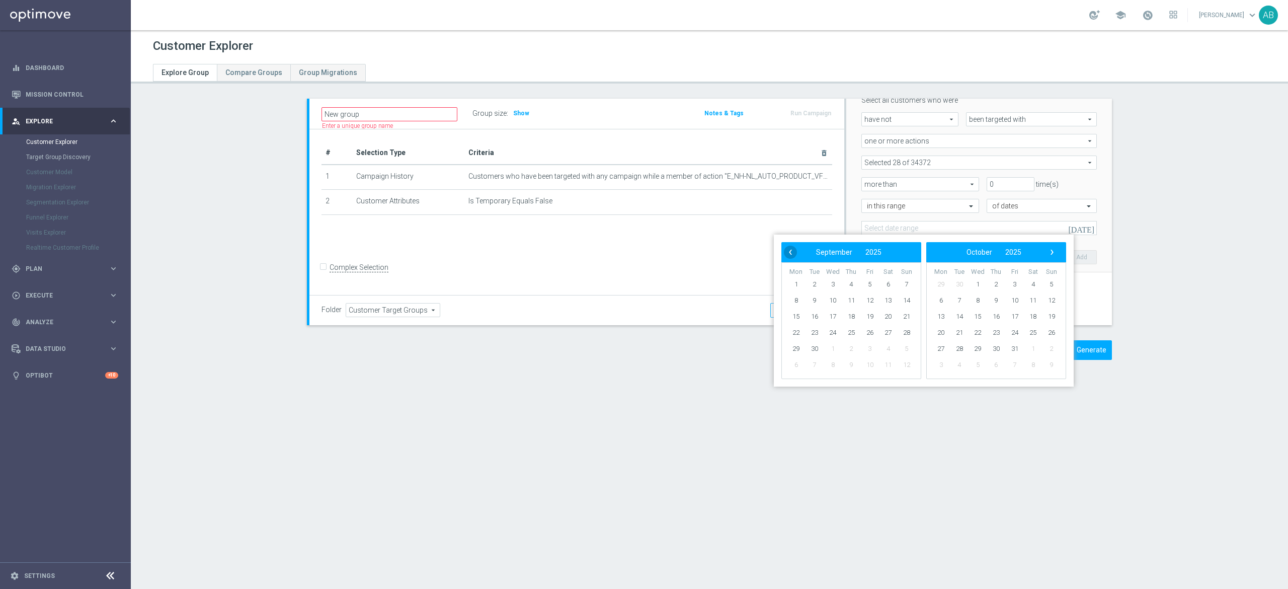
click at [790, 253] on span "‹" at bounding box center [790, 252] width 13 height 13
click at [871, 283] on span "1" at bounding box center [870, 284] width 16 height 16
click at [903, 349] on span "31" at bounding box center [907, 349] width 16 height 16
type input "[DATE] - [DATE]"
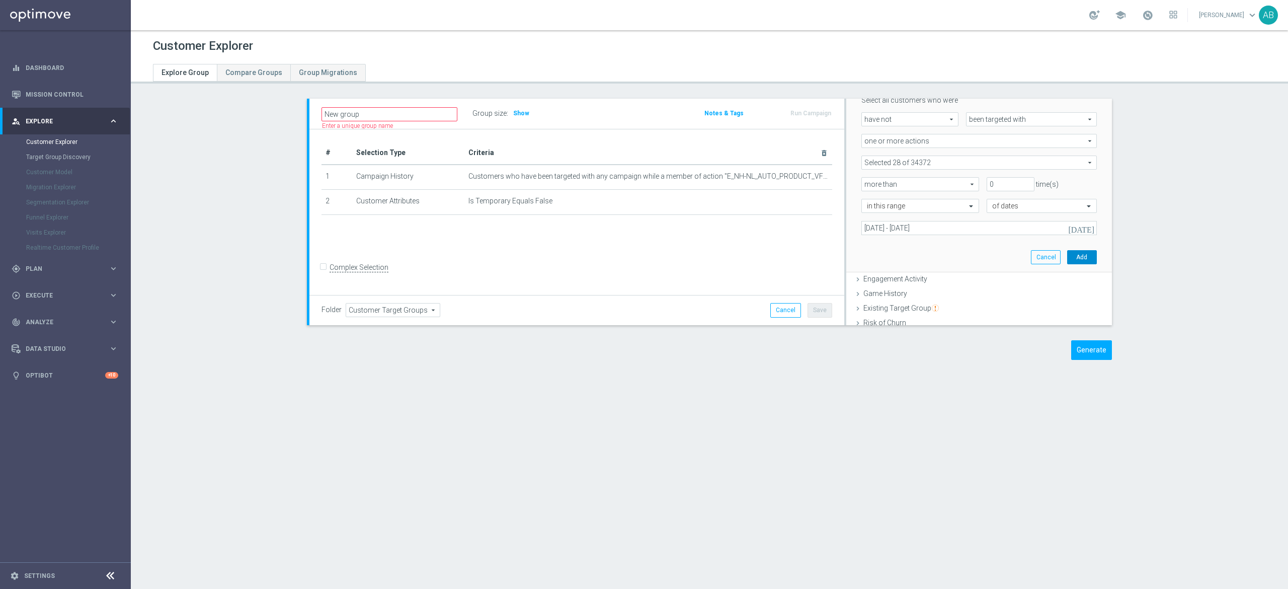
click at [1067, 261] on button "Add" at bounding box center [1082, 257] width 30 height 14
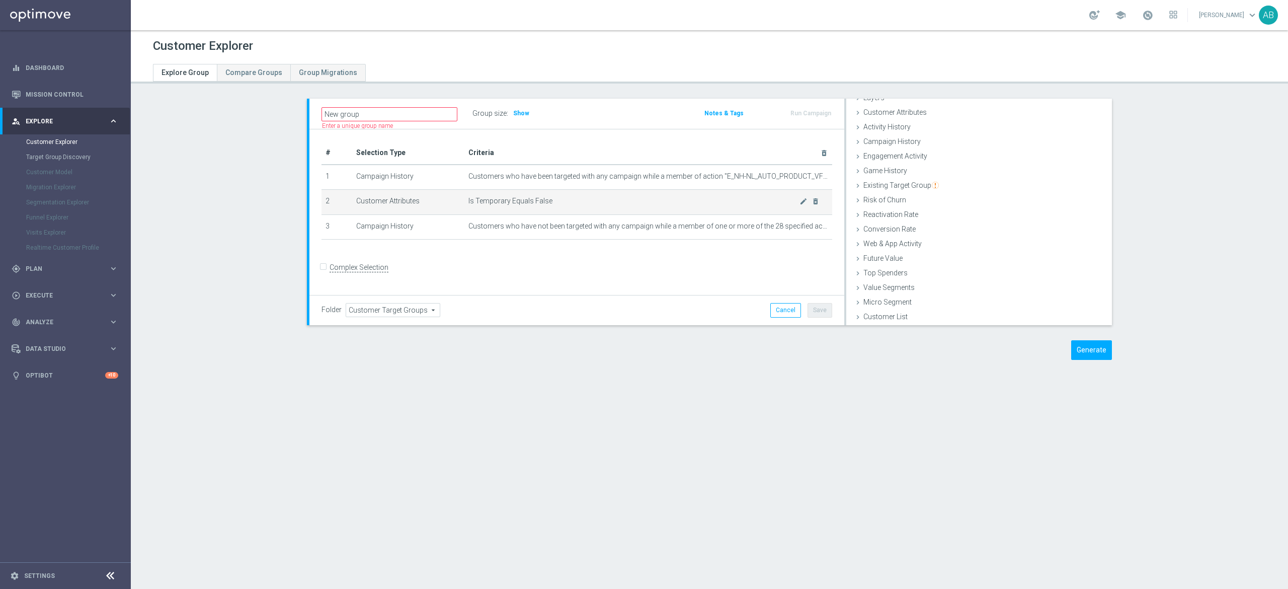
scroll to position [41, 0]
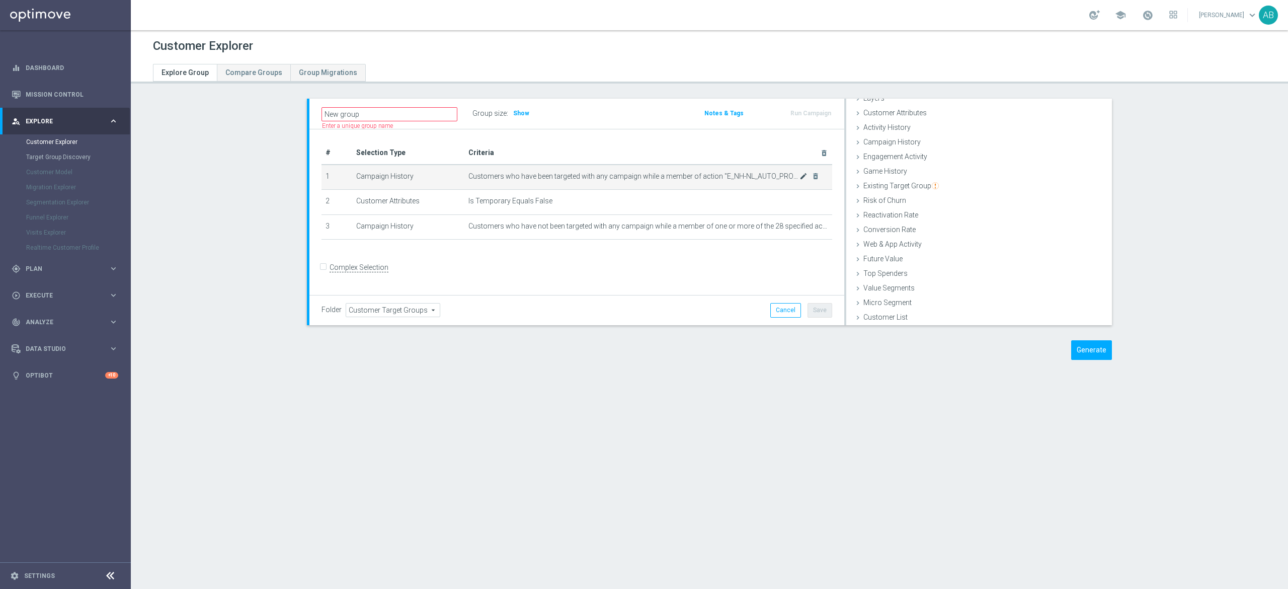
drag, startPoint x: 791, startPoint y: 177, endPoint x: 797, endPoint y: 176, distance: 6.1
click at [791, 177] on span "Customers who have been targeted with any campaign while a member of action "E_…" at bounding box center [633, 176] width 331 height 9
click at [799, 175] on icon "mode_edit" at bounding box center [803, 176] width 8 height 8
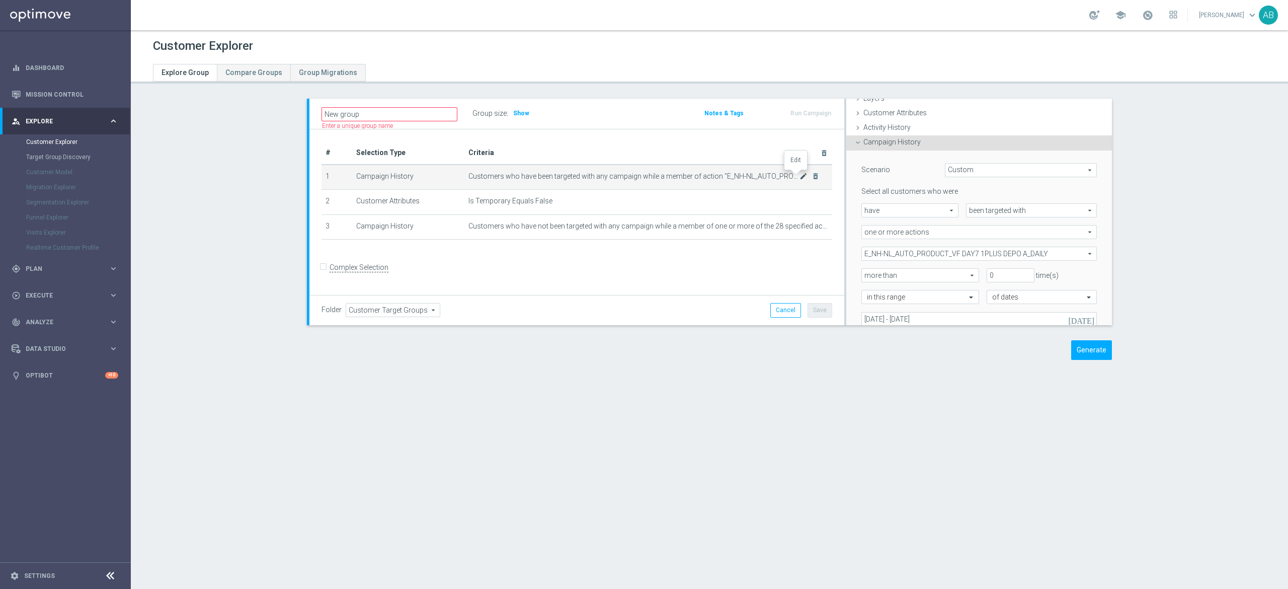
scroll to position [41, 0]
click at [964, 249] on span "E_NH-NL_AUTO_PRODUCT_VF DAY7 1PLUS DEPO A_DAILY" at bounding box center [979, 253] width 234 height 13
click at [875, 271] on span "Show Selected" at bounding box center [893, 273] width 37 height 7
click at [868, 272] on input "Show Selected" at bounding box center [868, 275] width 7 height 7
checkbox input "true"
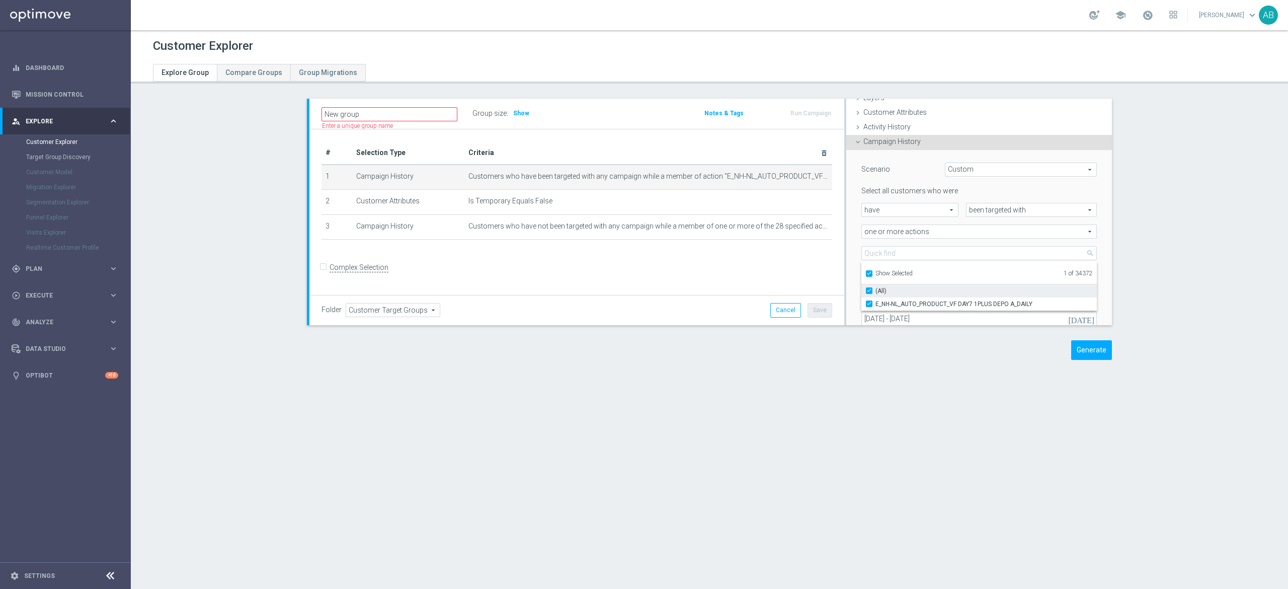
click at [869, 289] on input "(All)" at bounding box center [872, 290] width 7 height 7
checkbox input "false"
type input "Select Action"
checkbox input "false"
click at [875, 271] on label "Show Selected" at bounding box center [893, 274] width 37 height 9
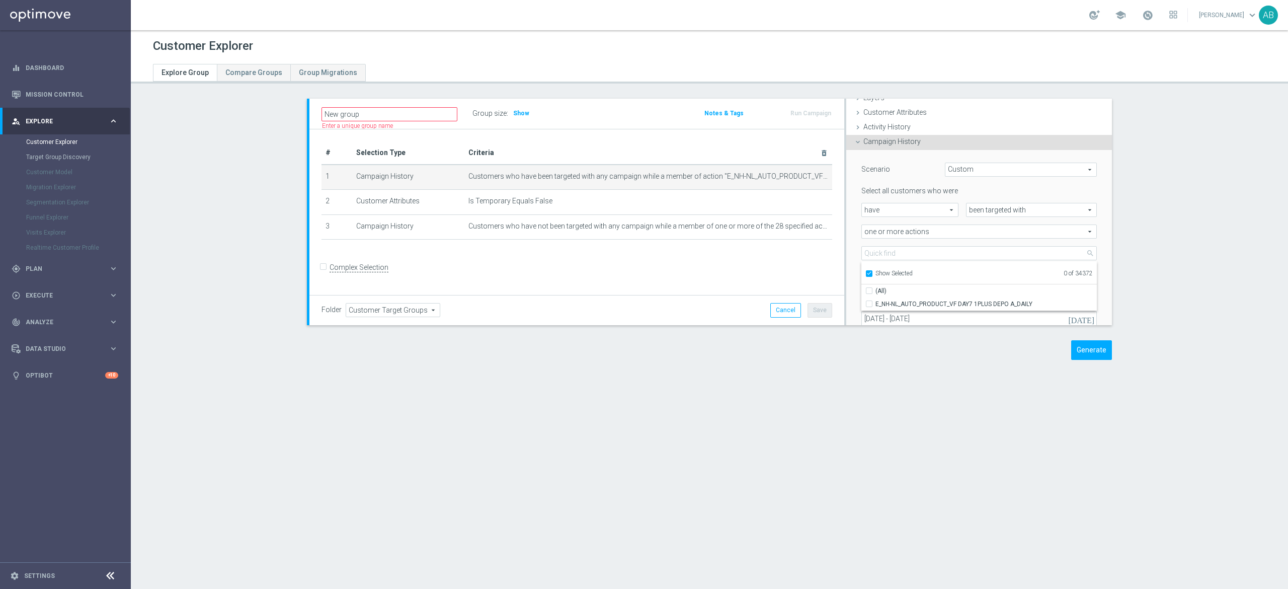
click at [865, 272] on input "Show Selected" at bounding box center [868, 275] width 7 height 7
checkbox input "false"
click at [872, 256] on input "search" at bounding box center [978, 253] width 235 height 14
paste input "E_ALL_AUTO_PRODUCT_VF DAY7 NONDEPO A_DAILY"
type input "E_ALL_AUTO_PRODUCT_VF DAY7 NONDEPO A_DAILY"
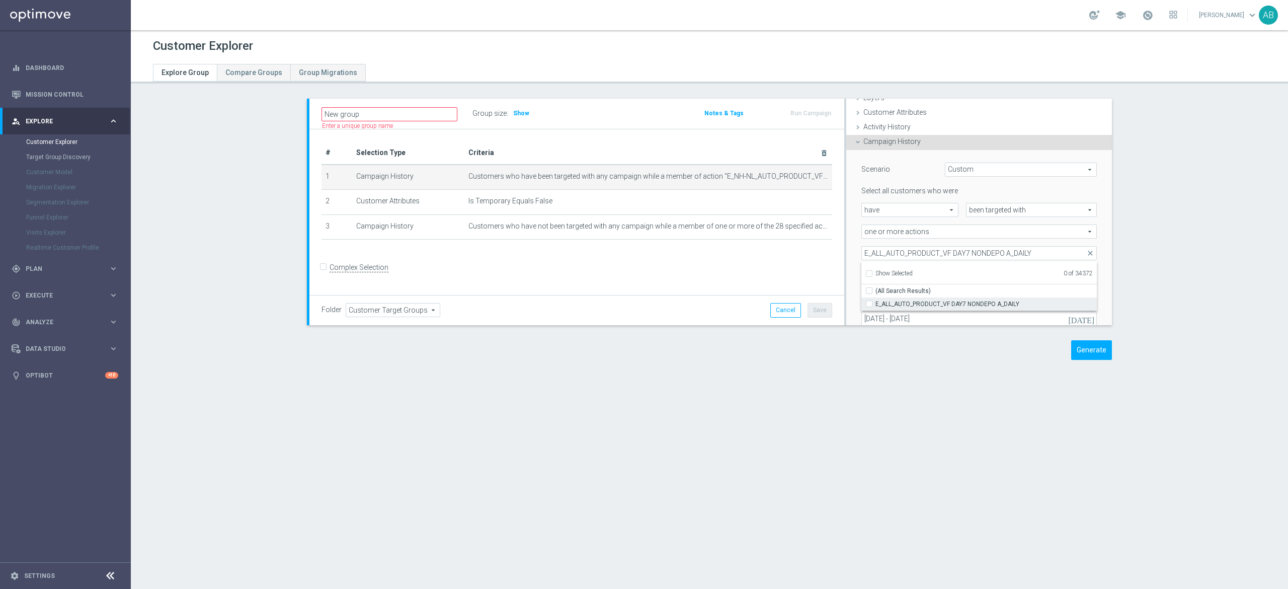
click at [869, 304] on input "E_ALL_AUTO_PRODUCT_VF DAY7 NONDEPO A_DAILY" at bounding box center [872, 303] width 7 height 7
checkbox input "true"
type input "E_ALL_AUTO_PRODUCT_VF DAY7 NONDEPO A_DAILY"
checkbox input "true"
click at [854, 247] on div "E_ALL_AUTO_PRODUCT_VF DAY7 NONDEPO A_DAILY E_ALL_AUTO_PRODUCT_VF DAY7 NONDEPO A…" at bounding box center [979, 253] width 251 height 14
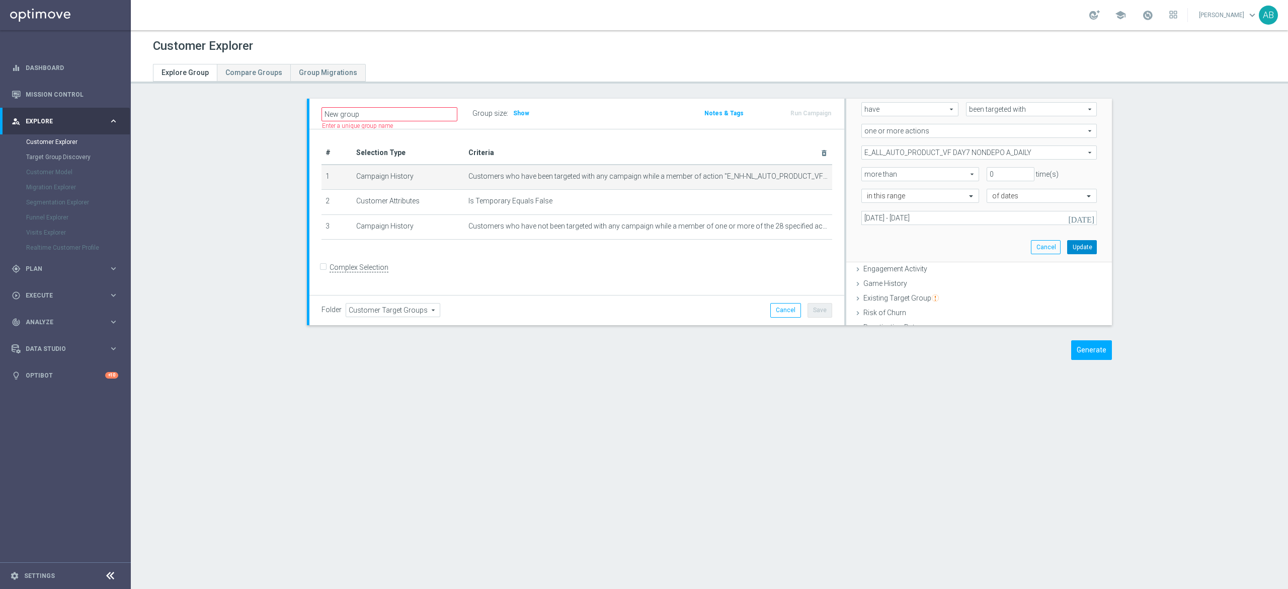
click at [1067, 240] on button "Update" at bounding box center [1082, 247] width 30 height 14
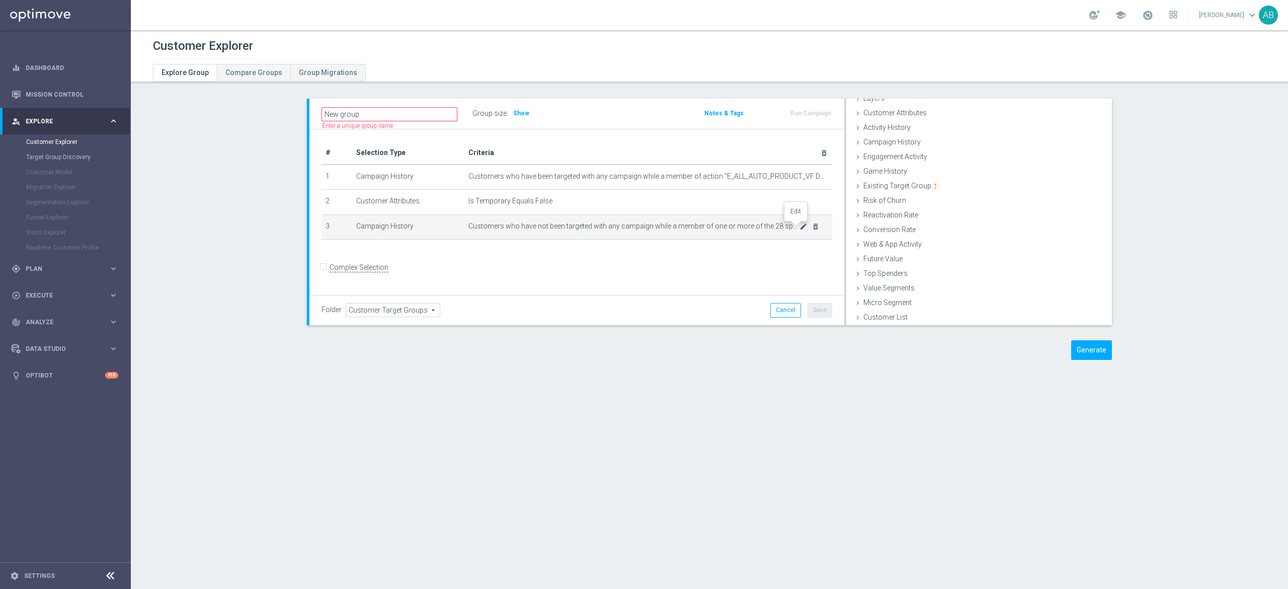
click at [799, 230] on icon "mode_edit" at bounding box center [803, 226] width 8 height 8
click at [884, 254] on span at bounding box center [979, 253] width 234 height 13
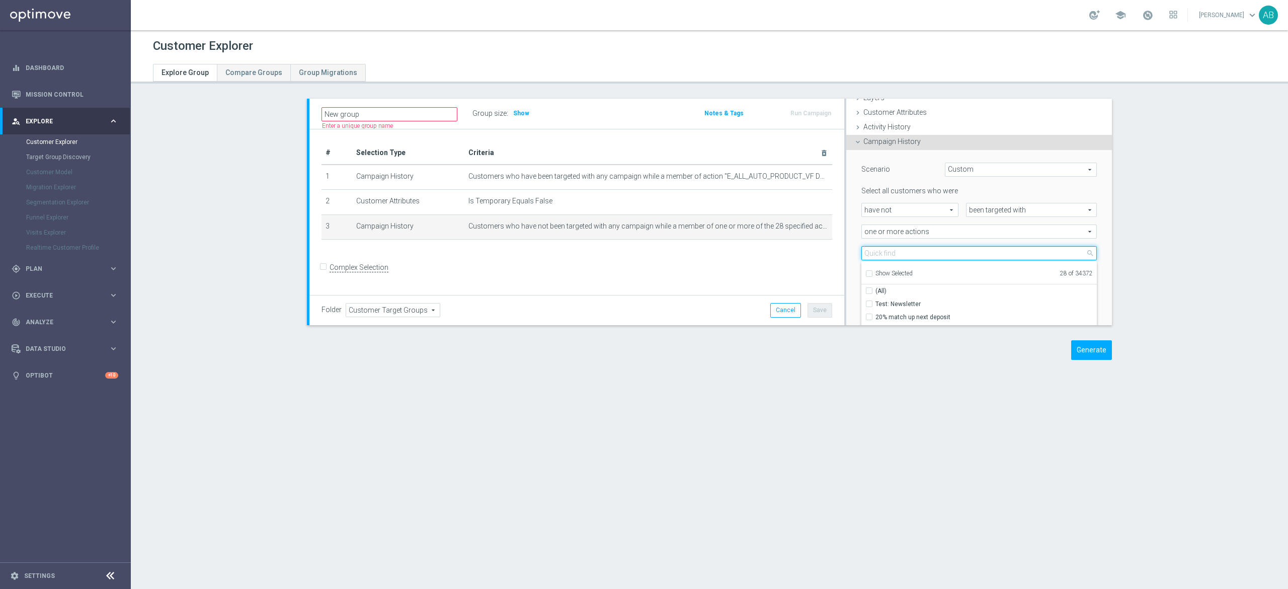
click at [888, 253] on input "search" at bounding box center [978, 253] width 235 height 14
paste input "E_ALL_AUTO_PRODUCT_VF DAY7 NONDEPO A_DAILY"
type input "E_ALL_AUTO_PRODUCT_VF DAY7 NONDEPO A_DAILY"
click at [869, 304] on input "E_ALL_AUTO_PRODUCT_VF DAY7 NONDEPO A_DAILY" at bounding box center [872, 303] width 7 height 7
checkbox input "false"
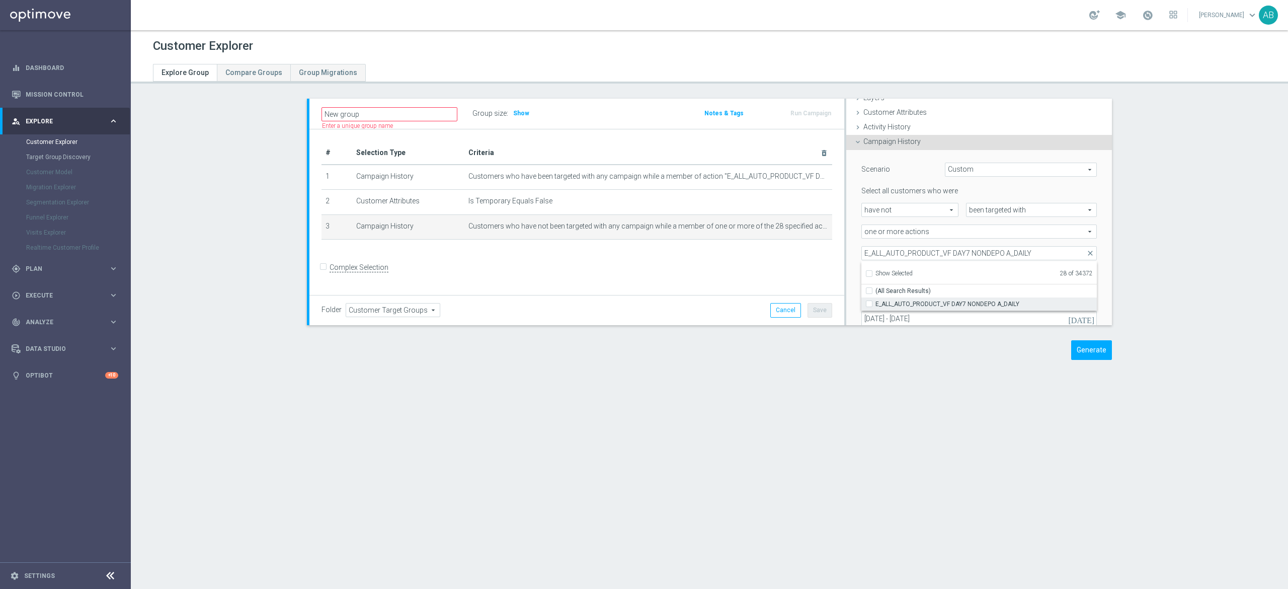
type input "Selected 27 of 34372"
click at [846, 251] on div "Scenario Custom Custom arrow_drop_down search Select all customers who were hav…" at bounding box center [979, 257] width 266 height 214
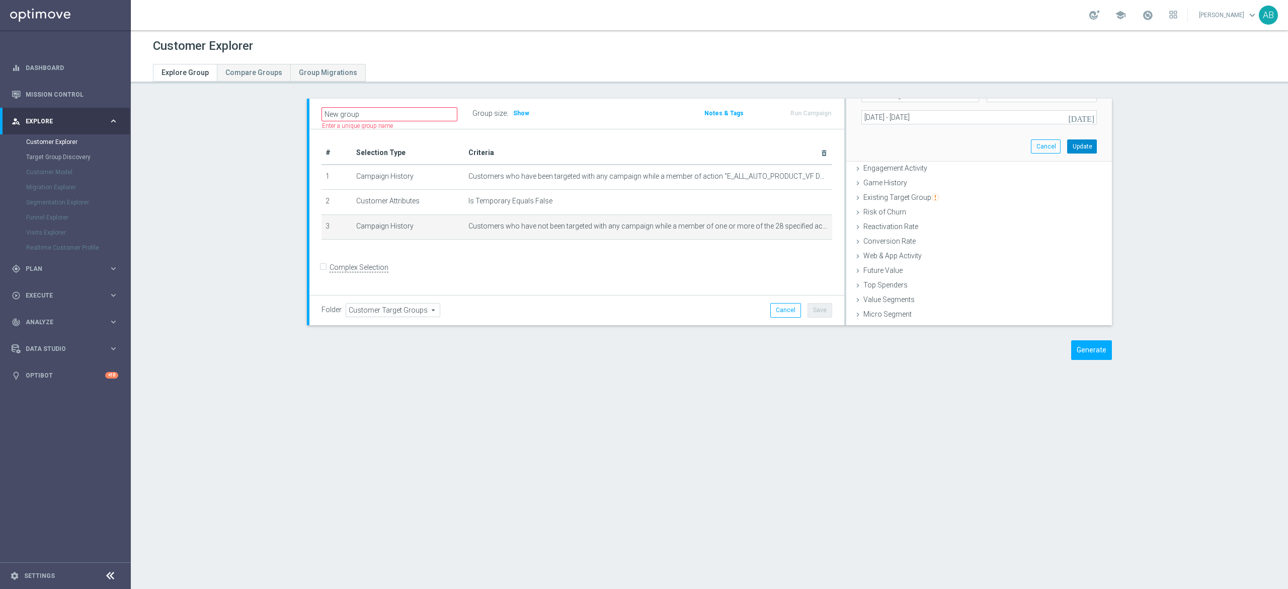
click at [1067, 148] on button "Update" at bounding box center [1082, 146] width 30 height 14
click at [514, 111] on span "Show" at bounding box center [521, 113] width 16 height 7
